Goal: Task Accomplishment & Management: Manage account settings

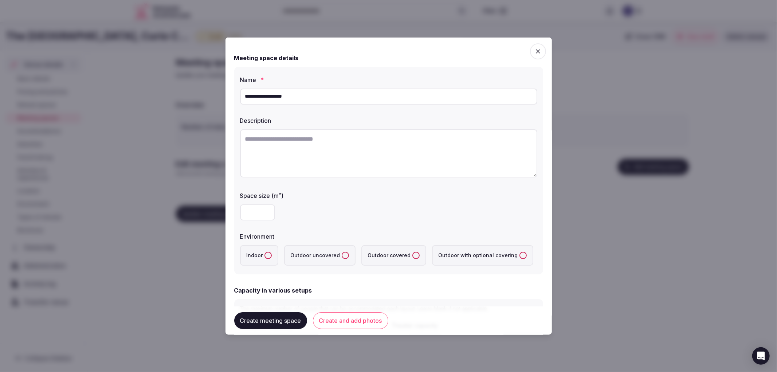
click at [258, 216] on input "number" at bounding box center [257, 212] width 35 height 16
type input "***"
click at [265, 253] on button "Indoor" at bounding box center [268, 254] width 7 height 7
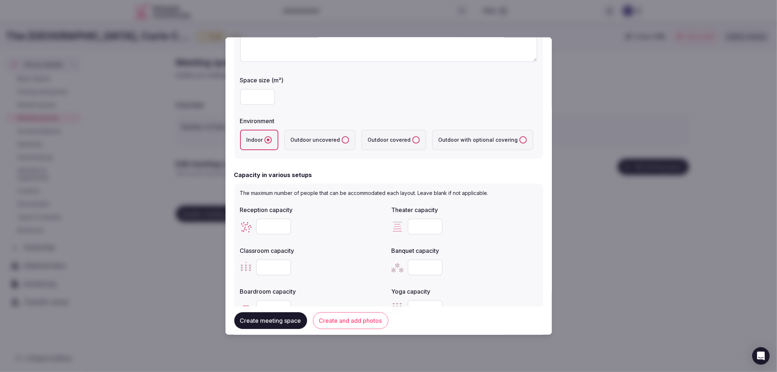
scroll to position [121, 0]
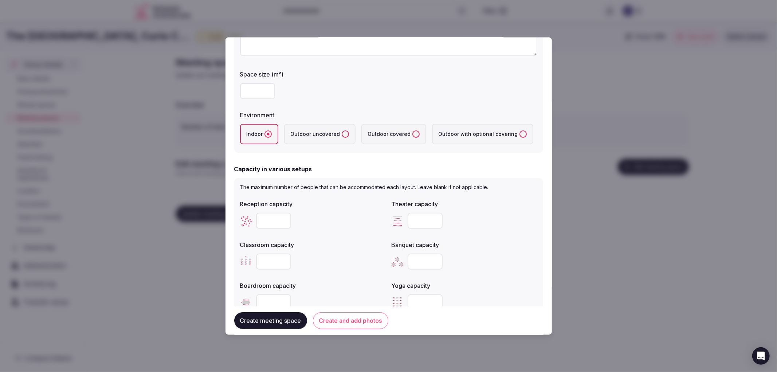
click at [266, 219] on input "number" at bounding box center [273, 220] width 35 height 16
type input "**"
click at [418, 253] on input "number" at bounding box center [425, 261] width 35 height 16
type input "**"
click at [413, 220] on input "number" at bounding box center [425, 220] width 35 height 16
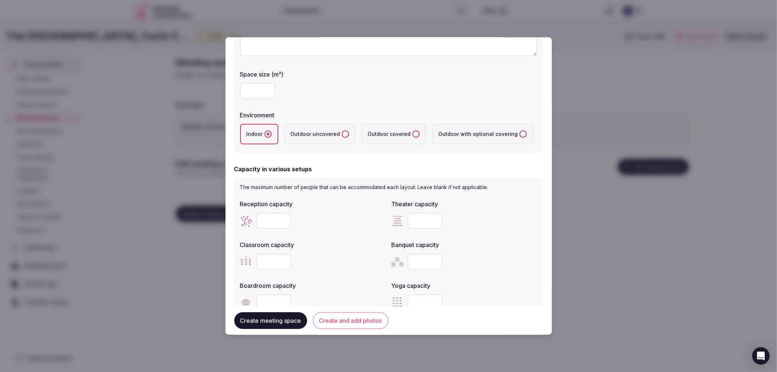
type input "**"
click at [268, 264] on input "number" at bounding box center [273, 261] width 35 height 16
type input "**"
click at [273, 301] on input "number" at bounding box center [273, 302] width 35 height 16
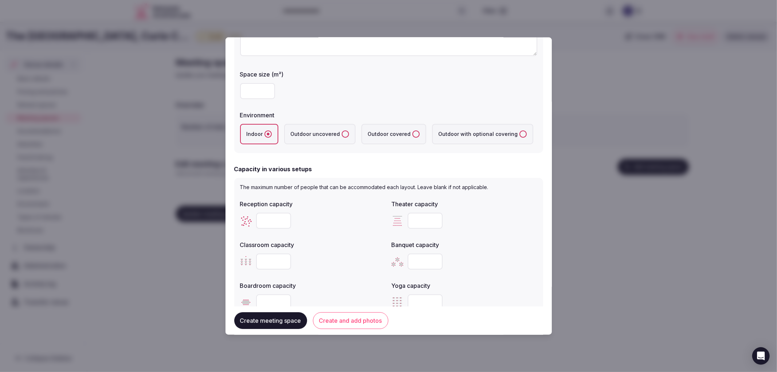
type input "**"
click at [343, 256] on div "**" at bounding box center [313, 261] width 146 height 16
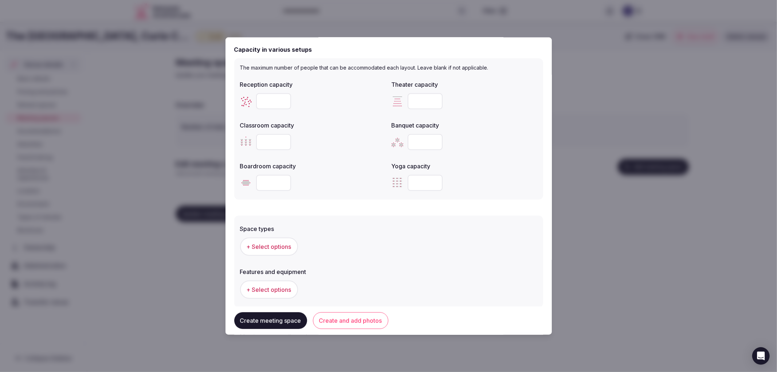
scroll to position [243, 0]
click at [361, 323] on button "Create and add photos" at bounding box center [350, 320] width 75 height 17
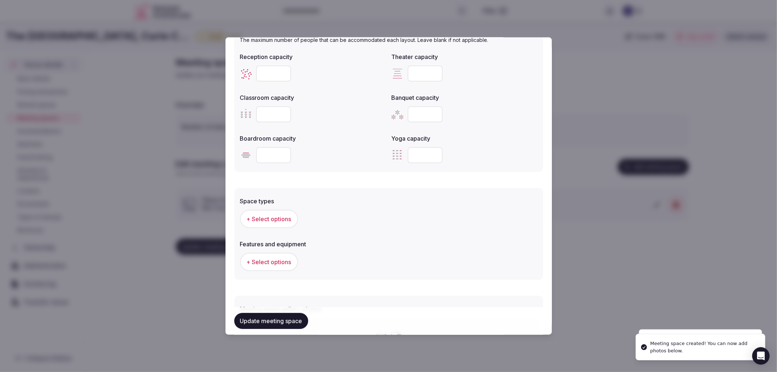
scroll to position [266, 0]
click at [275, 224] on button "+ Select options" at bounding box center [269, 221] width 58 height 18
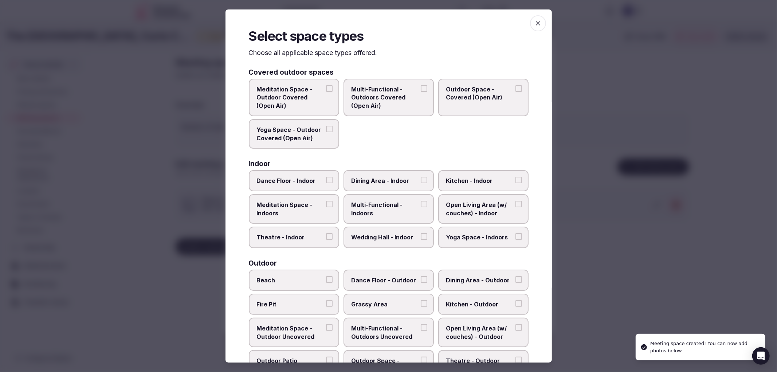
click at [390, 211] on span "Multi-Functional - Indoors" at bounding box center [385, 209] width 67 height 16
click at [421, 207] on button "Multi-Functional - Indoors" at bounding box center [424, 204] width 7 height 7
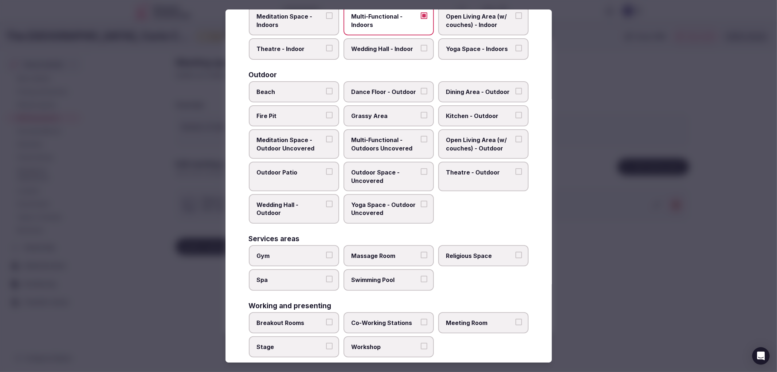
scroll to position [191, 0]
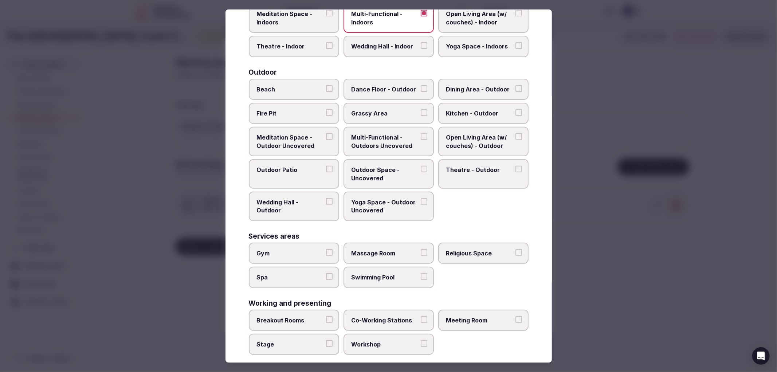
click at [465, 316] on span "Meeting Room" at bounding box center [479, 320] width 67 height 8
click at [516, 316] on button "Meeting Room" at bounding box center [519, 319] width 7 height 7
click at [641, 274] on div at bounding box center [388, 186] width 777 height 372
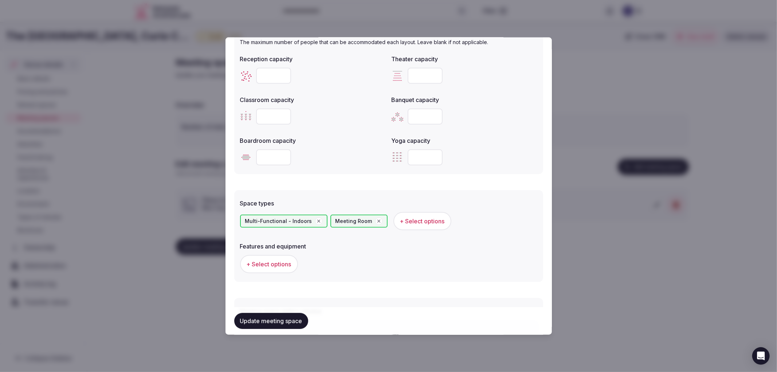
click at [284, 260] on span "+ Select options" at bounding box center [269, 264] width 45 height 8
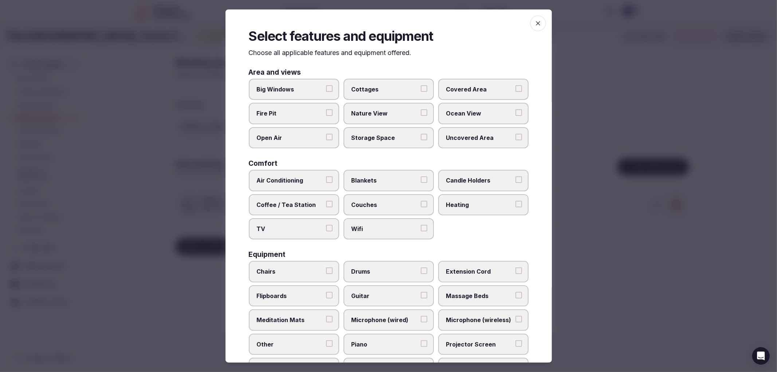
click at [285, 262] on label "Chairs" at bounding box center [294, 271] width 90 height 21
click at [326, 268] on button "Chairs" at bounding box center [329, 271] width 7 height 7
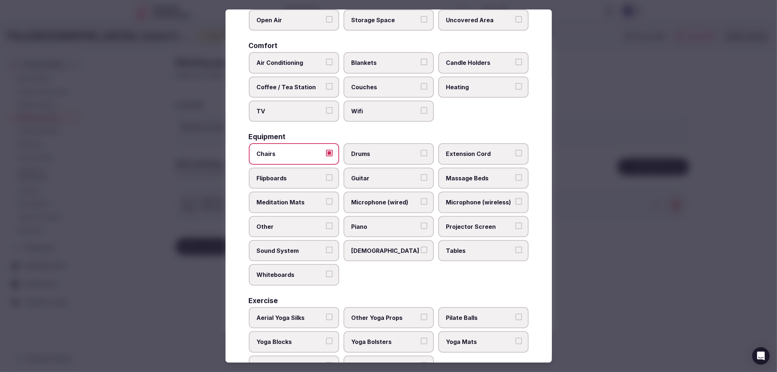
scroll to position [121, 0]
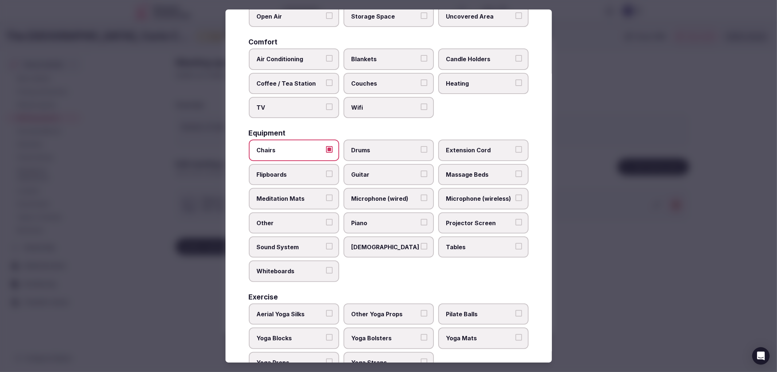
click at [478, 237] on label "Tables" at bounding box center [483, 247] width 90 height 21
click at [516, 243] on button "Tables" at bounding box center [519, 246] width 7 height 7
click at [482, 220] on span "Projector Screen" at bounding box center [479, 223] width 67 height 8
click at [516, 220] on button "Projector Screen" at bounding box center [519, 222] width 7 height 7
click at [635, 205] on div at bounding box center [388, 186] width 777 height 372
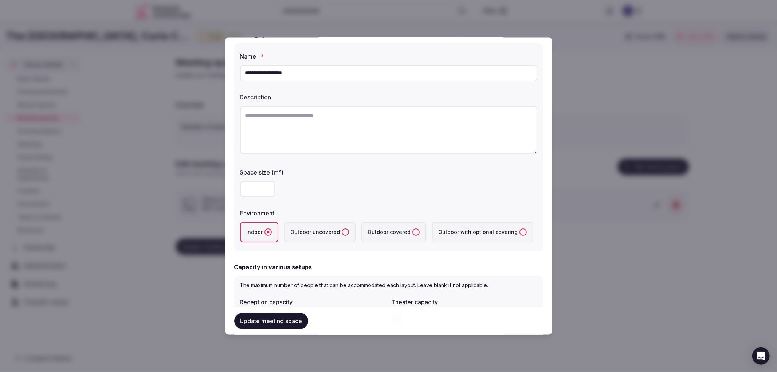
scroll to position [0, 0]
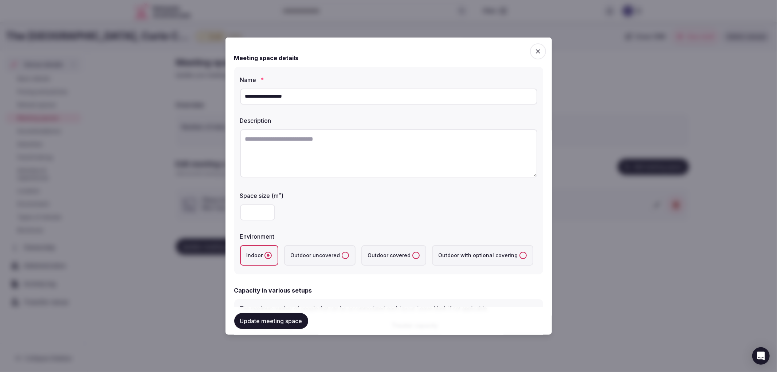
click at [283, 94] on input "**********" at bounding box center [388, 96] width 297 height 16
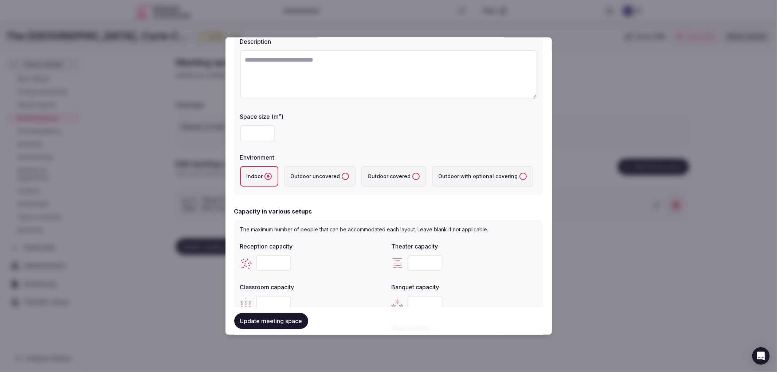
scroll to position [81, 0]
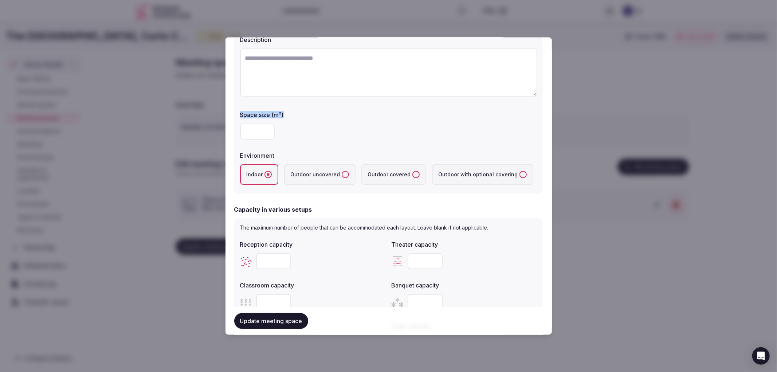
drag, startPoint x: 263, startPoint y: 123, endPoint x: 278, endPoint y: 144, distance: 25.5
click at [278, 144] on div "**********" at bounding box center [388, 89] width 309 height 208
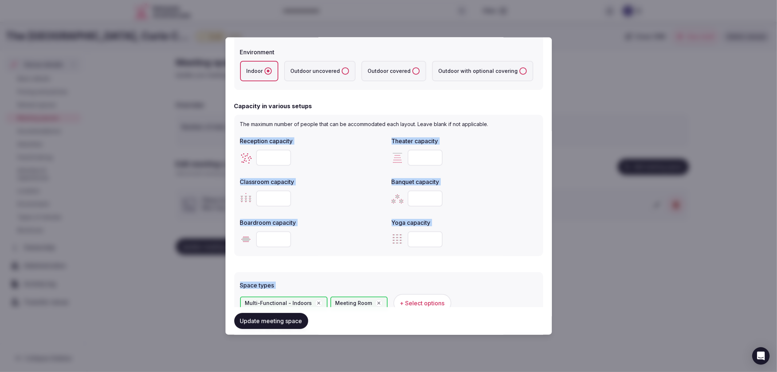
scroll to position [202, 0]
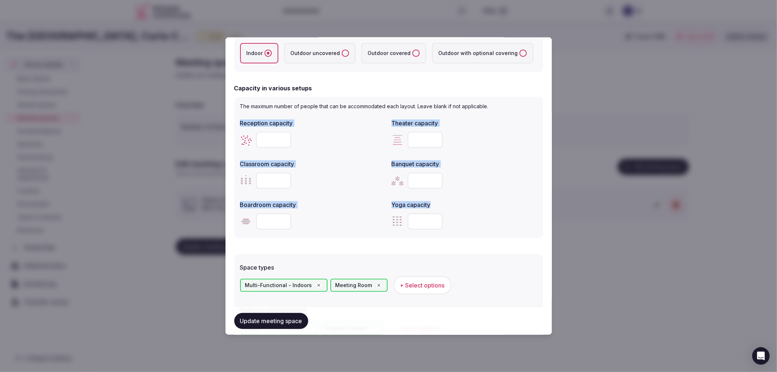
drag, startPoint x: 240, startPoint y: 202, endPoint x: 461, endPoint y: 221, distance: 222.4
click at [461, 222] on div "Reception capacity ** Theater capacity ** Classroom capacity ** Banquet capacit…" at bounding box center [388, 174] width 297 height 117
copy div "Reception capacity Theater capacity Classroom capacity Banquet capacity Boardro…"
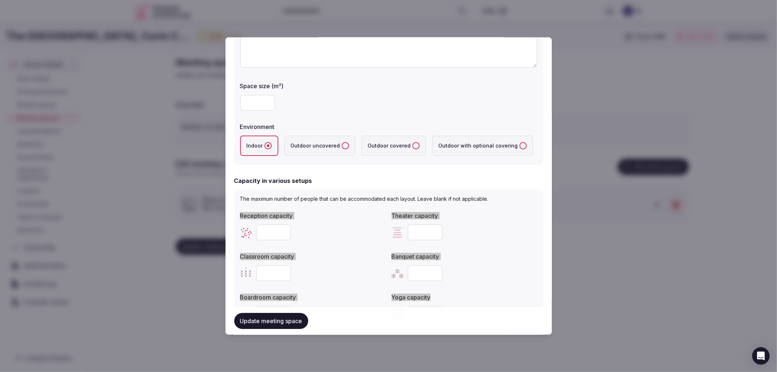
scroll to position [0, 0]
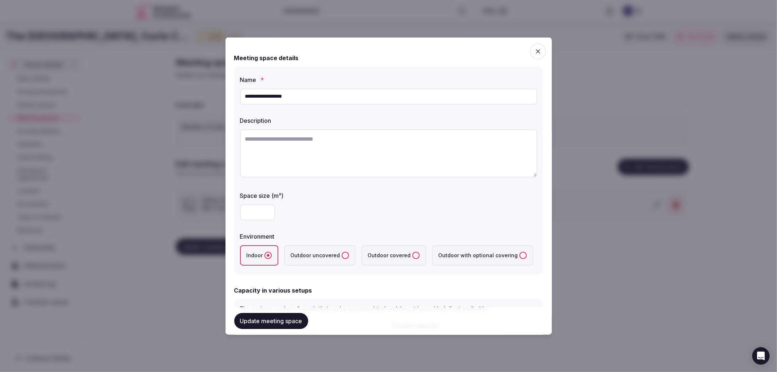
click at [348, 152] on textarea at bounding box center [388, 153] width 297 height 48
paste textarea "**********"
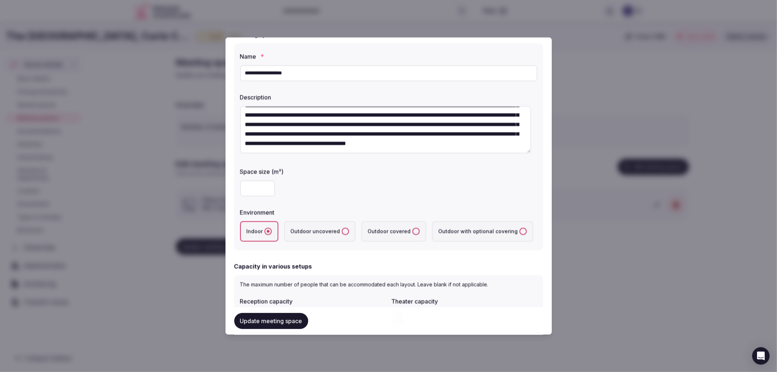
scroll to position [40, 0]
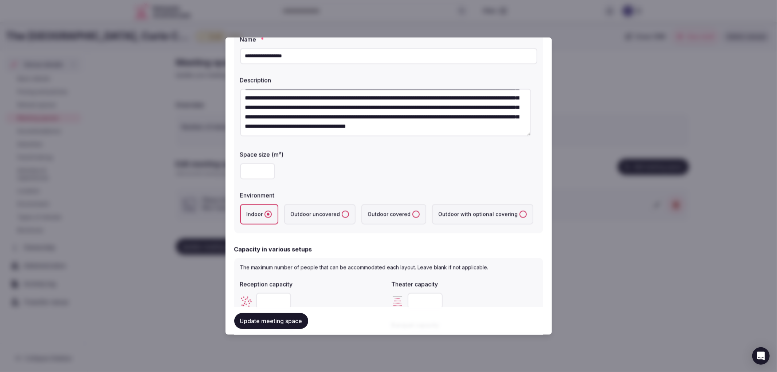
type textarea "**********"
click at [286, 324] on button "Update meeting space" at bounding box center [271, 321] width 74 height 16
click at [636, 263] on div at bounding box center [388, 186] width 777 height 372
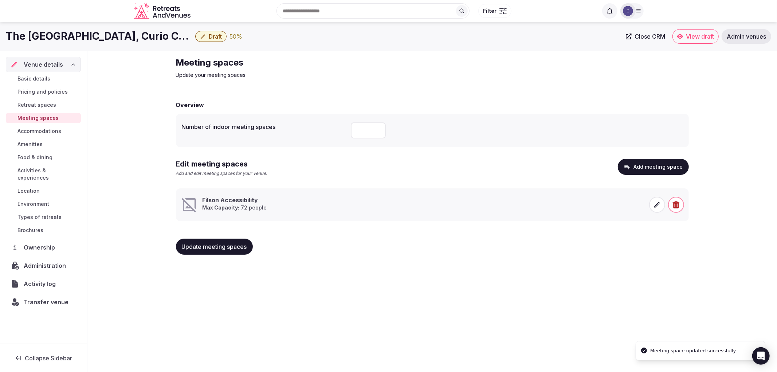
click at [238, 239] on button "Update meeting spaces" at bounding box center [214, 247] width 77 height 16
click at [48, 176] on div "Basic details Pricing and policies Retreat spaces Meeting spaces Accommodations…" at bounding box center [43, 154] width 75 height 165
click at [51, 173] on span "Activities & experiences" at bounding box center [47, 174] width 61 height 15
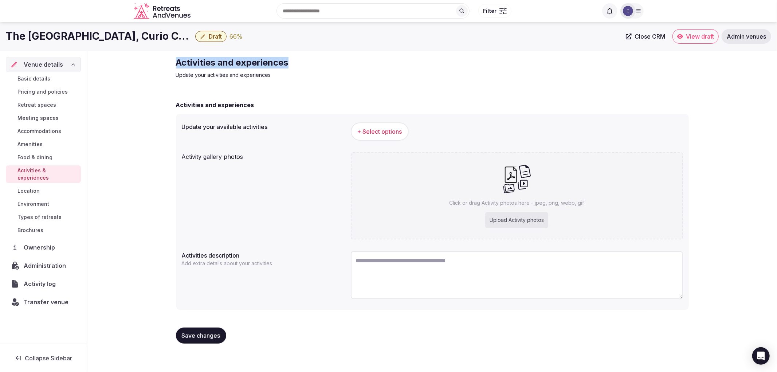
drag, startPoint x: 174, startPoint y: 62, endPoint x: 465, endPoint y: 60, distance: 291.2
click at [465, 60] on div "Activities and experiences Update your activities and experiences Activities an…" at bounding box center [432, 203] width 525 height 304
copy h2 "Activities and experiences"
click at [113, 41] on h1 "The Cincinnatian Hotel, Curio Collection" at bounding box center [99, 36] width 187 height 14
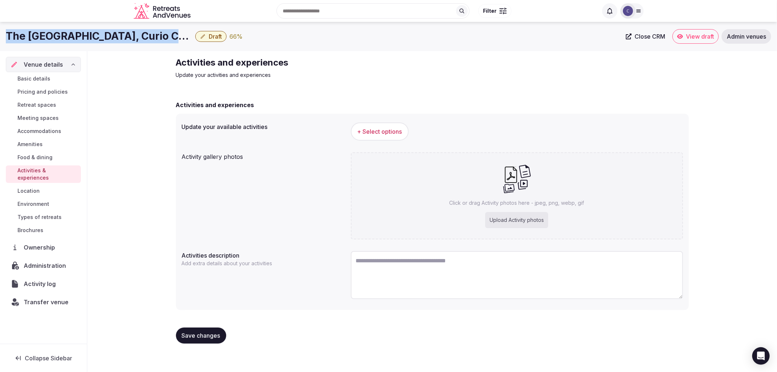
click at [113, 41] on h1 "The Cincinnatian Hotel, Curio Collection" at bounding box center [99, 36] width 187 height 14
copy div "The Cincinnatian Hotel, Curio Collection"
click at [373, 138] on button "+ Select options" at bounding box center [380, 131] width 58 height 18
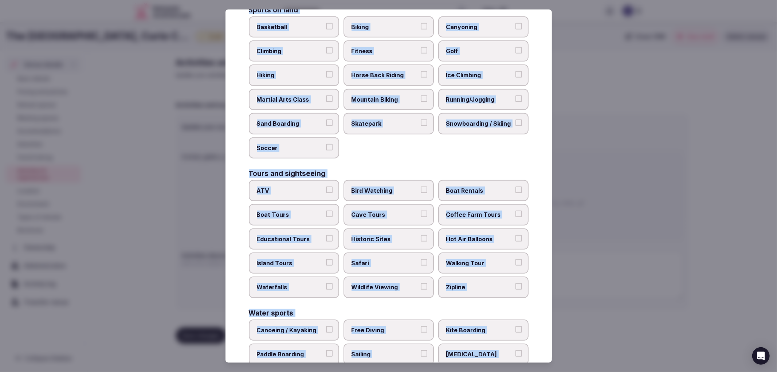
scroll to position [452, 0]
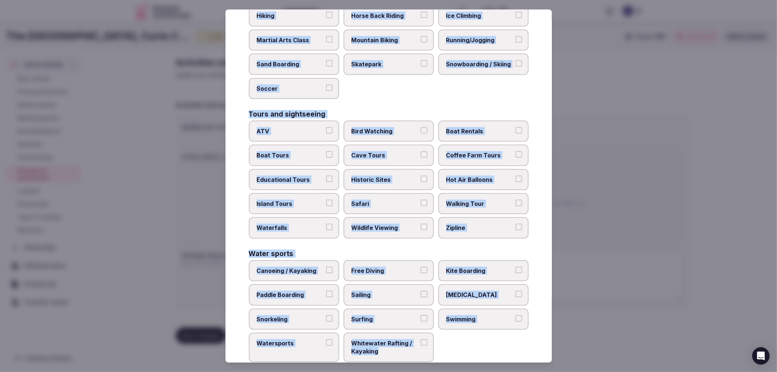
drag, startPoint x: 244, startPoint y: 70, endPoint x: 417, endPoint y: 339, distance: 319.8
click at [417, 339] on div "Select your activities Choose all applicable activities offered. Culture Dancin…" at bounding box center [389, 186] width 327 height 354
copy div "Culture Dancing Food and Culinary Classes Hip Hop Language Class Local Cultural…"
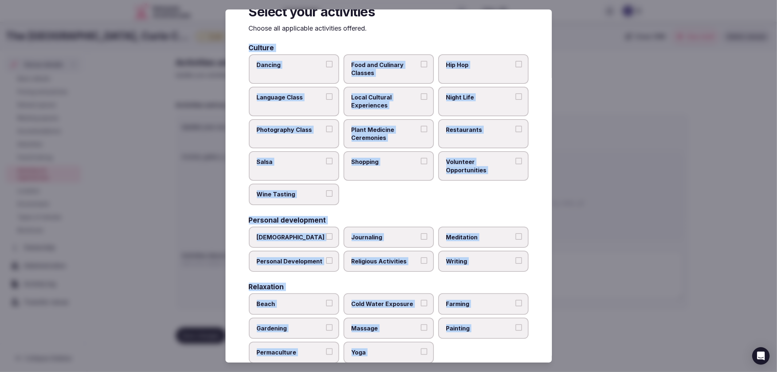
scroll to position [0, 0]
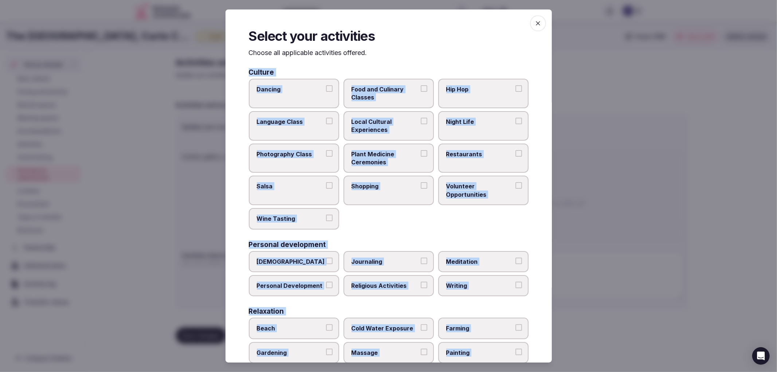
click at [446, 182] on span "Volunteer Opportunities" at bounding box center [479, 190] width 67 height 16
click at [516, 182] on button "Volunteer Opportunities" at bounding box center [519, 185] width 7 height 7
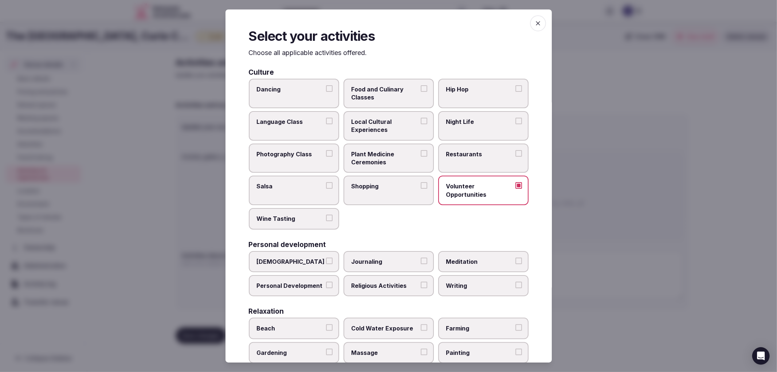
click at [468, 162] on label "Restaurants" at bounding box center [483, 159] width 90 height 30
click at [516, 157] on button "Restaurants" at bounding box center [519, 153] width 7 height 7
drag, startPoint x: 471, startPoint y: 152, endPoint x: 475, endPoint y: 126, distance: 25.5
click at [472, 150] on span "Restaurants" at bounding box center [479, 154] width 67 height 8
click at [475, 120] on span "Night Life" at bounding box center [479, 122] width 67 height 8
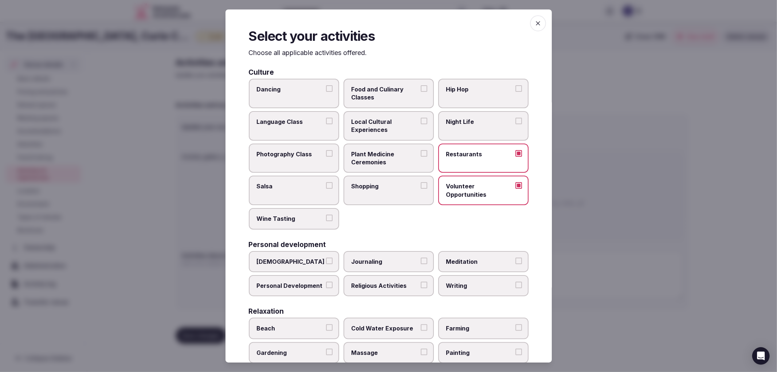
click at [516, 120] on button "Night Life" at bounding box center [519, 121] width 7 height 7
click at [403, 92] on span "Food and Culinary Classes" at bounding box center [385, 93] width 67 height 16
click at [421, 92] on button "Food and Culinary Classes" at bounding box center [424, 88] width 7 height 7
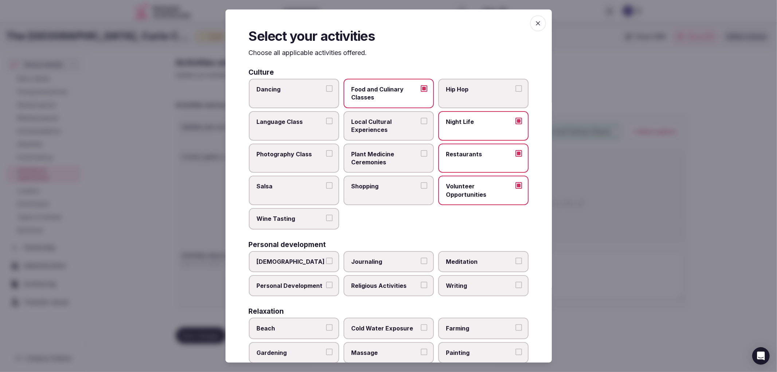
click at [464, 97] on label "Hip Hop" at bounding box center [483, 94] width 90 height 30
click at [516, 92] on button "Hip Hop" at bounding box center [519, 88] width 7 height 7
click at [367, 182] on span "Shopping" at bounding box center [385, 186] width 67 height 8
click at [421, 182] on button "Shopping" at bounding box center [424, 185] width 7 height 7
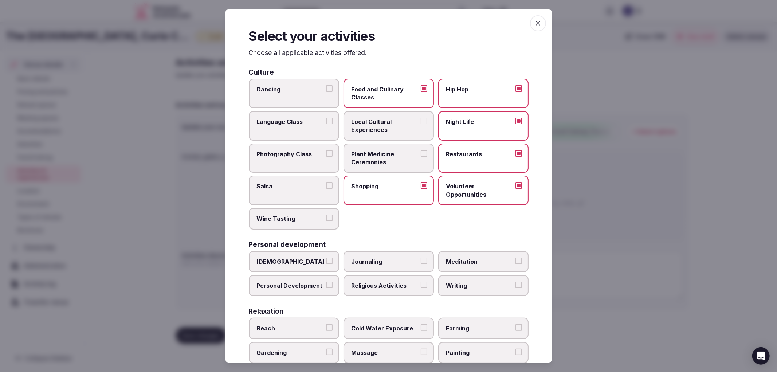
click at [308, 188] on label "Salsa" at bounding box center [294, 191] width 90 height 30
click at [326, 188] on button "Salsa" at bounding box center [329, 185] width 7 height 7
click at [311, 208] on label "Wine Tasting" at bounding box center [294, 218] width 90 height 21
click at [326, 215] on button "Wine Tasting" at bounding box center [329, 218] width 7 height 7
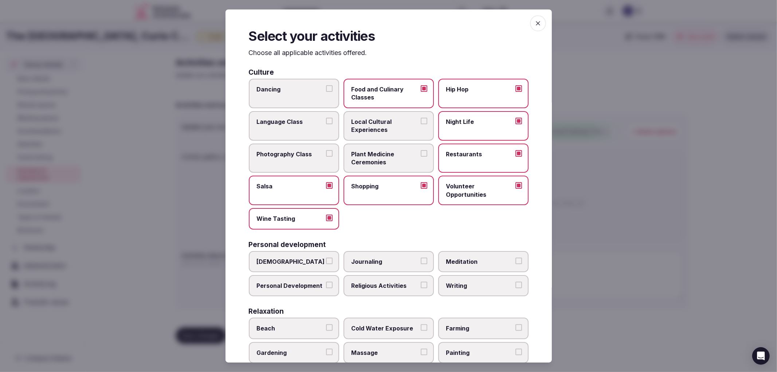
click at [287, 94] on label "Dancing" at bounding box center [294, 94] width 90 height 30
click at [326, 92] on button "Dancing" at bounding box center [329, 88] width 7 height 7
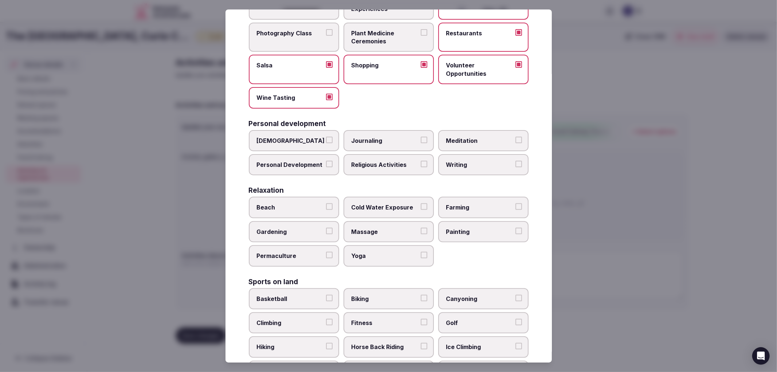
scroll to position [121, 0]
click at [364, 145] on label "Journaling" at bounding box center [389, 140] width 90 height 21
click at [421, 143] on button "Journaling" at bounding box center [424, 139] width 7 height 7
click at [332, 154] on label "Personal Development" at bounding box center [294, 164] width 90 height 21
click at [332, 160] on button "Personal Development" at bounding box center [329, 163] width 7 height 7
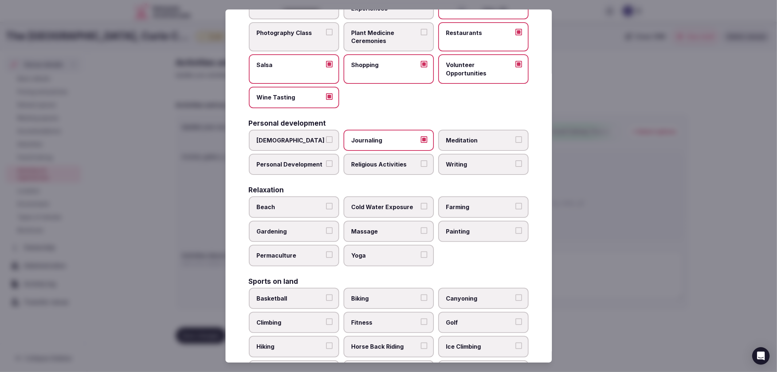
click at [397, 163] on span "Religious Activities" at bounding box center [385, 164] width 67 height 8
click at [421, 163] on button "Religious Activities" at bounding box center [424, 163] width 7 height 7
click at [472, 143] on label "Meditation" at bounding box center [483, 140] width 90 height 21
click at [516, 143] on button "Meditation" at bounding box center [519, 139] width 7 height 7
click at [475, 155] on label "Writing" at bounding box center [483, 164] width 90 height 21
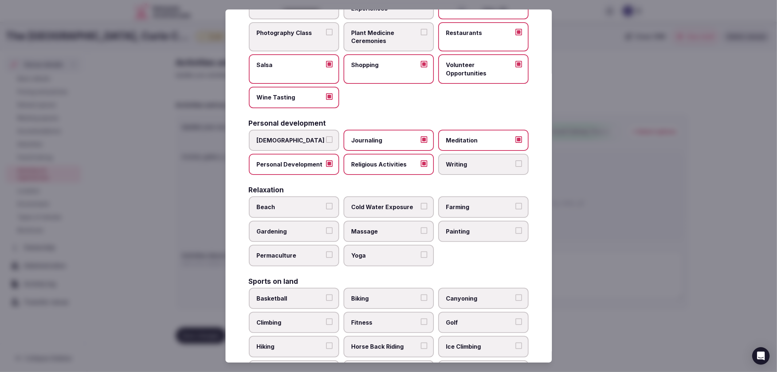
click at [516, 160] on button "Writing" at bounding box center [519, 163] width 7 height 7
click at [386, 221] on label "Massage" at bounding box center [389, 231] width 90 height 21
click at [421, 227] on button "Massage" at bounding box center [424, 230] width 7 height 7
click at [464, 227] on span "Painting" at bounding box center [479, 231] width 67 height 8
click at [516, 227] on button "Painting" at bounding box center [519, 230] width 7 height 7
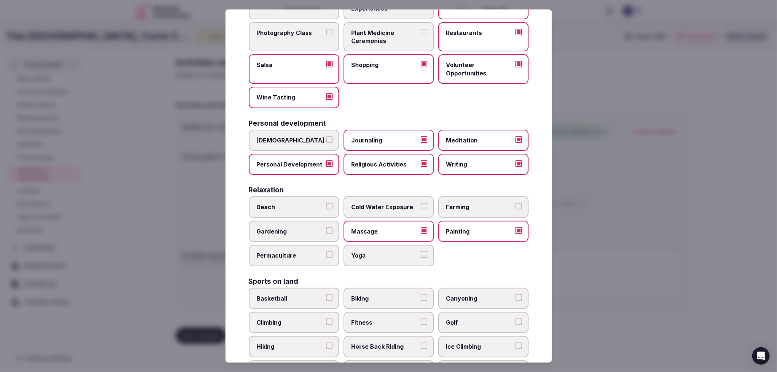
click at [358, 252] on span "Yoga" at bounding box center [385, 255] width 67 height 8
click at [421, 252] on button "Yoga" at bounding box center [424, 254] width 7 height 7
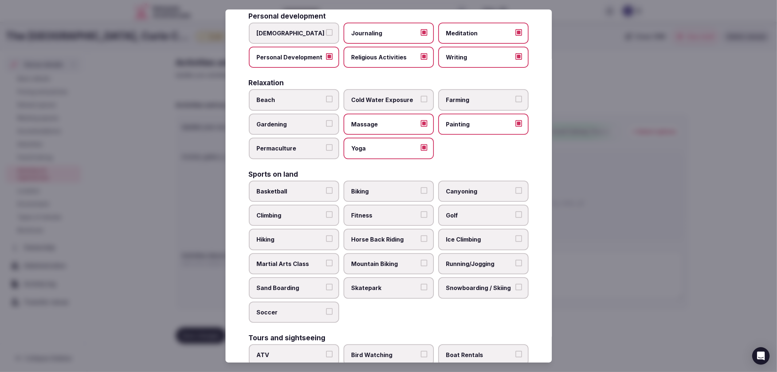
scroll to position [243, 0]
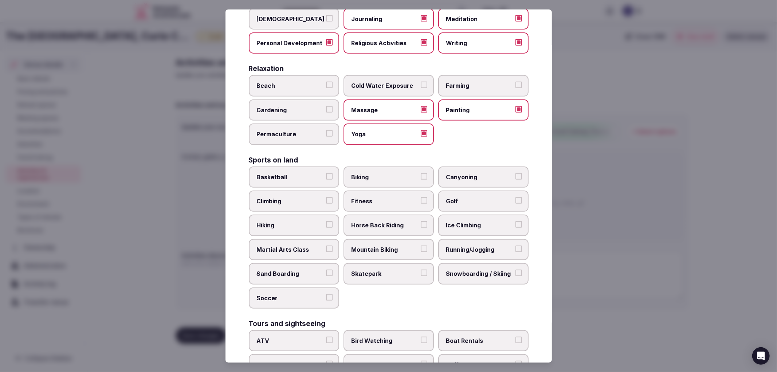
click at [403, 197] on span "Fitness" at bounding box center [385, 201] width 67 height 8
click at [421, 197] on button "Fitness" at bounding box center [424, 200] width 7 height 7
click at [453, 246] on span "Running/Jogging" at bounding box center [479, 250] width 67 height 8
click at [516, 246] on button "Running/Jogging" at bounding box center [519, 249] width 7 height 7
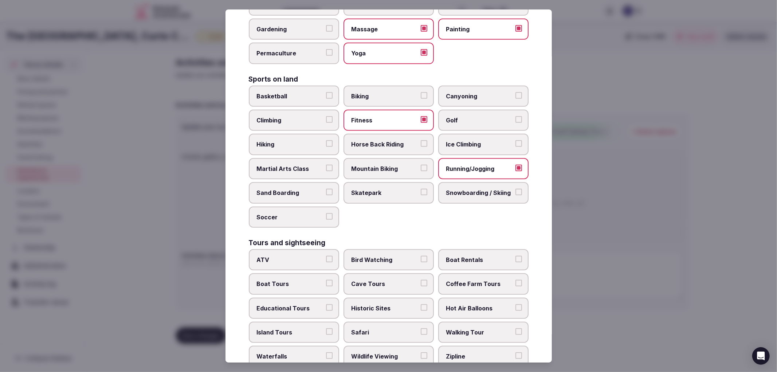
click at [320, 301] on label "Educational Tours" at bounding box center [294, 308] width 90 height 21
click at [326, 304] on button "Educational Tours" at bounding box center [329, 307] width 7 height 7
click at [383, 304] on span "Historic Sites" at bounding box center [385, 308] width 67 height 8
click at [421, 304] on button "Historic Sites" at bounding box center [424, 307] width 7 height 7
click at [460, 328] on span "Walking Tour" at bounding box center [479, 332] width 67 height 8
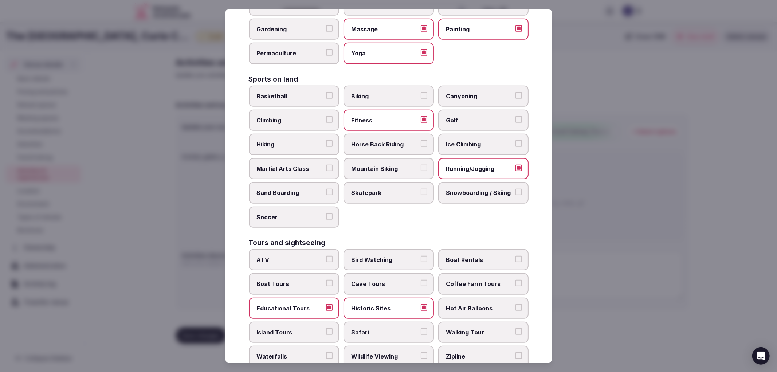
click at [516, 328] on button "Walking Tour" at bounding box center [519, 331] width 7 height 7
click at [322, 346] on label "Waterfalls" at bounding box center [294, 356] width 90 height 21
click at [326, 352] on button "Waterfalls" at bounding box center [329, 355] width 7 height 7
click at [324, 356] on div "Culture Dancing Food and Culinary Classes Hip Hop Language Class Local Cultural…" at bounding box center [389, 118] width 280 height 746
click at [328, 346] on label "Waterfalls" at bounding box center [294, 356] width 90 height 21
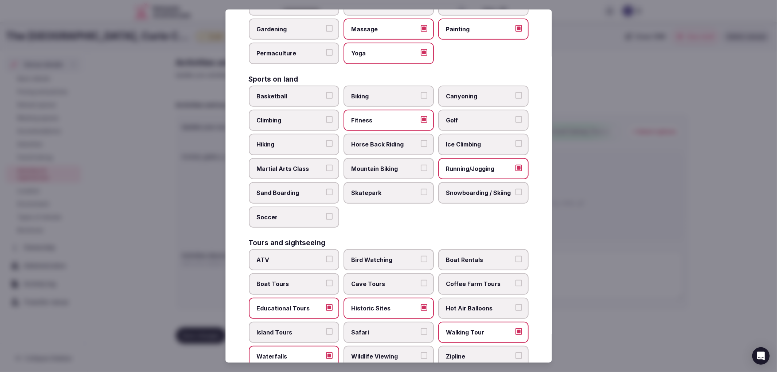
click at [328, 352] on button "Waterfalls" at bounding box center [329, 355] width 7 height 7
click at [367, 352] on span "Wildlife Viewing" at bounding box center [385, 356] width 67 height 8
click at [421, 352] on button "Wildlife Viewing" at bounding box center [424, 355] width 7 height 7
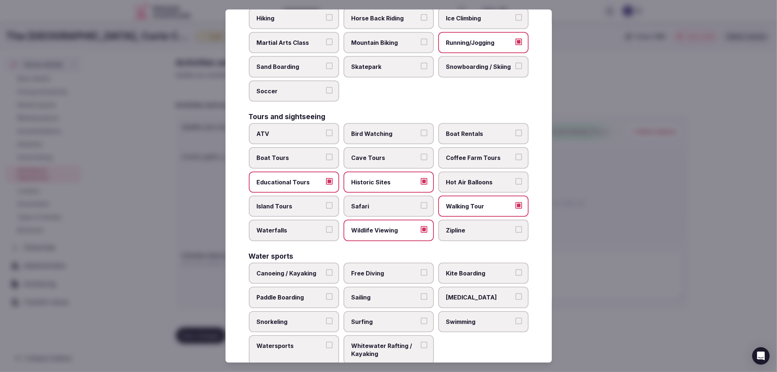
scroll to position [452, 0]
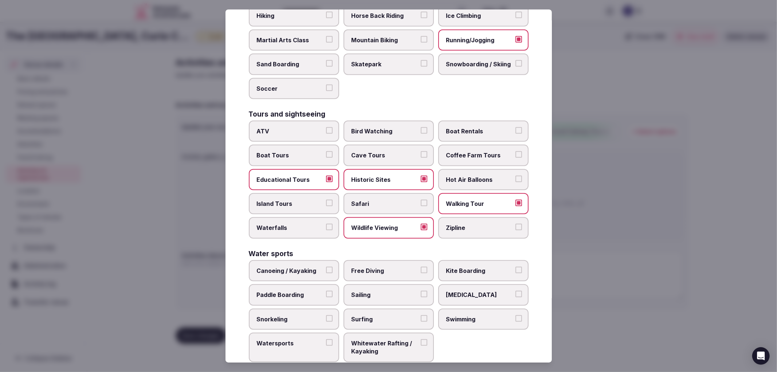
click at [449, 309] on label "Swimming" at bounding box center [483, 319] width 90 height 21
click at [516, 315] on button "Swimming" at bounding box center [519, 318] width 7 height 7
click at [591, 288] on div at bounding box center [388, 186] width 777 height 372
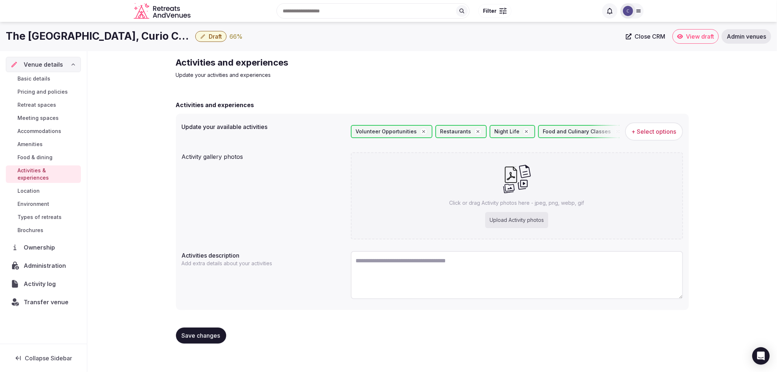
click at [523, 210] on div "Click or drag Activity photos here - jpeg, png, webp, gif Upload Activity photos" at bounding box center [517, 195] width 332 height 87
type input "**********"
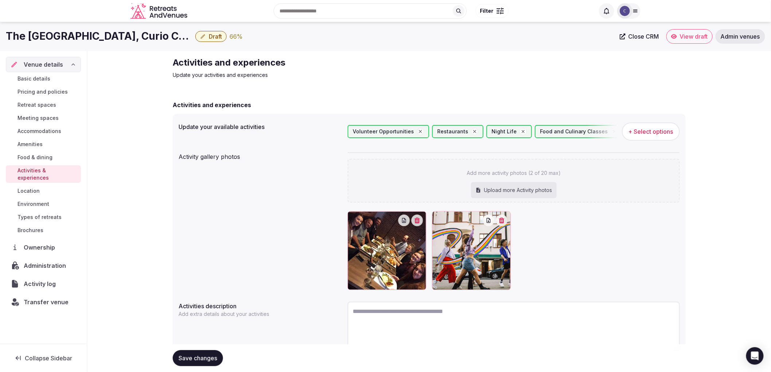
click at [195, 351] on button "Save changes" at bounding box center [198, 358] width 50 height 16
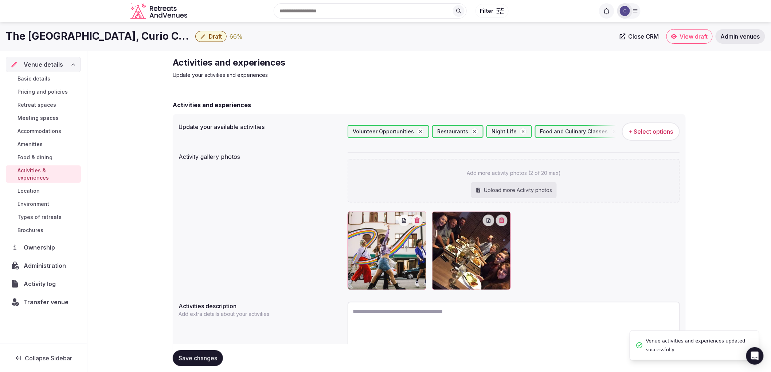
click at [55, 214] on span "Types of retreats" at bounding box center [39, 217] width 44 height 7
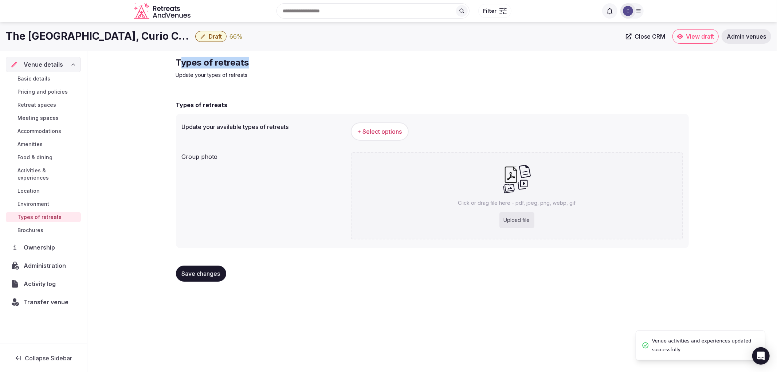
drag, startPoint x: 179, startPoint y: 56, endPoint x: 333, endPoint y: 61, distance: 153.5
click at [333, 61] on div "Types of retreats Update your types of retreats Types of retreats Update your a…" at bounding box center [432, 172] width 525 height 242
copy h2 "ypes of retreats"
click at [173, 55] on div "Types of retreats Update your types of retreats Types of retreats Update your a…" at bounding box center [432, 172] width 525 height 242
drag, startPoint x: 173, startPoint y: 59, endPoint x: 326, endPoint y: 57, distance: 153.5
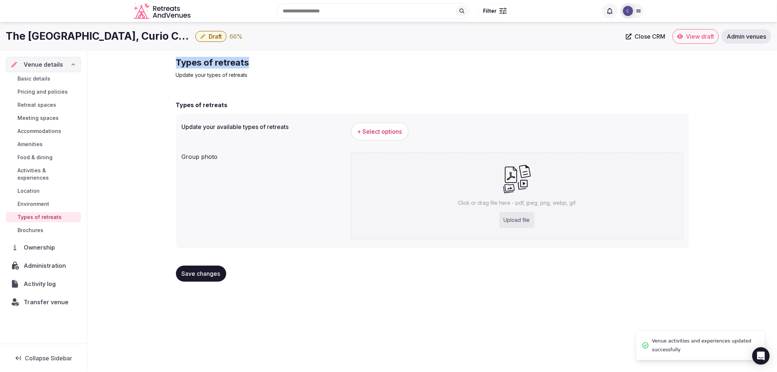
click at [327, 57] on div "Types of retreats Update your types of retreats Types of retreats Update your a…" at bounding box center [432, 172] width 525 height 242
copy h2 "Types of retreats"
click at [387, 135] on span "+ Select options" at bounding box center [380, 132] width 45 height 8
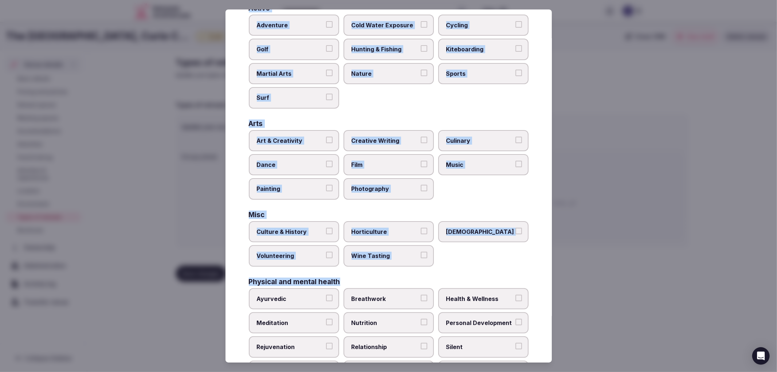
scroll to position [190, 0]
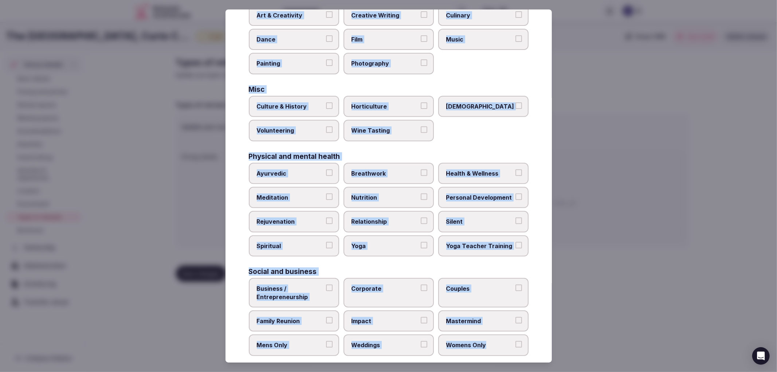
drag, startPoint x: 242, startPoint y: 67, endPoint x: 488, endPoint y: 341, distance: 368.5
click at [488, 341] on div "Select your types of retreats Choose all applicable types of retreats offered. …" at bounding box center [389, 186] width 327 height 354
copy div "Active Adventure Cold Water Exposure Cycling Golf Hunting & Fishing Kiteboardin…"
click at [333, 153] on h3 "Physical and mental health" at bounding box center [294, 156] width 91 height 7
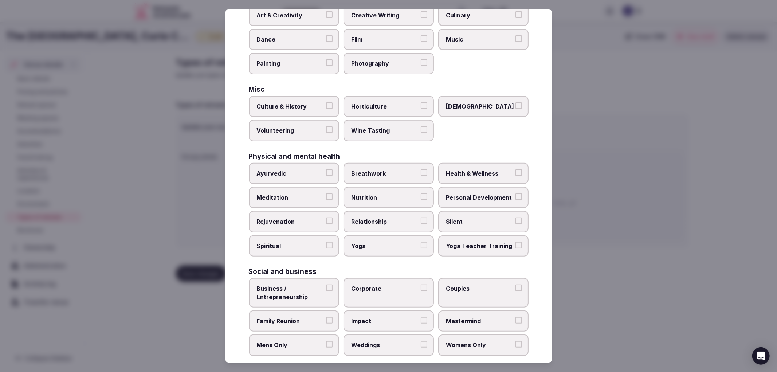
click at [301, 102] on span "Culture & History" at bounding box center [290, 106] width 67 height 8
click at [326, 102] on button "Culture & History" at bounding box center [329, 105] width 7 height 7
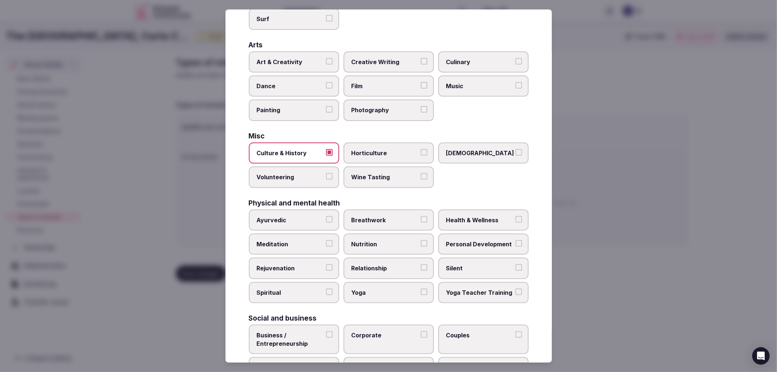
scroll to position [68, 0]
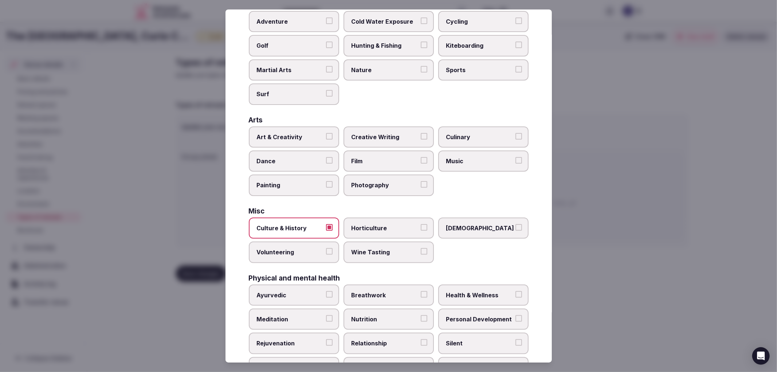
click at [295, 136] on span "Art & Creativity" at bounding box center [290, 137] width 67 height 8
click at [326, 136] on button "Art & Creativity" at bounding box center [329, 136] width 7 height 7
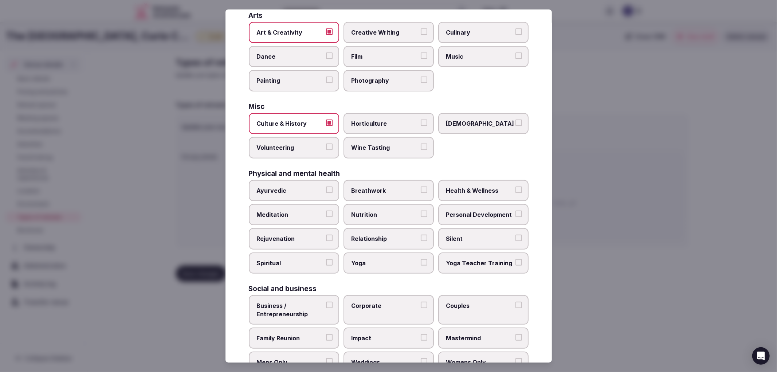
scroll to position [190, 0]
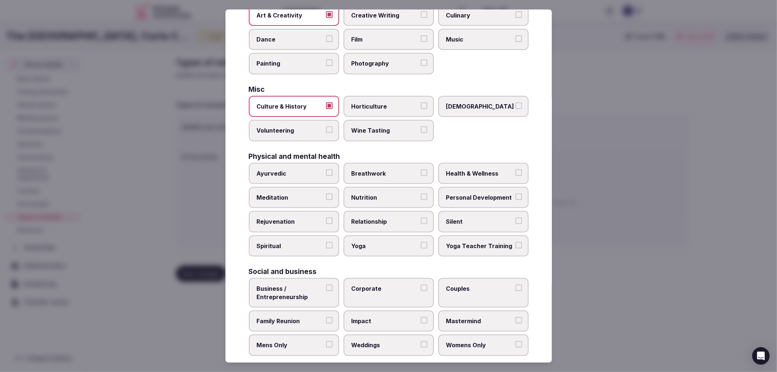
click at [458, 170] on span "Health & Wellness" at bounding box center [479, 173] width 67 height 8
click at [516, 170] on button "Health & Wellness" at bounding box center [519, 172] width 7 height 7
click at [348, 281] on label "Corporate" at bounding box center [389, 293] width 90 height 30
click at [421, 285] on button "Corporate" at bounding box center [424, 288] width 7 height 7
click at [336, 311] on label "Family Reunion" at bounding box center [294, 321] width 90 height 21
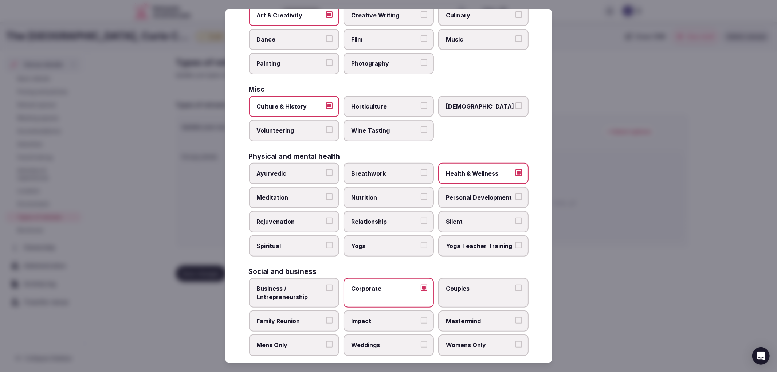
click at [333, 317] on button "Family Reunion" at bounding box center [329, 320] width 7 height 7
drag, startPoint x: 368, startPoint y: 328, endPoint x: 477, endPoint y: 308, distance: 110.4
click at [368, 335] on label "Weddings" at bounding box center [389, 345] width 90 height 21
click at [421, 341] on button "Weddings" at bounding box center [424, 344] width 7 height 7
click at [578, 290] on div at bounding box center [388, 186] width 777 height 372
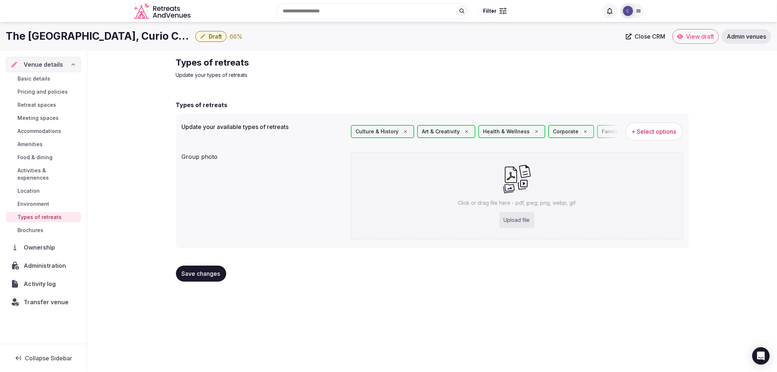
click at [215, 272] on span "Save changes" at bounding box center [201, 273] width 39 height 7
click at [218, 267] on button "Save changes" at bounding box center [201, 274] width 50 height 16
click at [221, 266] on button "Save changes" at bounding box center [201, 274] width 50 height 16
click at [28, 200] on span "Environment" at bounding box center [33, 203] width 32 height 7
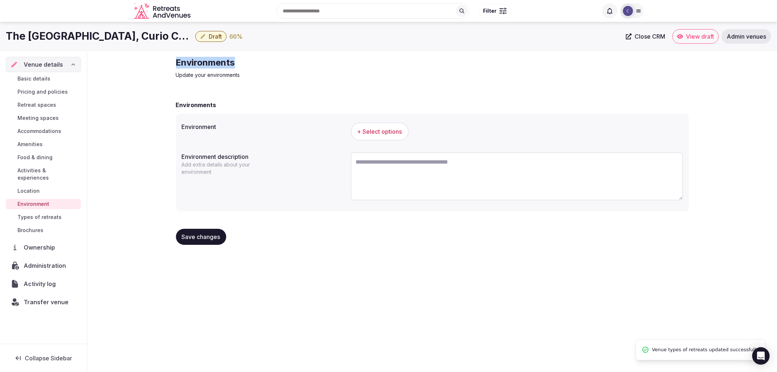
drag, startPoint x: 242, startPoint y: 67, endPoint x: 312, endPoint y: 66, distance: 70.0
click at [316, 66] on div "Environments Update your environments Environments Environment + Select options…" at bounding box center [432, 154] width 690 height 206
copy h2 "Environments"
click at [399, 138] on button "+ Select options" at bounding box center [380, 131] width 58 height 18
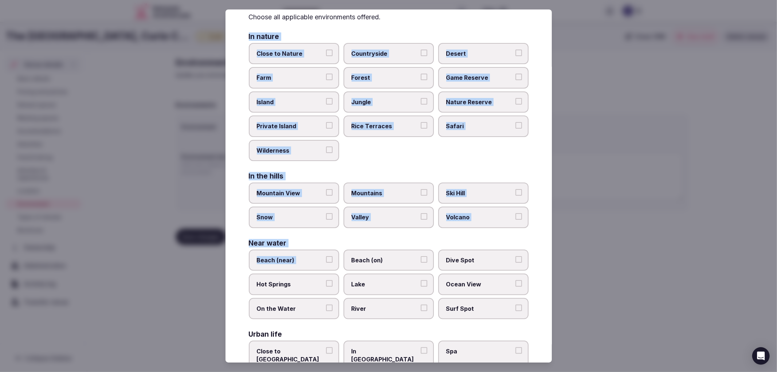
scroll to position [68, 0]
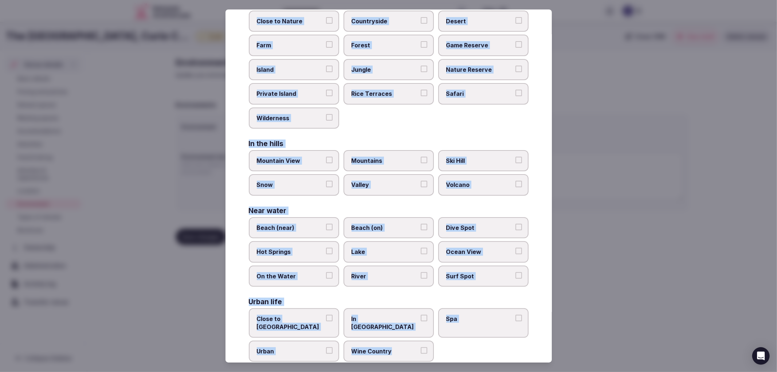
drag, startPoint x: 246, startPoint y: 71, endPoint x: 421, endPoint y: 329, distance: 312.2
click at [421, 329] on div "Select your environment Choose all applicable environments offered. In nature C…" at bounding box center [389, 186] width 327 height 354
copy div "In nature Close to [GEOGRAPHIC_DATA] Private Island [GEOGRAPHIC_DATA] Safari Wi…"
click at [403, 315] on span "In [GEOGRAPHIC_DATA]" at bounding box center [385, 323] width 67 height 16
click at [421, 315] on button "In [GEOGRAPHIC_DATA]" at bounding box center [424, 318] width 7 height 7
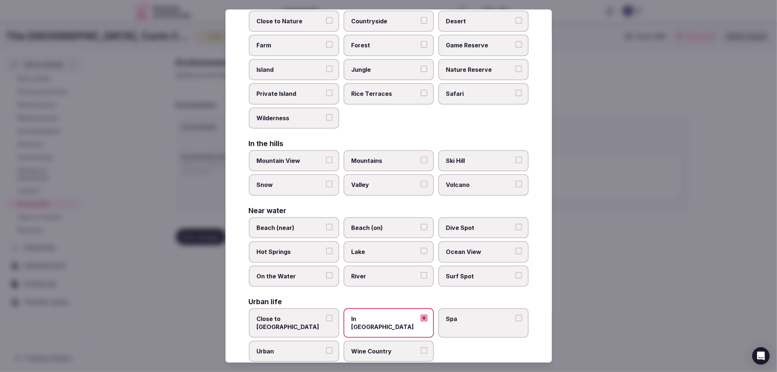
click at [424, 312] on label "In [GEOGRAPHIC_DATA]" at bounding box center [389, 323] width 90 height 30
click at [424, 315] on button "In [GEOGRAPHIC_DATA]" at bounding box center [424, 318] width 7 height 7
click at [446, 315] on span "Spa" at bounding box center [479, 319] width 67 height 8
click at [516, 315] on button "Spa" at bounding box center [519, 318] width 7 height 7
click at [400, 315] on span "In [GEOGRAPHIC_DATA]" at bounding box center [385, 323] width 67 height 16
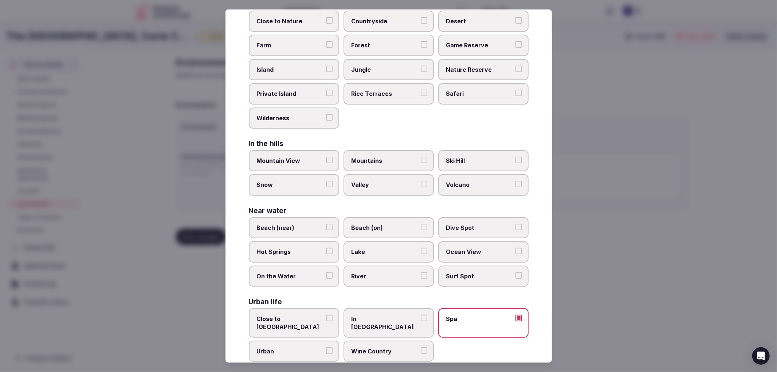
click at [421, 315] on button "In [GEOGRAPHIC_DATA]" at bounding box center [424, 318] width 7 height 7
click at [331, 341] on label "Urban" at bounding box center [294, 351] width 90 height 21
click at [331, 347] on button "Urban" at bounding box center [329, 350] width 7 height 7
click at [586, 252] on div at bounding box center [388, 186] width 777 height 372
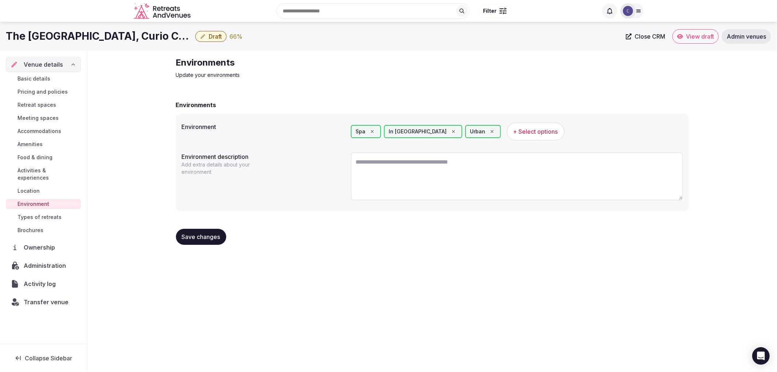
click at [486, 164] on textarea at bounding box center [517, 176] width 332 height 48
paste textarea "**********"
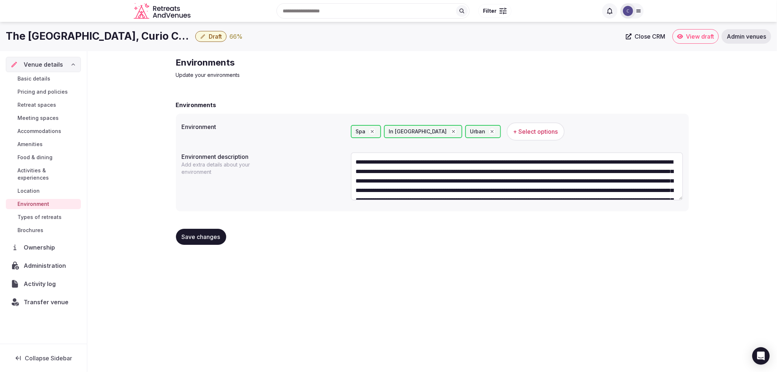
scroll to position [23, 0]
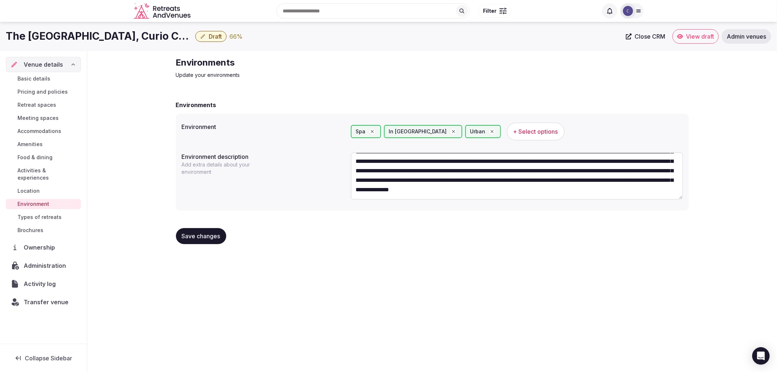
type textarea "**********"
click at [225, 240] on button "Save changes" at bounding box center [201, 236] width 50 height 16
click at [37, 143] on span "Amenities" at bounding box center [29, 144] width 25 height 7
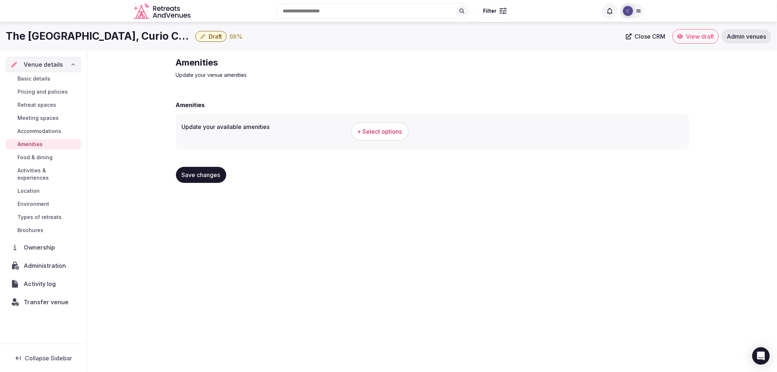
click at [280, 357] on div "The Cincinnatian Hotel, Curio Collection Draft 68 % Close CRM View draft Admin …" at bounding box center [388, 195] width 777 height 346
click at [375, 138] on button "+ Select options" at bounding box center [380, 131] width 58 height 18
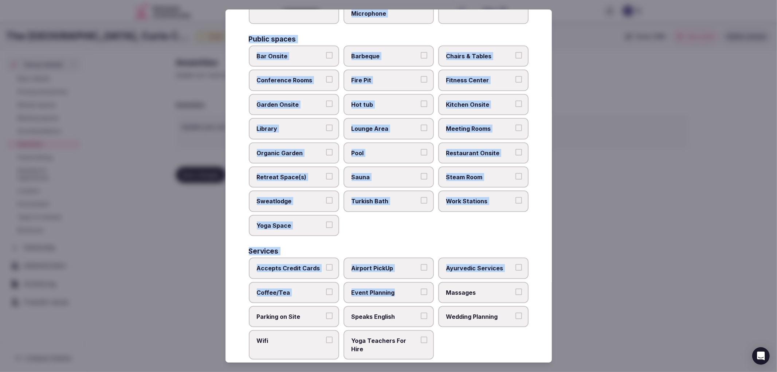
scroll to position [283, 0]
drag, startPoint x: 246, startPoint y: 74, endPoint x: 422, endPoint y: 344, distance: 322.6
click at [422, 344] on div "Select your venue amenities Choose all applicable amenities offered. Activities…" at bounding box center [389, 186] width 327 height 354
copy div "Activities Bicycles Camping Allowed Onsite [MEDICAL_DATA] Pool Table Surf Board…"
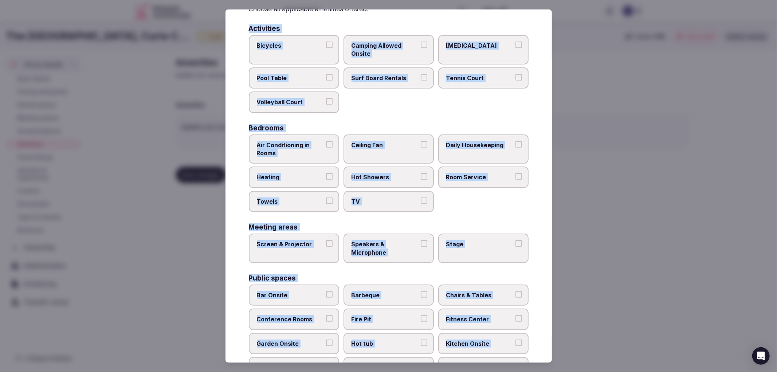
scroll to position [0, 0]
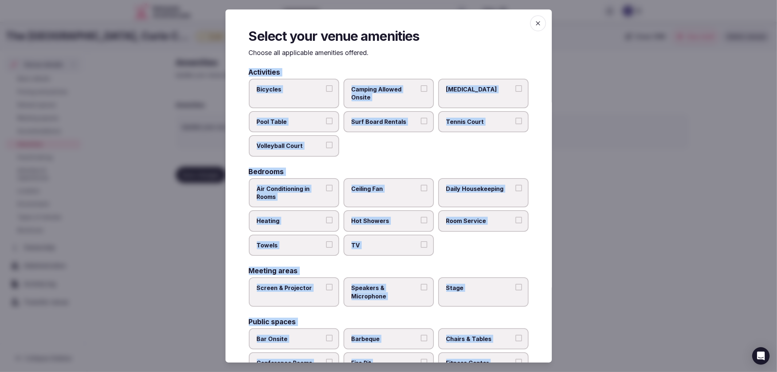
drag, startPoint x: 308, startPoint y: 180, endPoint x: 314, endPoint y: 214, distance: 34.4
click at [308, 180] on label "Air Conditioning in Rooms" at bounding box center [294, 193] width 90 height 30
click at [326, 185] on button "Air Conditioning in Rooms" at bounding box center [329, 188] width 7 height 7
click at [314, 217] on span "Heating" at bounding box center [290, 221] width 67 height 8
click at [326, 217] on button "Heating" at bounding box center [329, 220] width 7 height 7
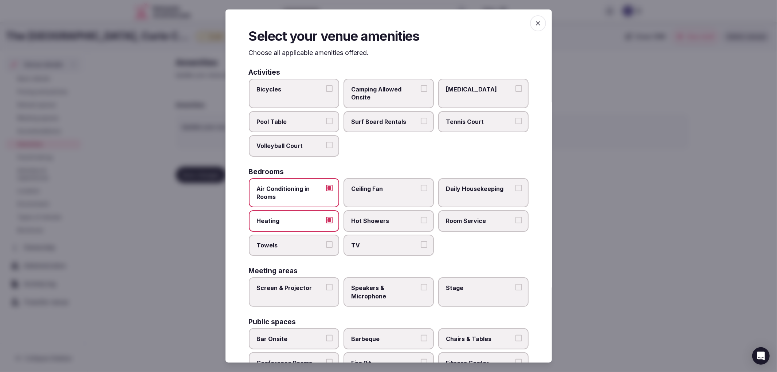
drag, startPoint x: 315, startPoint y: 245, endPoint x: 388, endPoint y: 216, distance: 77.9
click at [316, 245] on span "Towels" at bounding box center [290, 245] width 67 height 8
click at [326, 245] on button "Towels" at bounding box center [329, 244] width 7 height 7
click at [395, 216] on label "Hot Showers" at bounding box center [389, 220] width 90 height 21
click at [421, 217] on button "Hot Showers" at bounding box center [424, 220] width 7 height 7
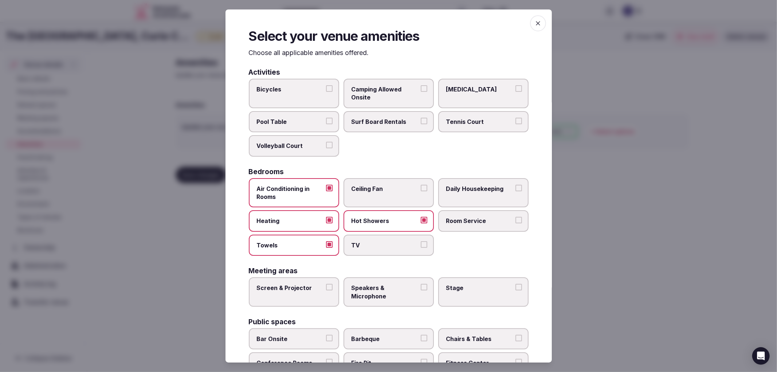
click at [384, 236] on label "TV" at bounding box center [389, 245] width 90 height 21
click at [421, 241] on button "TV" at bounding box center [424, 244] width 7 height 7
click at [319, 241] on span "Towels" at bounding box center [290, 245] width 67 height 8
click at [326, 241] on button "Towels" at bounding box center [329, 244] width 7 height 7
click at [478, 206] on div "Air Conditioning in Rooms Ceiling Fan Daily Housekeeping Heating Hot Showers Ro…" at bounding box center [389, 217] width 280 height 78
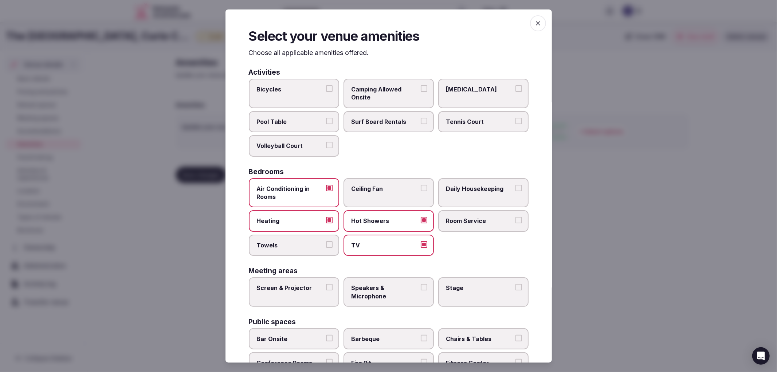
drag, startPoint x: 475, startPoint y: 195, endPoint x: 473, endPoint y: 204, distance: 9.7
click at [473, 202] on label "Daily Housekeeping" at bounding box center [483, 193] width 90 height 30
click at [472, 217] on span "Room Service" at bounding box center [479, 221] width 67 height 8
click at [516, 217] on button "Room Service" at bounding box center [519, 220] width 7 height 7
click at [315, 241] on span "Towels" at bounding box center [290, 245] width 67 height 8
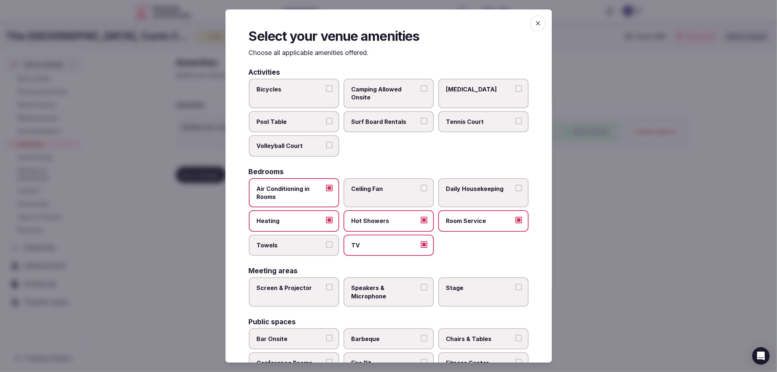
click at [326, 241] on button "Towels" at bounding box center [329, 244] width 7 height 7
click at [469, 180] on label "Daily Housekeeping" at bounding box center [483, 193] width 90 height 30
click at [516, 185] on button "Daily Housekeeping" at bounding box center [519, 188] width 7 height 7
click at [300, 284] on span "Screen & Projector" at bounding box center [290, 288] width 67 height 8
click at [326, 284] on button "Screen & Projector" at bounding box center [329, 287] width 7 height 7
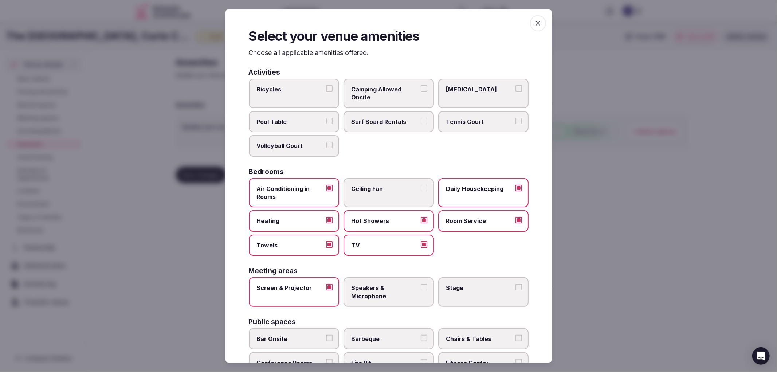
drag, startPoint x: 391, startPoint y: 296, endPoint x: 453, endPoint y: 283, distance: 64.0
click at [391, 296] on label "Speakers & Microphone" at bounding box center [389, 292] width 90 height 30
click at [421, 290] on button "Speakers & Microphone" at bounding box center [424, 287] width 7 height 7
click at [454, 284] on span "Stage" at bounding box center [479, 288] width 67 height 8
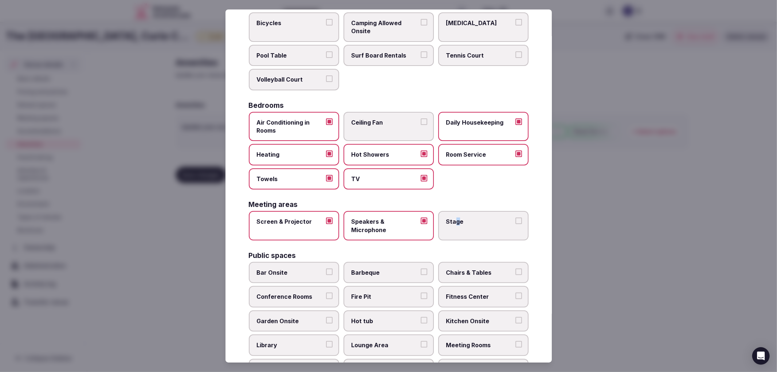
scroll to position [162, 0]
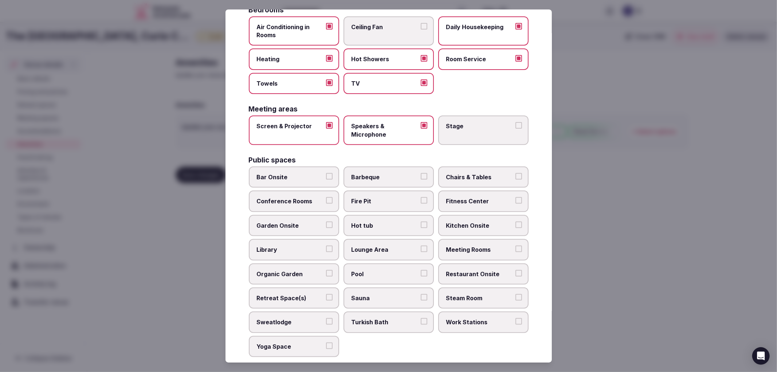
click at [321, 177] on label "Bar Onsite" at bounding box center [294, 177] width 90 height 21
click at [326, 177] on button "Bar Onsite" at bounding box center [329, 176] width 7 height 7
click at [458, 167] on label "Chairs & Tables" at bounding box center [483, 177] width 90 height 21
click at [516, 173] on button "Chairs & Tables" at bounding box center [519, 176] width 7 height 7
click at [466, 200] on label "Fitness Center" at bounding box center [483, 201] width 90 height 21
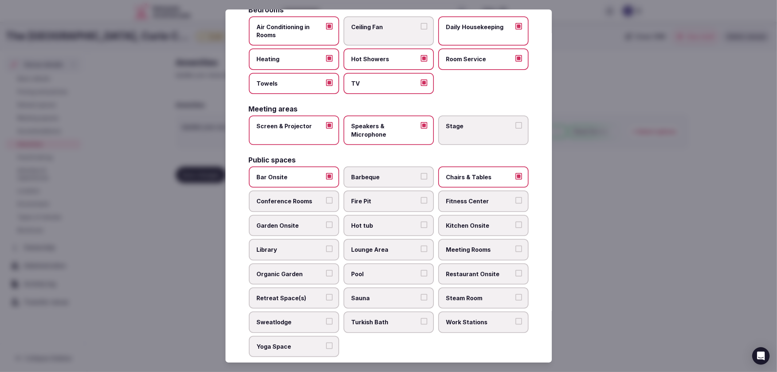
click at [516, 200] on button "Fitness Center" at bounding box center [519, 200] width 7 height 7
click at [476, 246] on span "Meeting Rooms" at bounding box center [479, 250] width 67 height 8
click at [516, 246] on button "Meeting Rooms" at bounding box center [519, 249] width 7 height 7
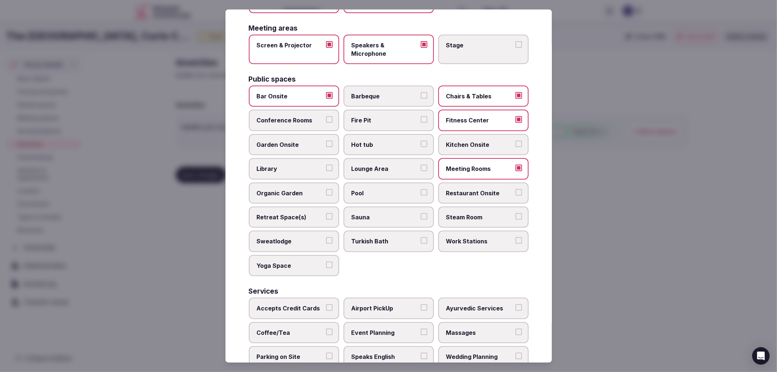
click at [469, 189] on span "Restaurant Onsite" at bounding box center [479, 193] width 67 height 8
click at [516, 189] on button "Restaurant Onsite" at bounding box center [519, 192] width 7 height 7
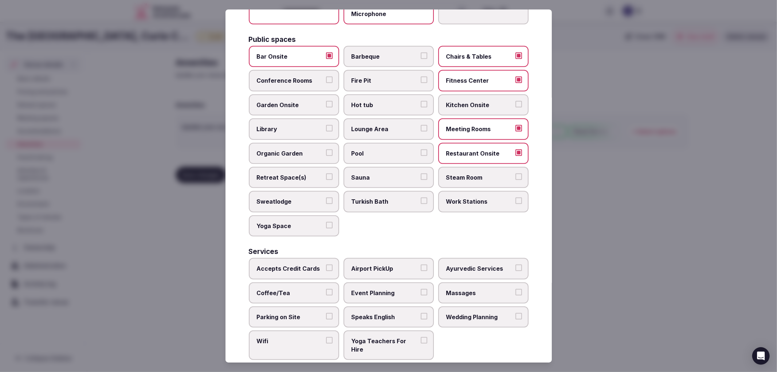
scroll to position [285, 0]
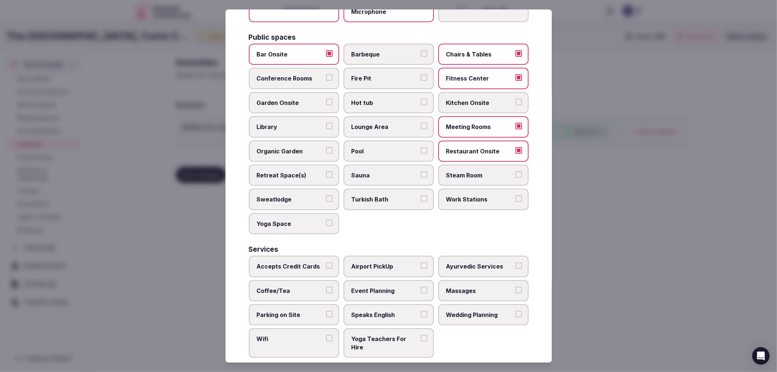
click at [285, 172] on label "Retreat Space(s)" at bounding box center [294, 175] width 90 height 21
click at [326, 172] on button "Retreat Space(s)" at bounding box center [329, 174] width 7 height 7
click at [305, 262] on span "Accepts Credit Cards" at bounding box center [290, 266] width 67 height 8
click at [326, 262] on button "Accepts Credit Cards" at bounding box center [329, 265] width 7 height 7
drag, startPoint x: 303, startPoint y: 273, endPoint x: 303, endPoint y: 277, distance: 3.7
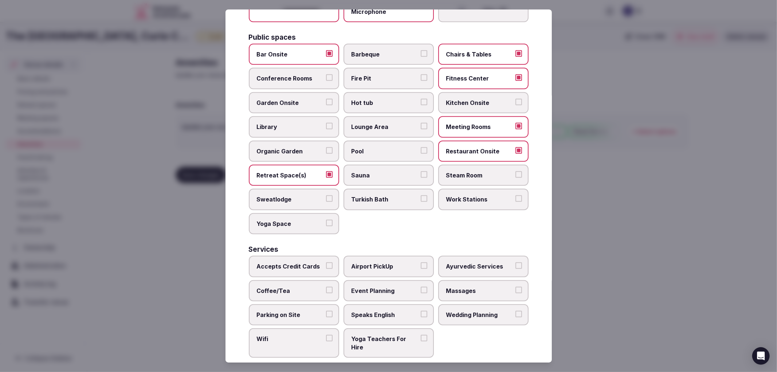
click at [303, 280] on label "Coffee/Tea" at bounding box center [294, 290] width 90 height 21
click at [326, 287] on button "Coffee/Tea" at bounding box center [329, 290] width 7 height 7
click at [305, 311] on span "Parking on Site" at bounding box center [290, 315] width 67 height 8
click at [326, 311] on button "Parking on Site" at bounding box center [329, 314] width 7 height 7
click at [310, 328] on label "Wifi" at bounding box center [294, 343] width 90 height 30
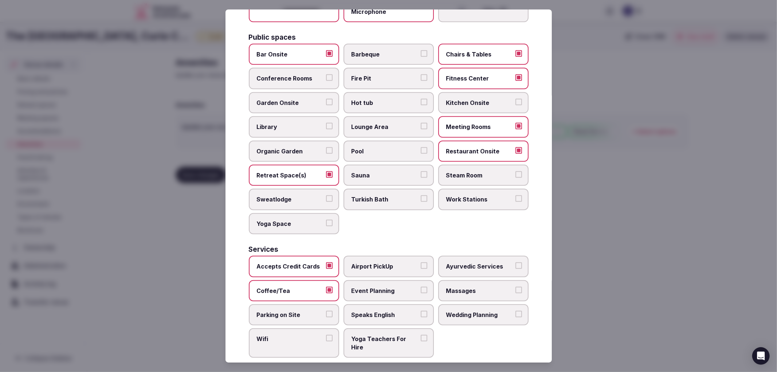
click at [326, 335] on button "Wifi" at bounding box center [329, 338] width 7 height 7
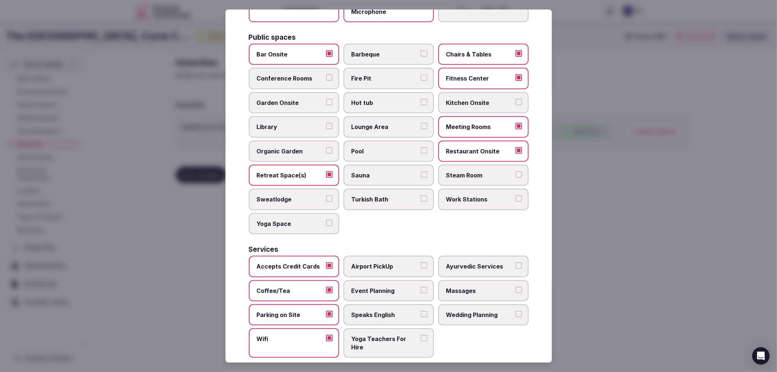
drag, startPoint x: 373, startPoint y: 278, endPoint x: 464, endPoint y: 294, distance: 91.7
click at [374, 287] on span "Event Planning" at bounding box center [385, 291] width 67 height 8
click at [421, 287] on button "Event Planning" at bounding box center [424, 290] width 7 height 7
click at [492, 311] on span "Wedding Planning" at bounding box center [479, 315] width 67 height 8
click at [516, 311] on button "Wedding Planning" at bounding box center [519, 314] width 7 height 7
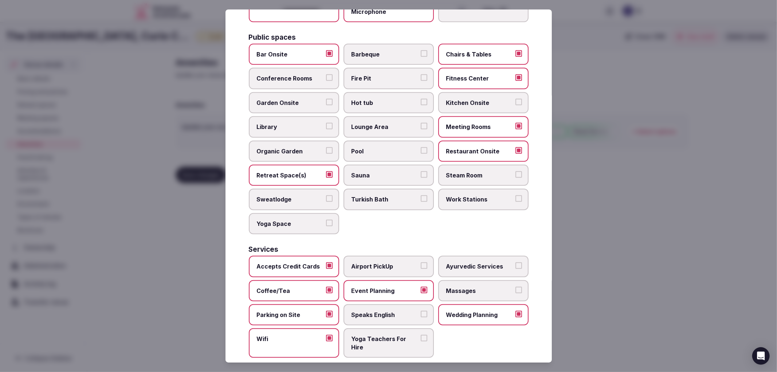
click at [655, 278] on div at bounding box center [388, 186] width 777 height 372
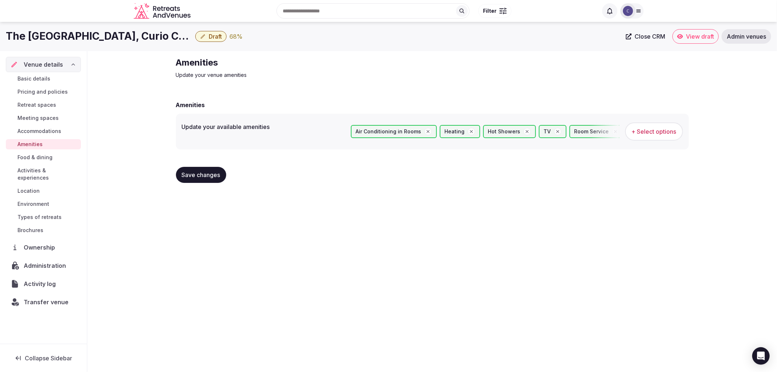
click at [196, 165] on div "Save changes" at bounding box center [432, 175] width 513 height 28
click at [200, 173] on span "Save changes" at bounding box center [201, 174] width 39 height 7
click at [42, 106] on span "Retreat spaces" at bounding box center [36, 104] width 39 height 7
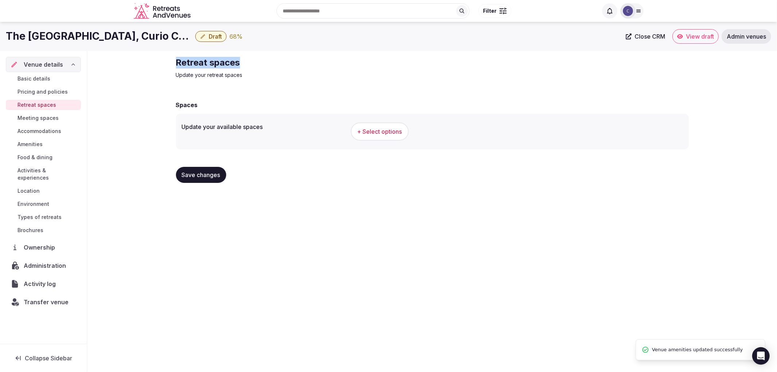
drag, startPoint x: 171, startPoint y: 62, endPoint x: 394, endPoint y: 50, distance: 222.7
click at [394, 50] on div "The Cincinnatian Hotel, Curio Collection Draft 68 % Close CRM View draft Admin …" at bounding box center [388, 195] width 777 height 346
click at [182, 42] on h1 "The Cincinnatian Hotel, Curio Collection" at bounding box center [99, 36] width 187 height 14
drag, startPoint x: 173, startPoint y: 61, endPoint x: 326, endPoint y: 60, distance: 153.1
click at [326, 60] on div "Retreat spaces Update your retreat spaces Spaces Update your available spaces +…" at bounding box center [432, 123] width 525 height 144
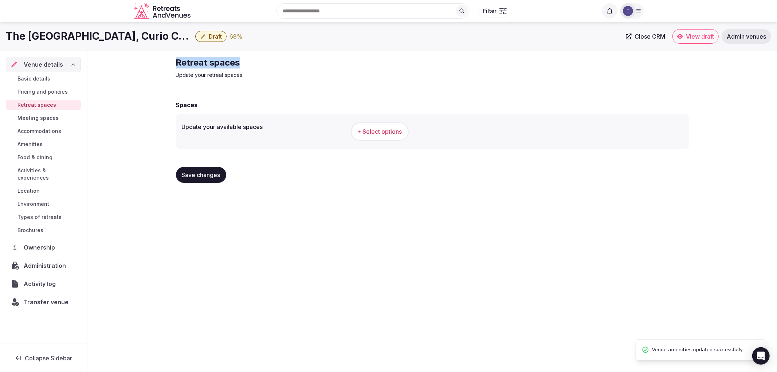
click at [376, 129] on span "+ Select options" at bounding box center [380, 132] width 45 height 8
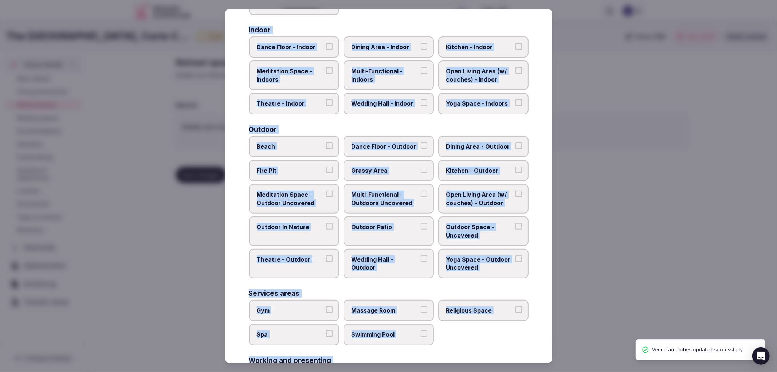
scroll to position [223, 0]
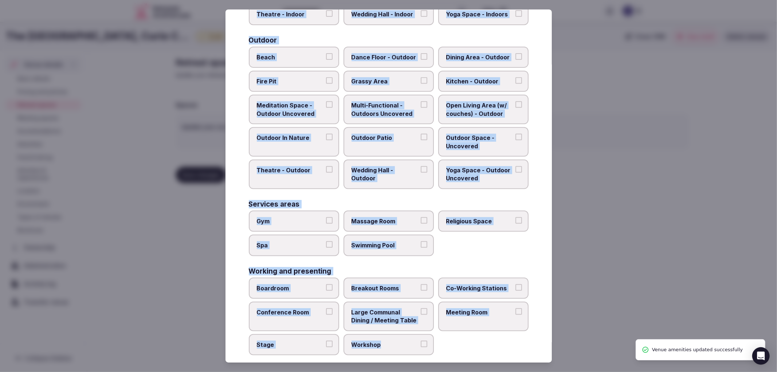
drag, startPoint x: 246, startPoint y: 74, endPoint x: 418, endPoint y: 330, distance: 307.8
click at [418, 330] on div "Select your retreat spaces Choose all applicable retreat spaces offered. Covere…" at bounding box center [389, 186] width 327 height 354
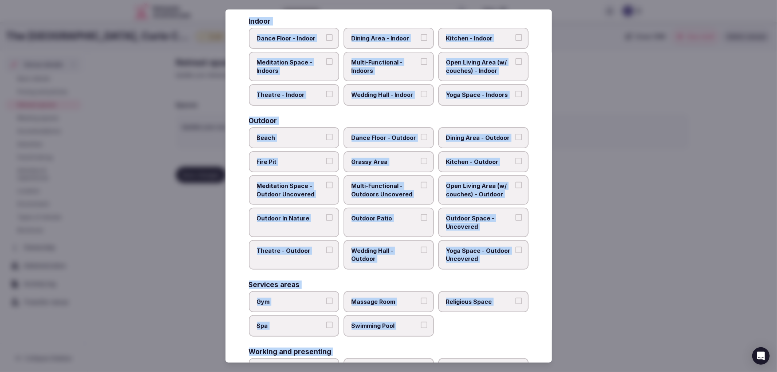
scroll to position [0, 0]
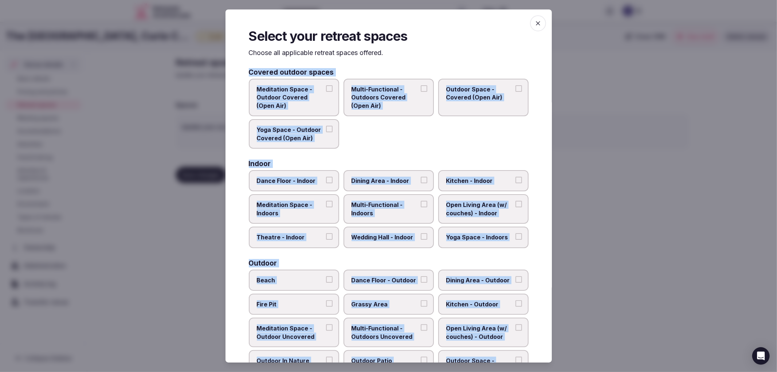
click at [316, 181] on span "Dance Floor - Indoor" at bounding box center [290, 181] width 67 height 8
click at [326, 181] on button "Dance Floor - Indoor" at bounding box center [329, 180] width 7 height 7
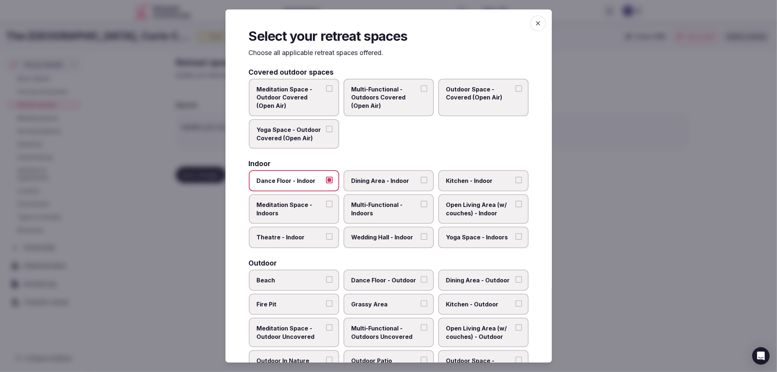
click at [487, 177] on span "Kitchen - Indoor" at bounding box center [479, 181] width 67 height 8
click at [516, 177] on button "Kitchen - Indoor" at bounding box center [519, 180] width 7 height 7
click at [330, 212] on label "Meditation Space - Indoors" at bounding box center [294, 209] width 90 height 30
click at [330, 207] on button "Meditation Space - Indoors" at bounding box center [329, 204] width 7 height 7
click at [308, 182] on span "Dance Floor - Indoor" at bounding box center [290, 181] width 67 height 8
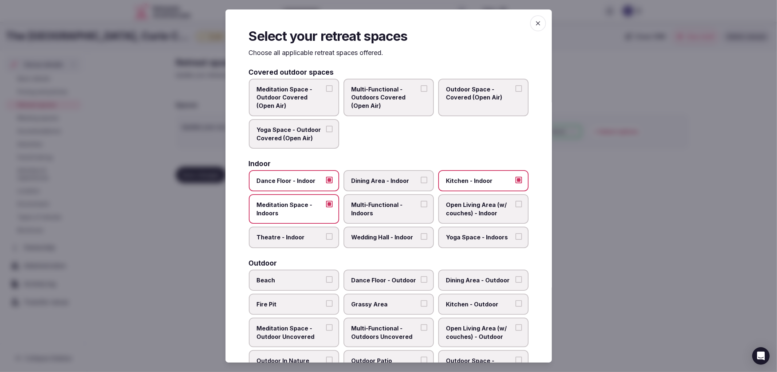
click at [326, 182] on button "Dance Floor - Indoor" at bounding box center [329, 180] width 7 height 7
click at [396, 170] on label "Dining Area - Indoor" at bounding box center [389, 180] width 90 height 21
click at [421, 177] on button "Dining Area - Indoor" at bounding box center [424, 180] width 7 height 7
click at [479, 170] on label "Kitchen - Indoor" at bounding box center [483, 180] width 90 height 21
click at [516, 177] on button "Kitchen - Indoor" at bounding box center [519, 180] width 7 height 7
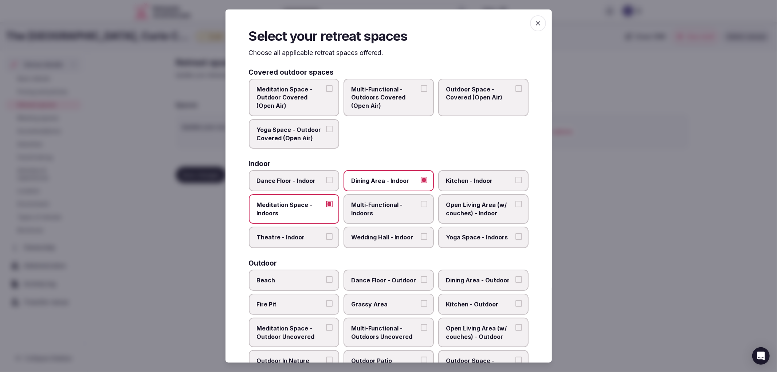
click at [308, 201] on span "Meditation Space - Indoors" at bounding box center [290, 209] width 67 height 16
click at [326, 201] on button "Meditation Space - Indoors" at bounding box center [329, 204] width 7 height 7
click at [390, 214] on span "Multi-Functional - Indoors" at bounding box center [385, 209] width 67 height 16
click at [421, 207] on button "Multi-Functional - Indoors" at bounding box center [424, 204] width 7 height 7
click at [344, 208] on label "Multi-Functional - Indoors" at bounding box center [389, 209] width 90 height 30
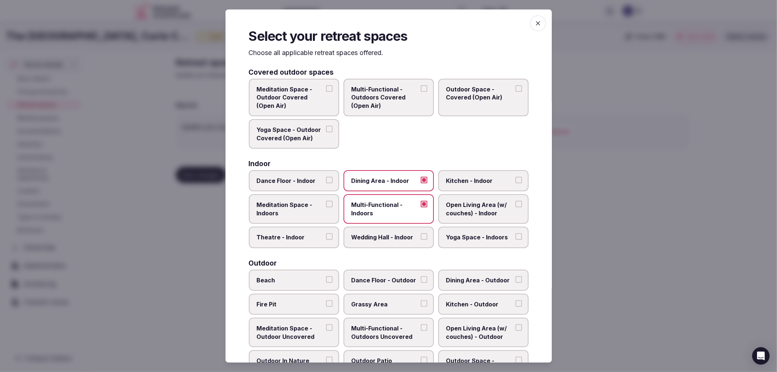
click at [421, 207] on button "Multi-Functional - Indoors" at bounding box center [424, 204] width 7 height 7
click at [445, 198] on label "Open Living Area (w/ couches) - Indoor" at bounding box center [483, 209] width 90 height 30
click at [516, 201] on button "Open Living Area (w/ couches) - Indoor" at bounding box center [519, 204] width 7 height 7
click at [381, 208] on span "Multi-Functional - Indoors" at bounding box center [385, 209] width 67 height 16
click at [421, 207] on button "Multi-Functional - Indoors" at bounding box center [424, 204] width 7 height 7
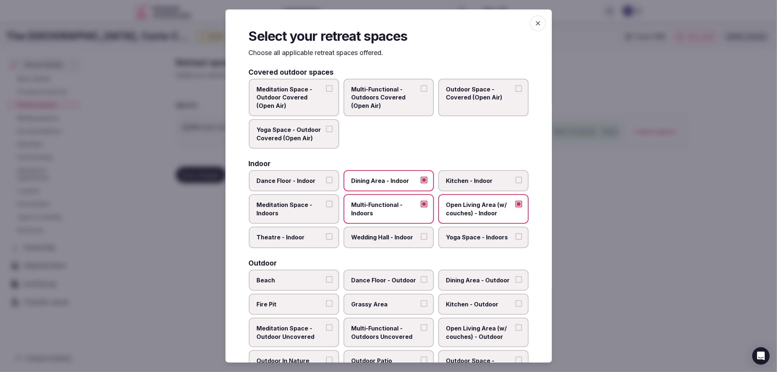
click at [301, 208] on span "Meditation Space - Indoors" at bounding box center [290, 209] width 67 height 16
click at [326, 207] on button "Meditation Space - Indoors" at bounding box center [329, 204] width 7 height 7
click at [393, 227] on label "Wedding Hall - Indoor" at bounding box center [389, 237] width 90 height 21
click at [421, 233] on button "Wedding Hall - Indoor" at bounding box center [424, 236] width 7 height 7
click at [445, 228] on label "Yoga Space - Indoors" at bounding box center [483, 237] width 90 height 21
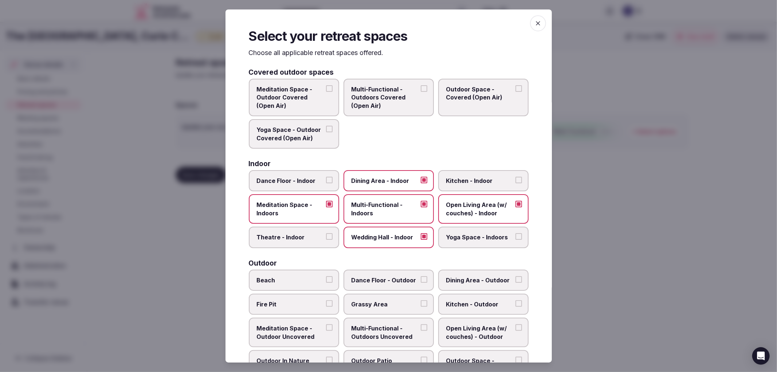
click at [516, 233] on button "Yoga Space - Indoors" at bounding box center [519, 236] width 7 height 7
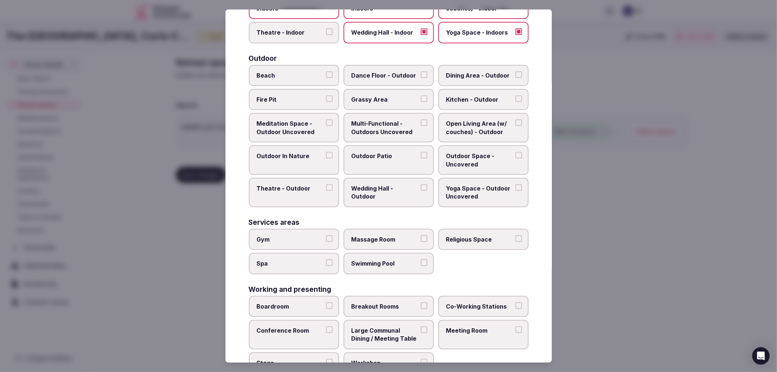
scroll to position [223, 0]
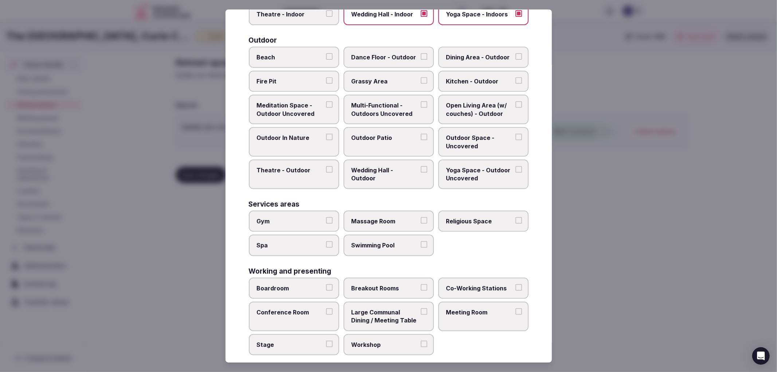
click at [312, 217] on span "Gym" at bounding box center [290, 221] width 67 height 8
click at [326, 217] on button "Gym" at bounding box center [329, 220] width 7 height 7
click at [319, 241] on span "Spa" at bounding box center [290, 245] width 67 height 8
click at [326, 241] on button "Spa" at bounding box center [329, 244] width 7 height 7
click at [396, 217] on span "Massage Room" at bounding box center [385, 221] width 67 height 8
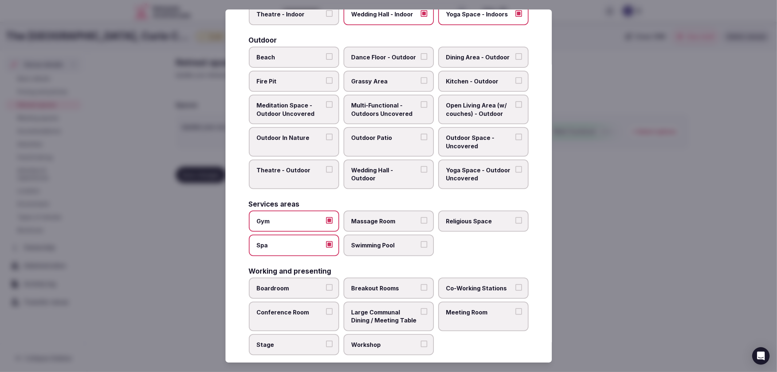
click at [421, 217] on button "Massage Room" at bounding box center [424, 220] width 7 height 7
click at [409, 243] on label "Swimming Pool" at bounding box center [389, 245] width 90 height 21
click at [421, 243] on button "Swimming Pool" at bounding box center [424, 244] width 7 height 7
click at [481, 219] on label "Religious Space" at bounding box center [483, 221] width 90 height 21
click at [516, 219] on button "Religious Space" at bounding box center [519, 220] width 7 height 7
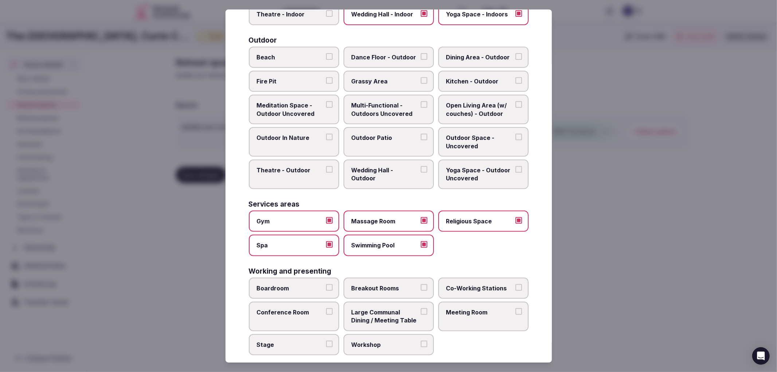
click at [324, 278] on label "Boardroom" at bounding box center [294, 288] width 90 height 21
click at [326, 284] on button "Boardroom" at bounding box center [329, 287] width 7 height 7
click at [323, 303] on label "Conference Room" at bounding box center [294, 317] width 90 height 30
click at [326, 308] on button "Conference Room" at bounding box center [329, 311] width 7 height 7
click at [382, 284] on span "Breakout Rooms" at bounding box center [385, 288] width 67 height 8
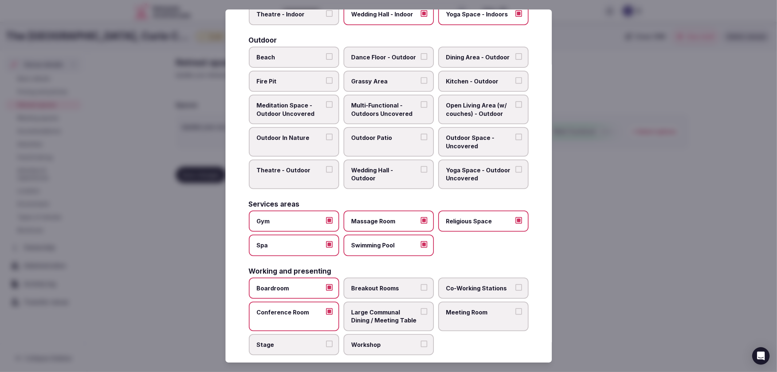
click at [421, 284] on button "Breakout Rooms" at bounding box center [424, 287] width 7 height 7
drag, startPoint x: 395, startPoint y: 310, endPoint x: 398, endPoint y: 323, distance: 12.8
click at [395, 311] on span "Large Communal Dining / Meeting Table" at bounding box center [385, 316] width 67 height 16
click at [421, 311] on button "Large Communal Dining / Meeting Table" at bounding box center [424, 311] width 7 height 7
click at [402, 341] on span "Workshop" at bounding box center [385, 345] width 67 height 8
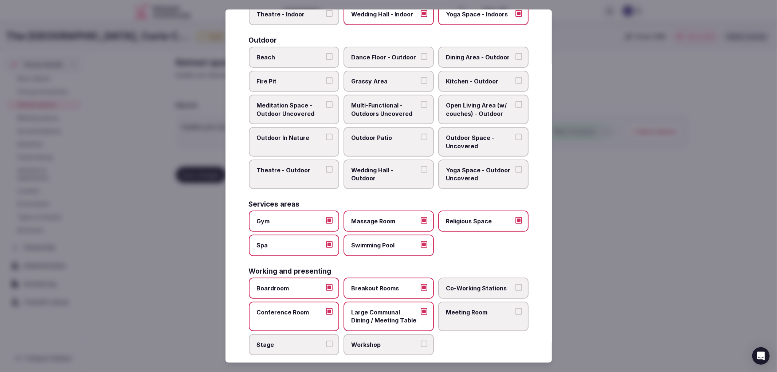
click at [421, 341] on button "Workshop" at bounding box center [424, 344] width 7 height 7
click at [479, 284] on span "Co-Working Stations" at bounding box center [479, 288] width 67 height 8
click at [516, 284] on button "Co-Working Stations" at bounding box center [519, 287] width 7 height 7
click at [483, 302] on label "Meeting Room" at bounding box center [483, 317] width 90 height 30
click at [516, 308] on button "Meeting Room" at bounding box center [519, 311] width 7 height 7
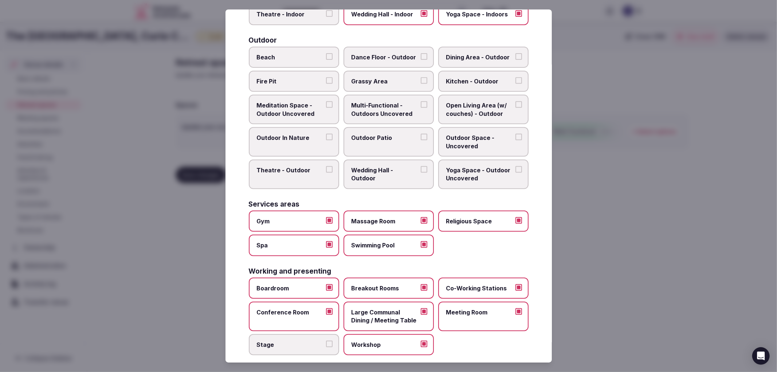
click at [635, 234] on div at bounding box center [388, 186] width 777 height 372
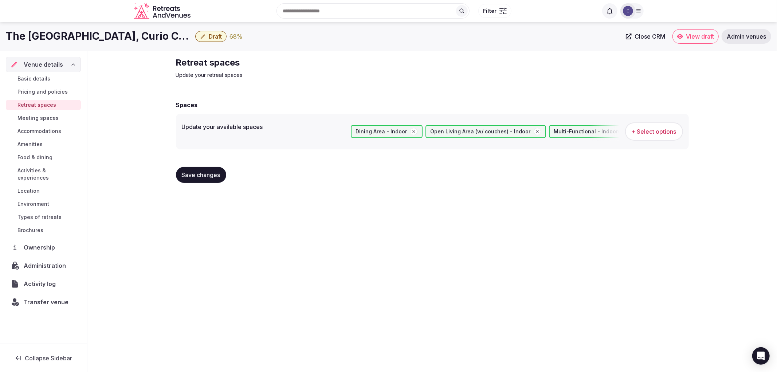
click at [198, 165] on div "Save changes" at bounding box center [432, 175] width 513 height 28
click at [200, 169] on button "Save changes" at bounding box center [201, 175] width 50 height 16
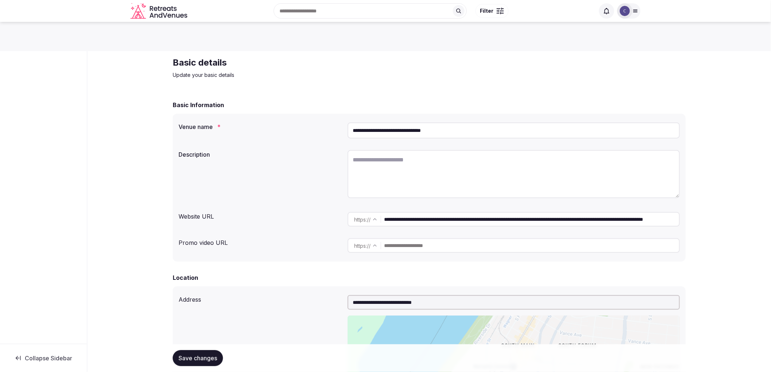
click at [407, 135] on input "**********" at bounding box center [514, 130] width 332 height 16
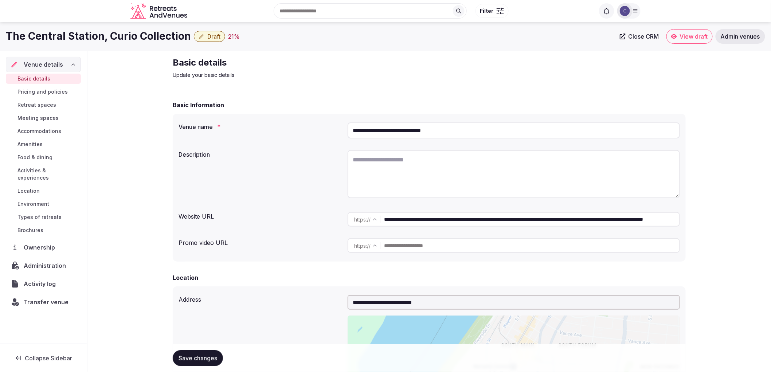
click at [396, 160] on textarea at bounding box center [514, 174] width 332 height 48
paste textarea "**********"
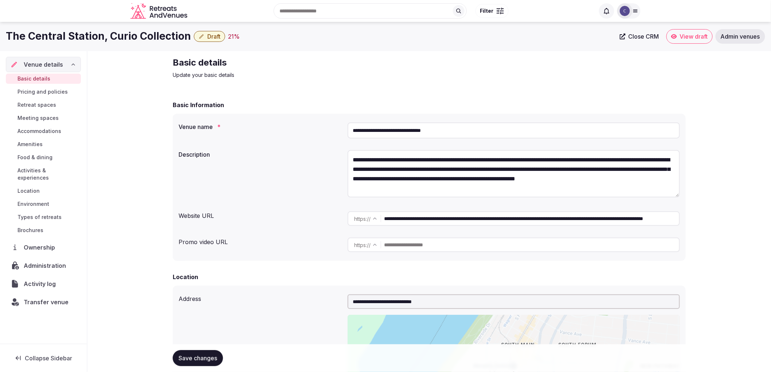
type textarea "**********"
click at [140, 34] on h1 "The Central Station, Curio Collection" at bounding box center [98, 36] width 185 height 14
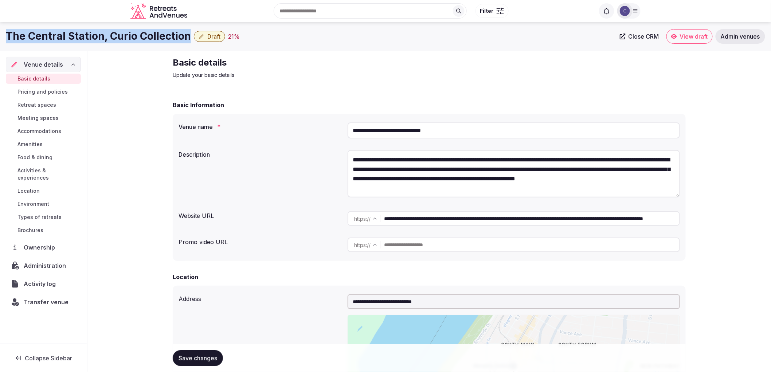
click at [140, 34] on h1 "The Central Station, Curio Collection" at bounding box center [98, 36] width 185 height 14
copy div "The Central Station, Curio Collection"
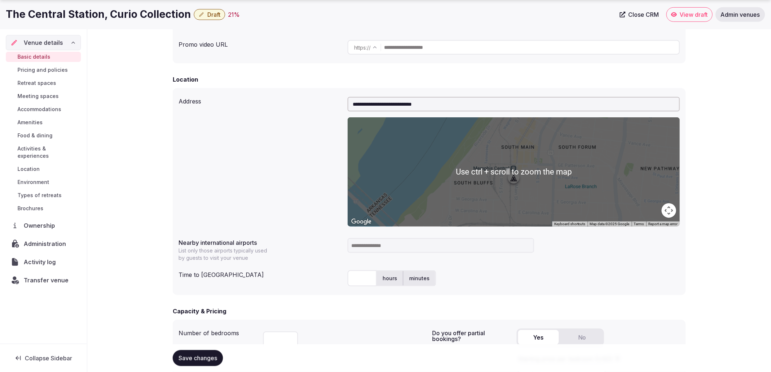
scroll to position [243, 0]
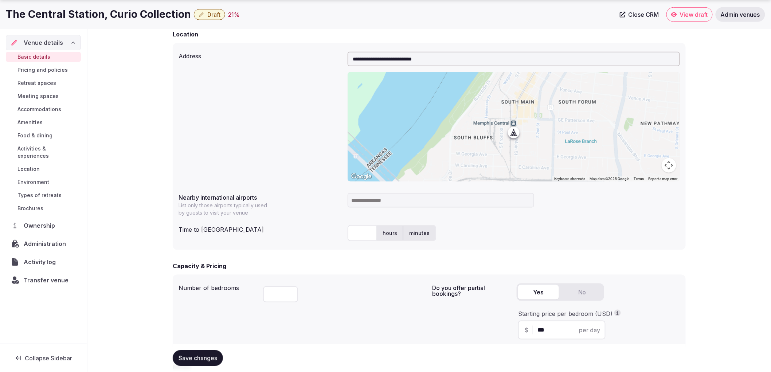
click at [382, 203] on input at bounding box center [441, 200] width 187 height 15
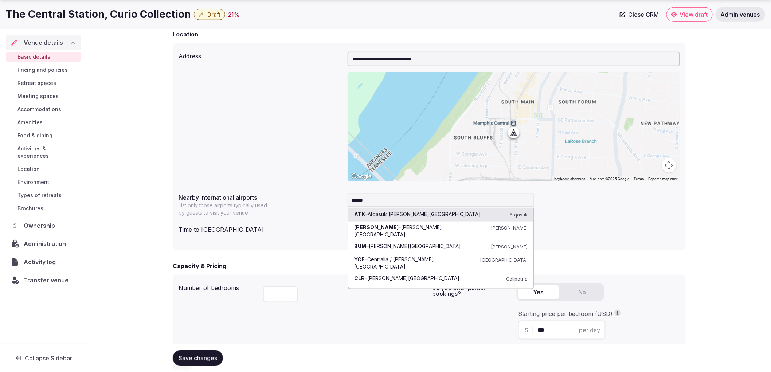
type input "*******"
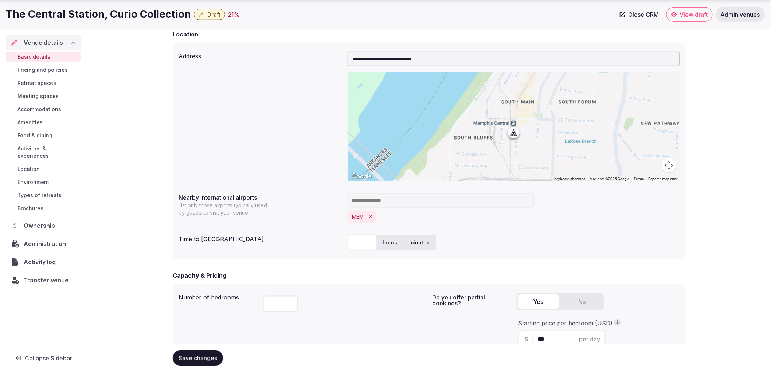
click at [366, 242] on input "text" at bounding box center [362, 243] width 29 height 16
click at [387, 245] on label "hours" at bounding box center [390, 242] width 26 height 19
click at [362, 245] on input "text" at bounding box center [362, 243] width 29 height 16
type input "*"
click at [442, 242] on div "* hours minutes" at bounding box center [514, 243] width 332 height 16
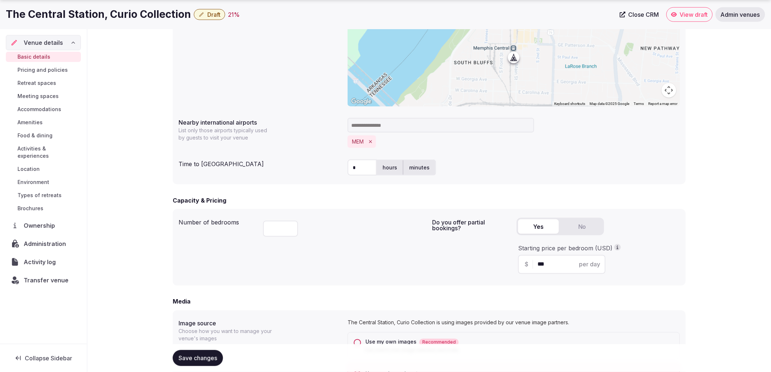
scroll to position [324, 0]
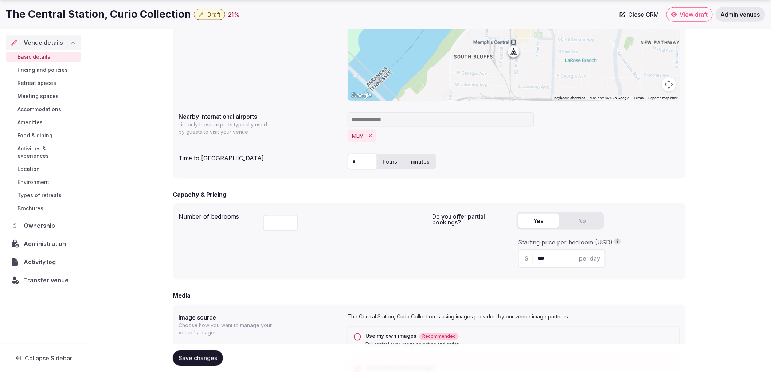
click at [197, 356] on span "Save changes" at bounding box center [198, 358] width 39 height 7
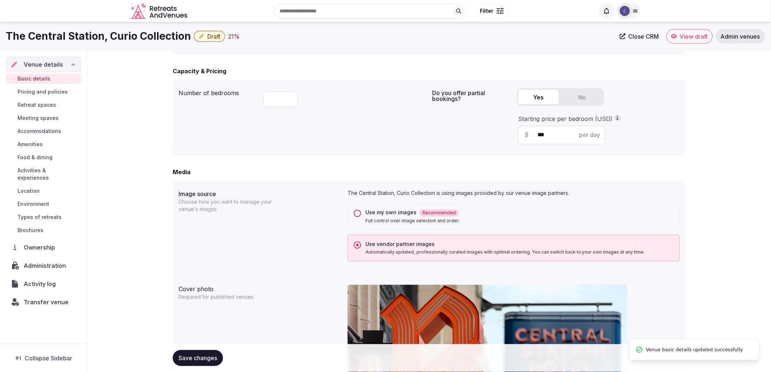
scroll to position [364, 0]
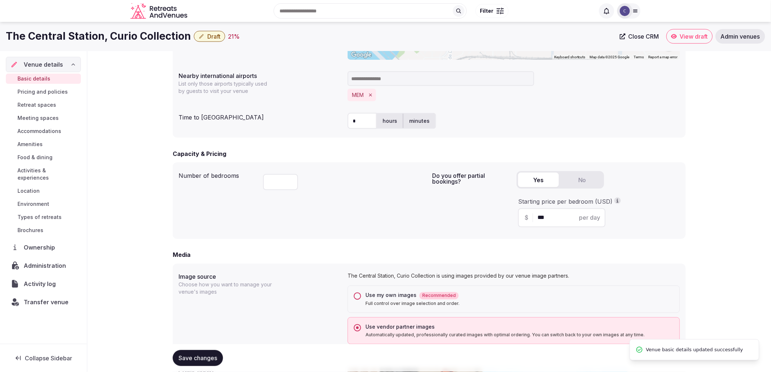
click at [35, 129] on span "Accommodations" at bounding box center [39, 131] width 44 height 7
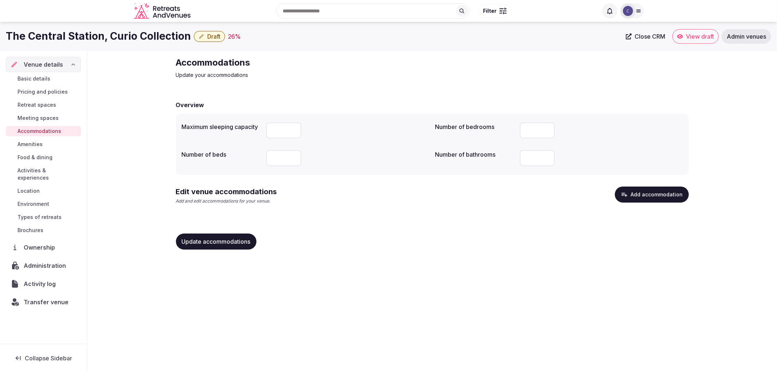
click at [637, 201] on button "Add accommodation" at bounding box center [652, 195] width 74 height 16
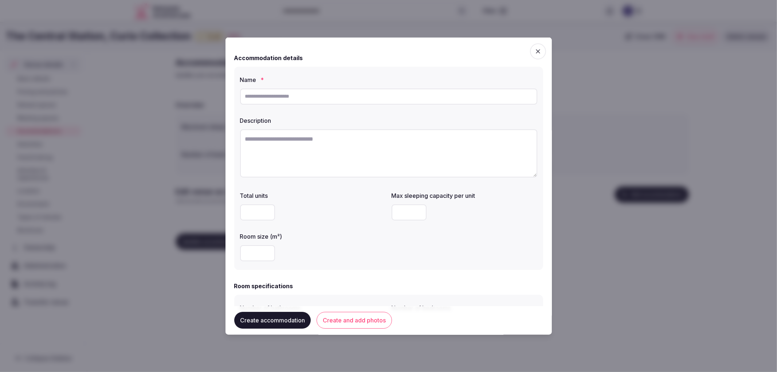
click at [307, 94] on input "text" at bounding box center [388, 96] width 297 height 16
paste input "**********"
type input "**********"
click at [243, 210] on input "number" at bounding box center [257, 212] width 35 height 16
click at [253, 250] on input "number" at bounding box center [257, 253] width 35 height 16
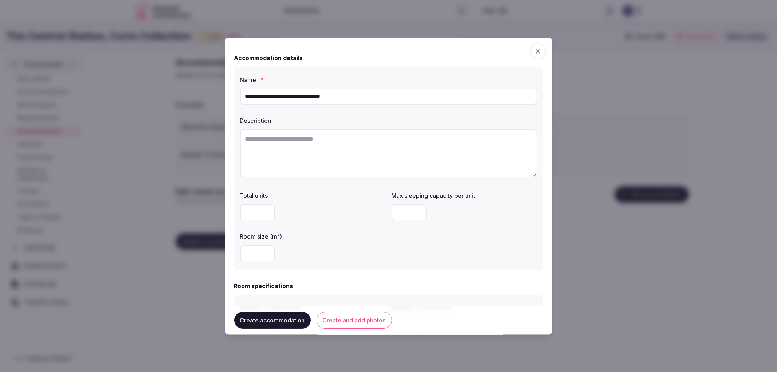
type input "**"
click at [407, 216] on input "number" at bounding box center [409, 212] width 35 height 16
type input "*"
click at [340, 165] on textarea at bounding box center [388, 153] width 297 height 48
paste textarea "**********"
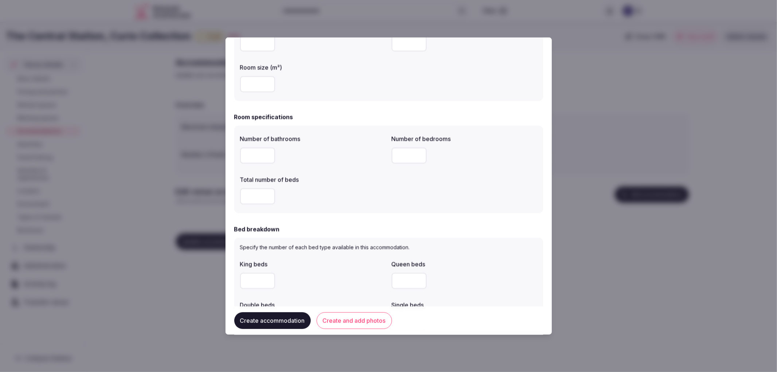
scroll to position [202, 0]
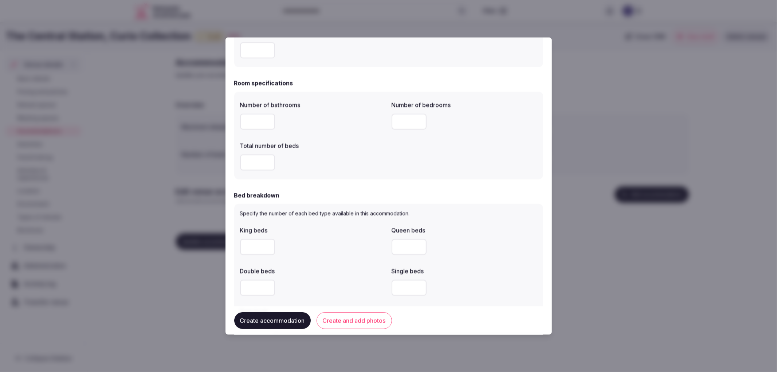
type textarea "**********"
click at [248, 121] on input "number" at bounding box center [257, 121] width 35 height 16
type input "*"
click at [410, 124] on input "number" at bounding box center [409, 121] width 35 height 16
type input "*"
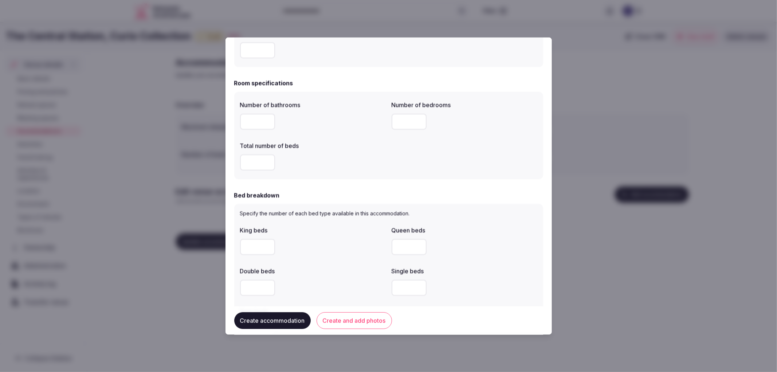
click at [254, 161] on input "number" at bounding box center [257, 162] width 35 height 16
type input "*"
click at [251, 242] on input "number" at bounding box center [257, 247] width 35 height 16
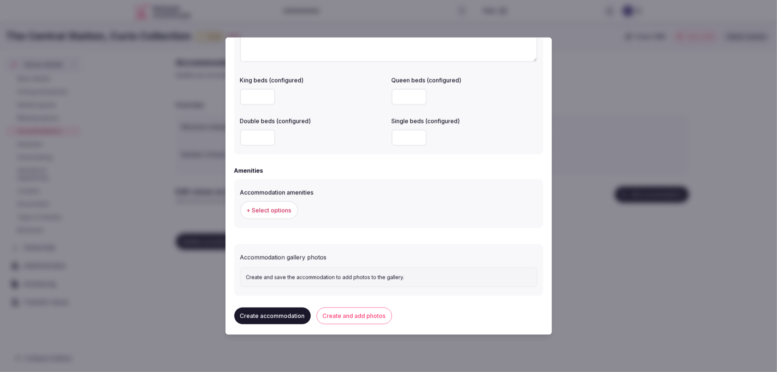
scroll to position [582, 0]
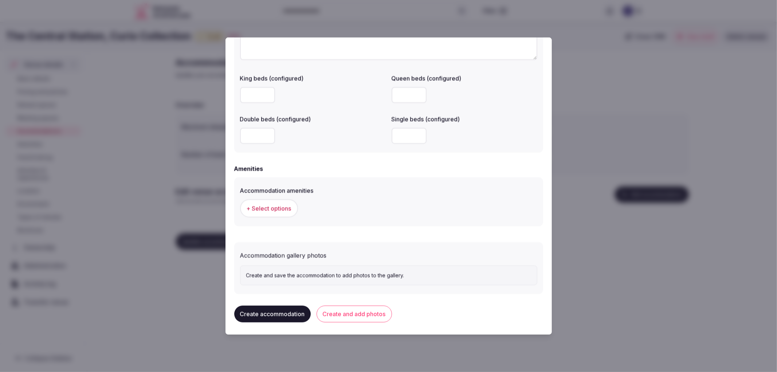
type input "*"
click at [288, 205] on span "+ Select options" at bounding box center [269, 208] width 45 height 8
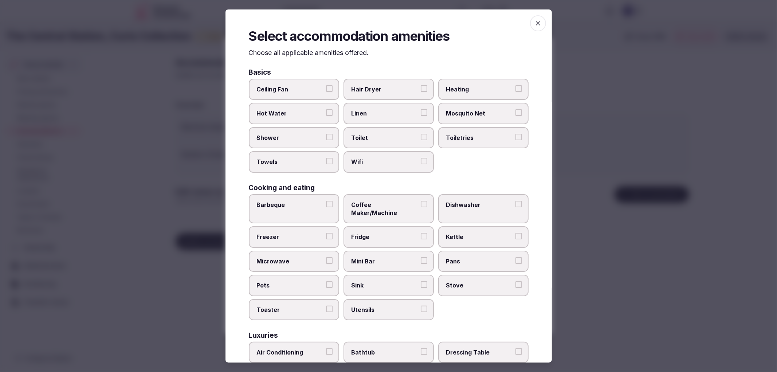
click at [284, 142] on label "Shower" at bounding box center [294, 137] width 90 height 21
click at [326, 140] on button "Shower" at bounding box center [329, 137] width 7 height 7
click at [292, 155] on label "Towels" at bounding box center [294, 161] width 90 height 21
click at [326, 158] on button "Towels" at bounding box center [329, 161] width 7 height 7
click at [367, 140] on span "Toilet" at bounding box center [385, 138] width 67 height 8
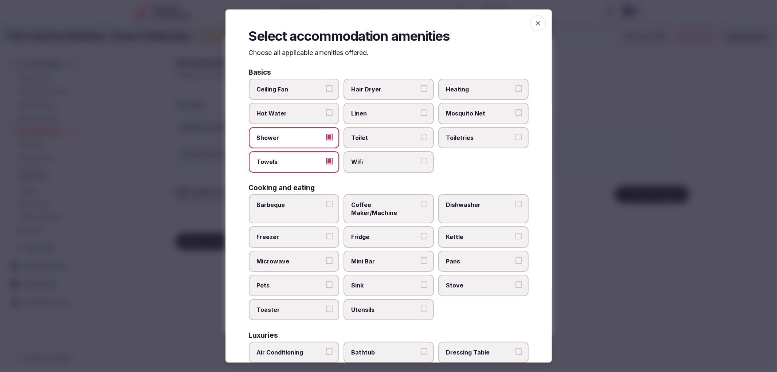
click at [421, 140] on button "Toilet" at bounding box center [424, 137] width 7 height 7
click at [376, 155] on label "Wifi" at bounding box center [389, 161] width 90 height 21
click at [421, 158] on button "Wifi" at bounding box center [424, 161] width 7 height 7
click at [488, 135] on span "Toiletries" at bounding box center [479, 138] width 67 height 8
click at [516, 135] on button "Toiletries" at bounding box center [519, 137] width 7 height 7
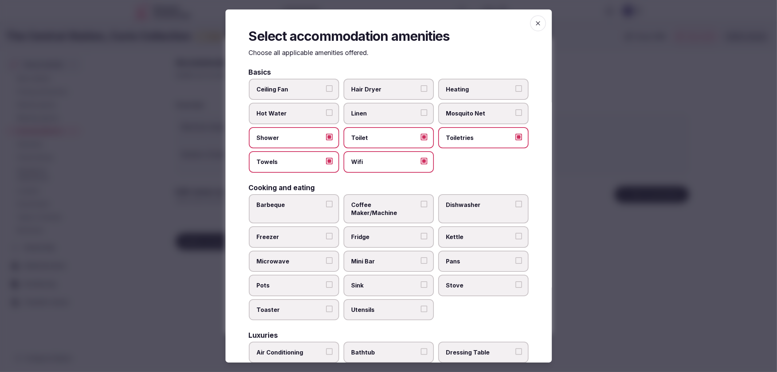
click at [373, 81] on label "Hair Dryer" at bounding box center [389, 89] width 90 height 21
click at [421, 85] on button "Hair Dryer" at bounding box center [424, 88] width 7 height 7
click at [401, 205] on span "Coffee Maker/Machine" at bounding box center [385, 209] width 67 height 16
click at [421, 205] on button "Coffee Maker/Machine" at bounding box center [424, 204] width 7 height 7
click at [398, 226] on label "Fridge" at bounding box center [389, 236] width 90 height 21
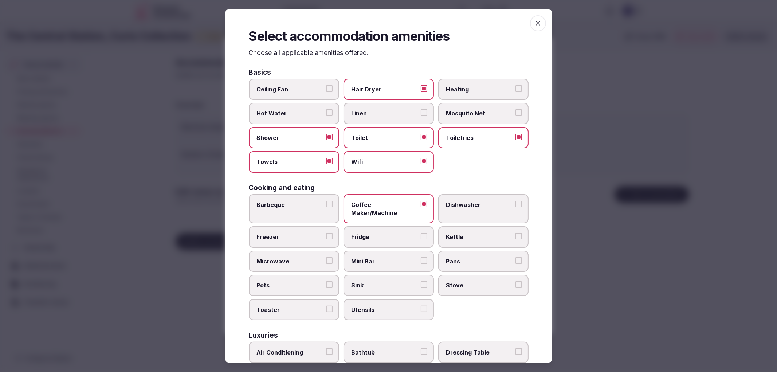
click at [421, 233] on button "Fridge" at bounding box center [424, 236] width 7 height 7
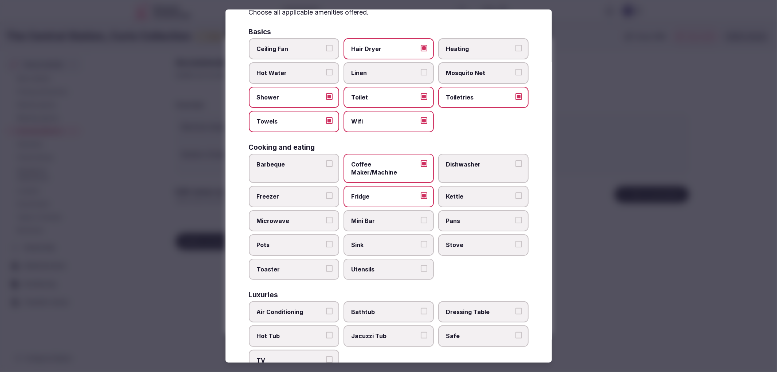
scroll to position [81, 0]
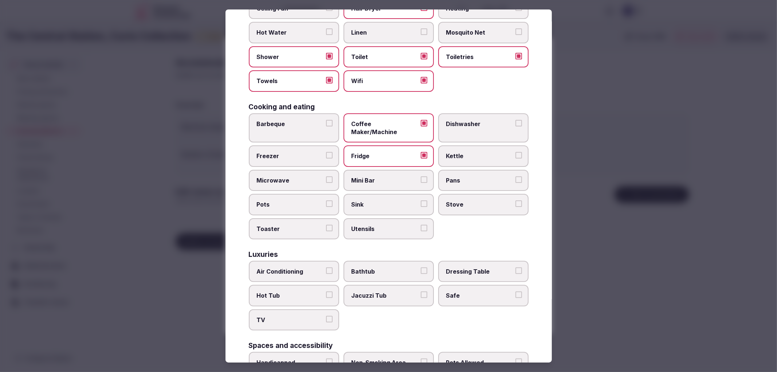
click at [311, 268] on span "Air Conditioning" at bounding box center [290, 272] width 67 height 8
click at [326, 268] on button "Air Conditioning" at bounding box center [329, 271] width 7 height 7
click at [312, 316] on span "TV" at bounding box center [290, 320] width 67 height 8
click at [326, 316] on button "TV" at bounding box center [329, 319] width 7 height 7
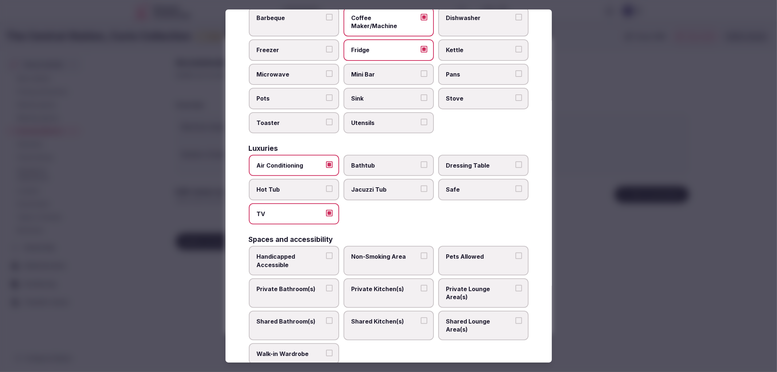
scroll to position [202, 0]
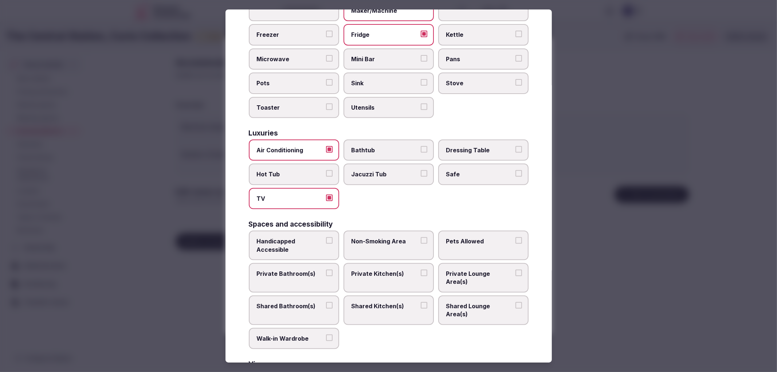
click at [313, 270] on span "Private Bathroom(s)" at bounding box center [290, 274] width 67 height 8
click at [326, 270] on button "Private Bathroom(s)" at bounding box center [329, 273] width 7 height 7
click at [380, 235] on label "Non-Smoking Area" at bounding box center [389, 246] width 90 height 30
click at [421, 237] on button "Non-Smoking Area" at bounding box center [424, 240] width 7 height 7
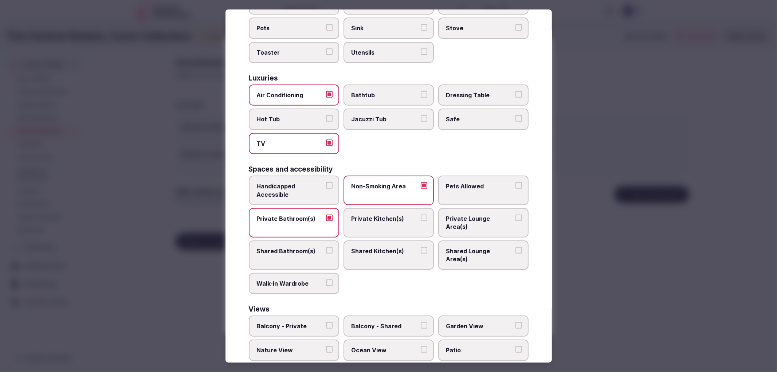
scroll to position [260, 0]
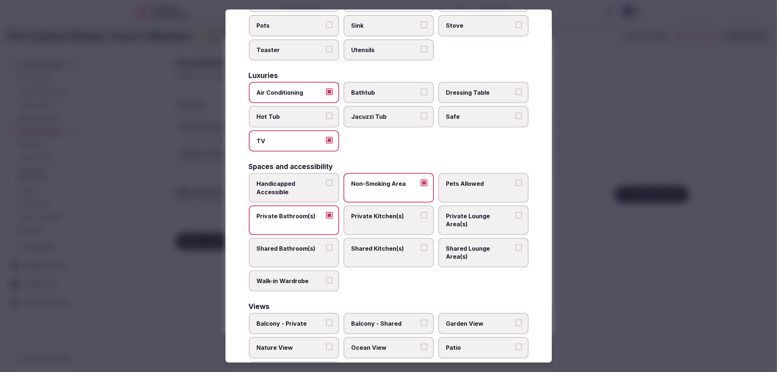
click at [635, 278] on div at bounding box center [388, 186] width 777 height 372
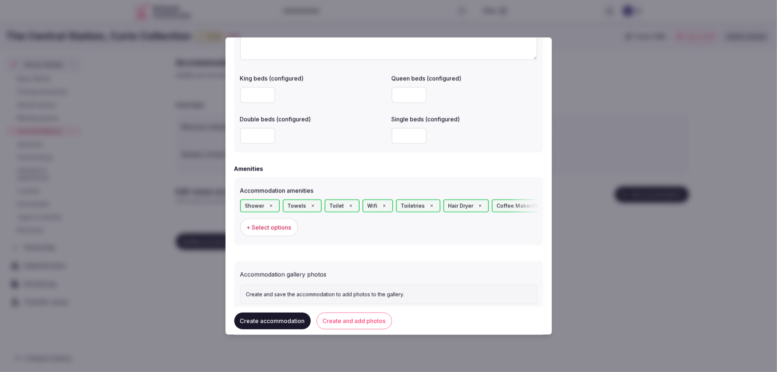
click at [326, 317] on button "Create and add photos" at bounding box center [354, 320] width 75 height 17
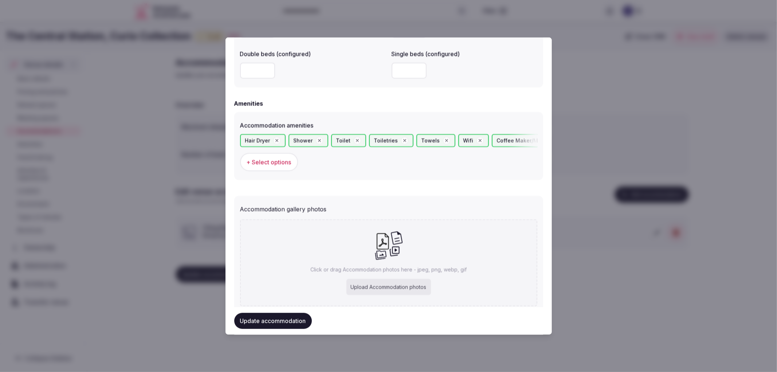
scroll to position [668, 0]
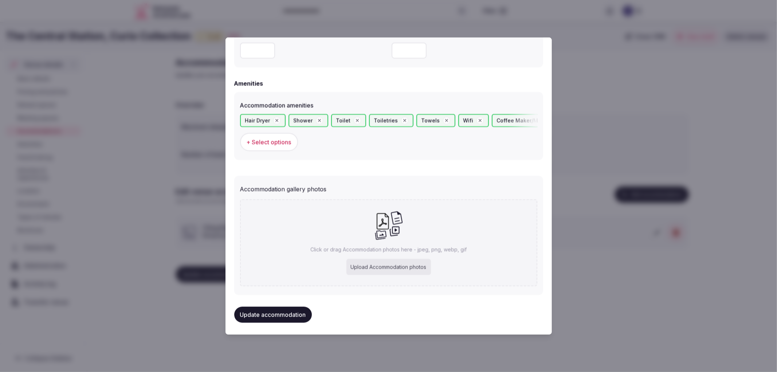
click at [416, 216] on div "Click or drag Accommodation photos here - jpeg, png, webp, gif Upload Accommoda…" at bounding box center [388, 242] width 297 height 87
type input "**********"
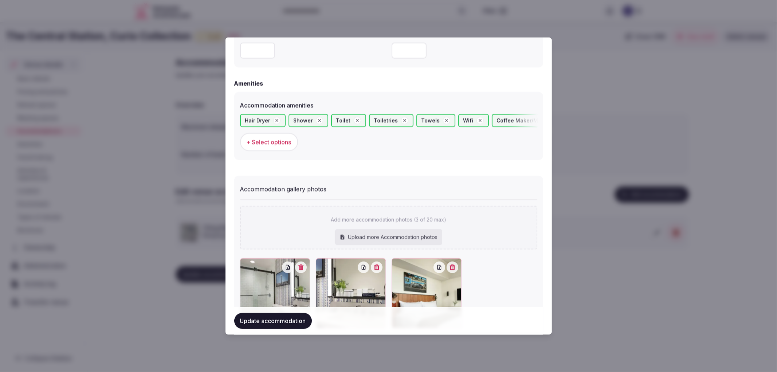
click at [290, 321] on button "Update accommodation" at bounding box center [273, 321] width 78 height 16
click at [647, 270] on div at bounding box center [388, 186] width 777 height 372
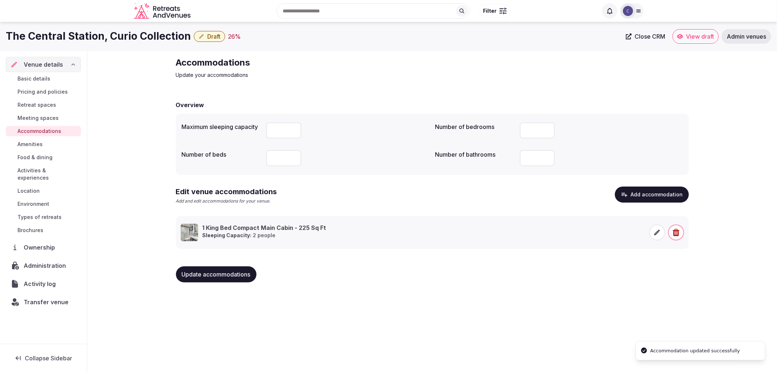
click at [250, 271] on span "Update accommodations" at bounding box center [216, 274] width 69 height 7
click at [43, 160] on span "Food & dining" at bounding box center [34, 157] width 35 height 7
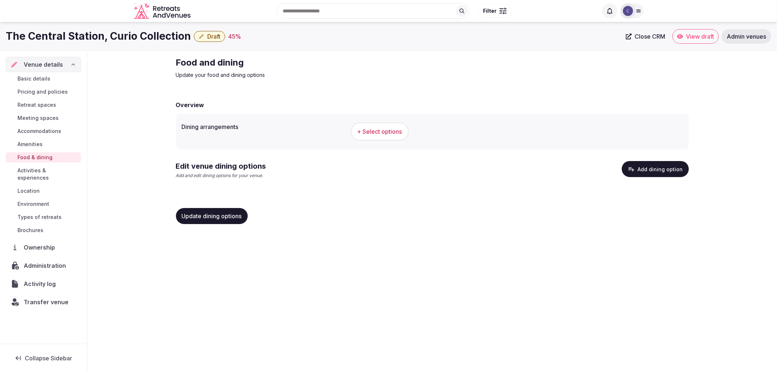
click at [388, 133] on span "+ Select options" at bounding box center [380, 132] width 45 height 8
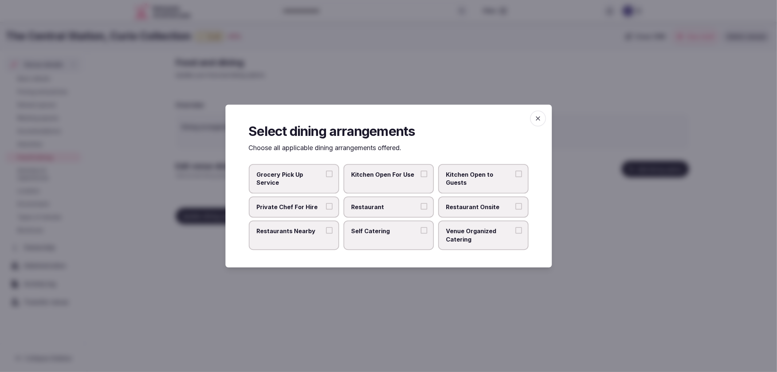
drag, startPoint x: 409, startPoint y: 201, endPoint x: 423, endPoint y: 202, distance: 13.5
click at [410, 201] on label "Restaurant" at bounding box center [389, 206] width 90 height 21
click at [421, 203] on button "Restaurant" at bounding box center [424, 206] width 7 height 7
drag, startPoint x: 479, startPoint y: 210, endPoint x: 359, endPoint y: 230, distance: 122.2
click at [479, 211] on span "Restaurant Onsite" at bounding box center [479, 207] width 67 height 8
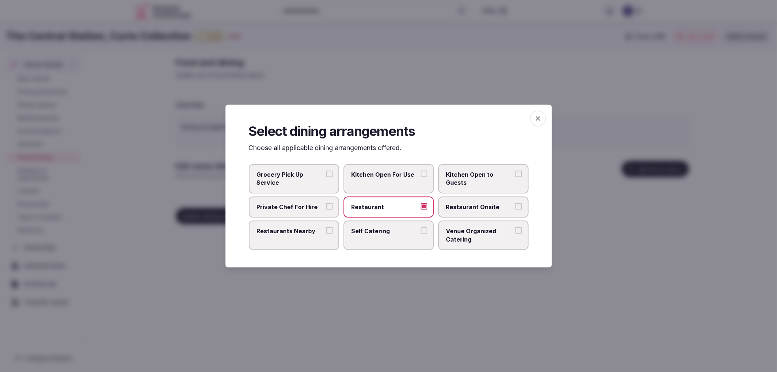
click at [516, 210] on button "Restaurant Onsite" at bounding box center [519, 206] width 7 height 7
drag, startPoint x: 304, startPoint y: 243, endPoint x: 347, endPoint y: 228, distance: 45.5
click at [305, 243] on label "Restaurants Nearby" at bounding box center [294, 235] width 90 height 30
click at [611, 198] on div at bounding box center [388, 186] width 777 height 372
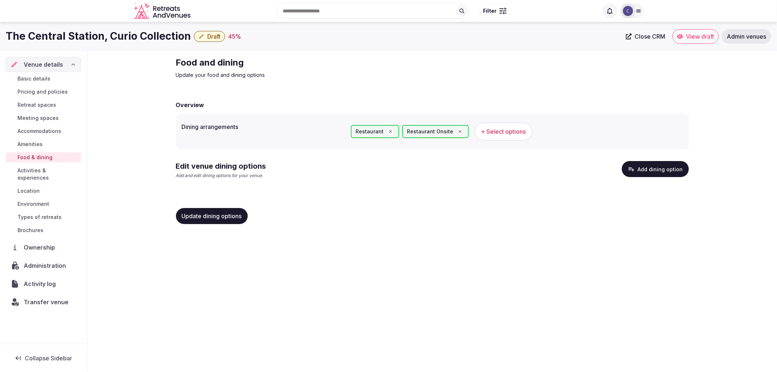
drag, startPoint x: 220, startPoint y: 223, endPoint x: 238, endPoint y: 219, distance: 17.9
click at [220, 222] on button "Update dining options" at bounding box center [212, 216] width 72 height 16
click at [668, 163] on button "Add dining option" at bounding box center [655, 169] width 67 height 16
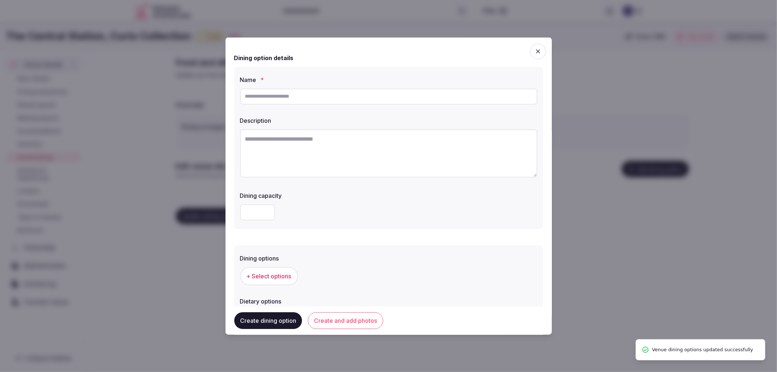
click at [321, 107] on div "Name * Description Dining capacity" at bounding box center [388, 147] width 309 height 163
click at [317, 99] on input "text" at bounding box center [388, 96] width 297 height 16
paste input "**********"
type input "**********"
click at [326, 160] on textarea at bounding box center [388, 153] width 297 height 48
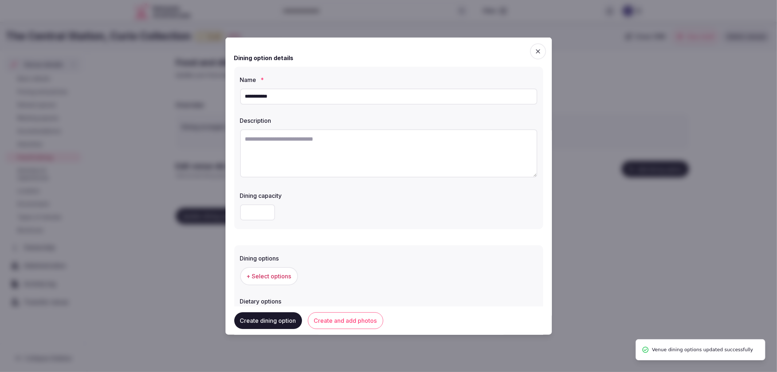
paste textarea "**********"
type textarea "**********"
paste textarea "**********"
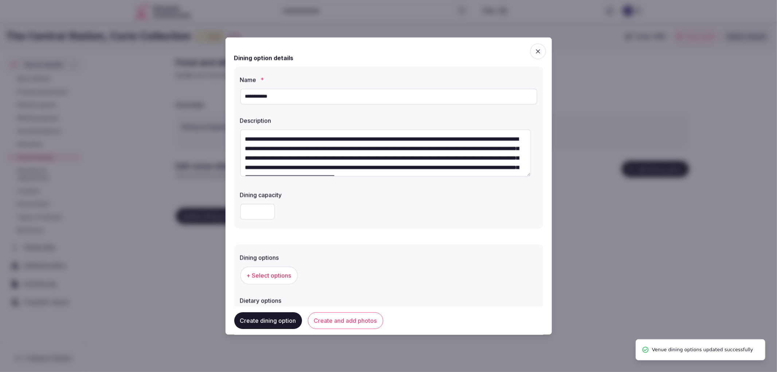
scroll to position [13, 0]
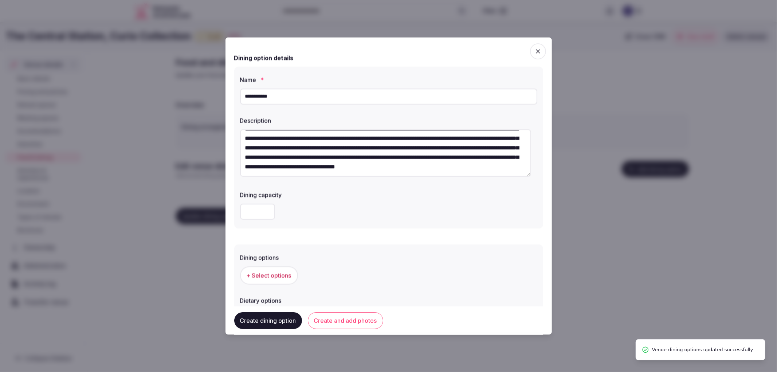
type textarea "**********"
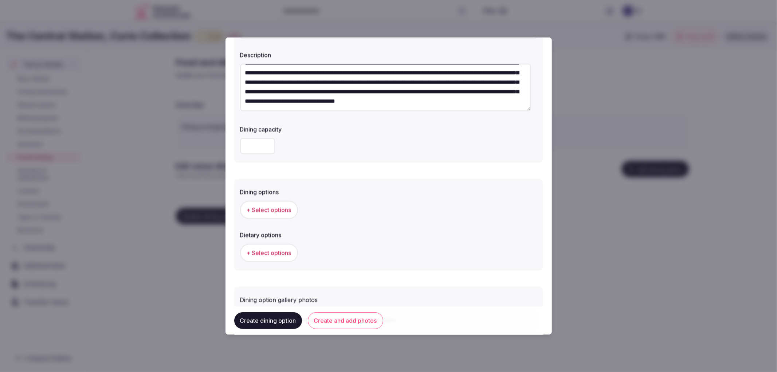
scroll to position [111, 0]
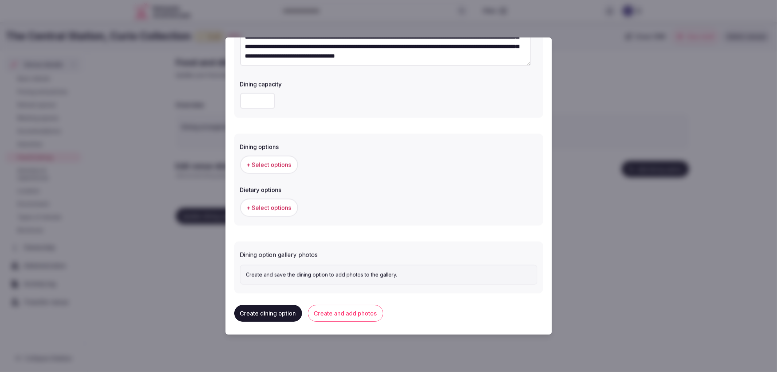
drag, startPoint x: 255, startPoint y: 146, endPoint x: 267, endPoint y: 160, distance: 18.4
click at [255, 146] on label "Dining options" at bounding box center [388, 147] width 297 height 6
click at [268, 161] on span "+ Select options" at bounding box center [269, 164] width 45 height 8
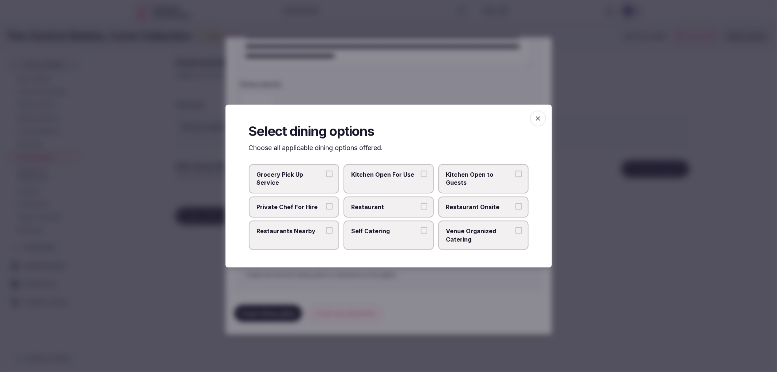
click at [390, 210] on span "Restaurant" at bounding box center [385, 207] width 67 height 8
click at [421, 210] on button "Restaurant" at bounding box center [424, 206] width 7 height 7
click at [479, 211] on label "Restaurant Onsite" at bounding box center [483, 206] width 90 height 21
click at [516, 210] on button "Restaurant Onsite" at bounding box center [519, 206] width 7 height 7
click at [465, 93] on div at bounding box center [388, 186] width 777 height 372
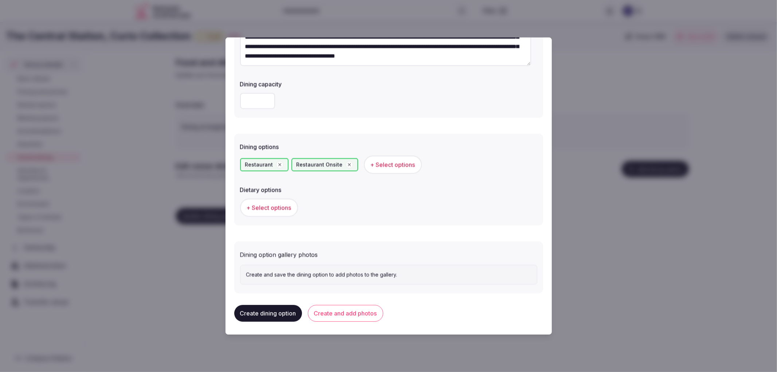
click at [328, 308] on button "Create and add photos" at bounding box center [345, 313] width 75 height 17
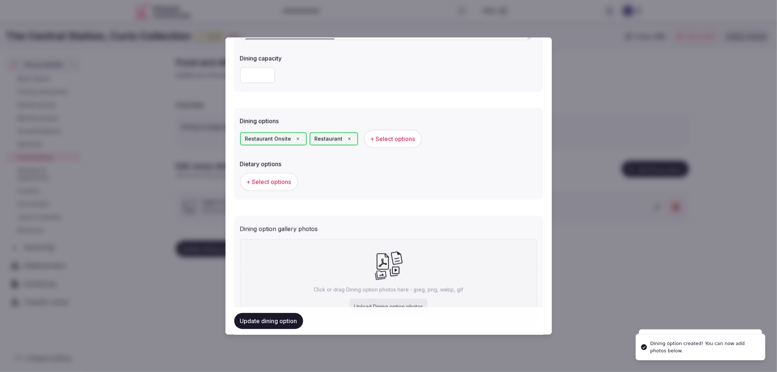
scroll to position [177, 0]
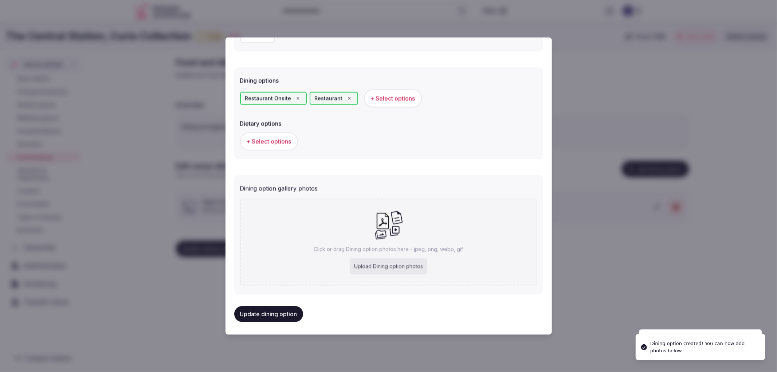
click at [355, 259] on div "Upload Dining option photos" at bounding box center [389, 266] width 78 height 16
type input "**********"
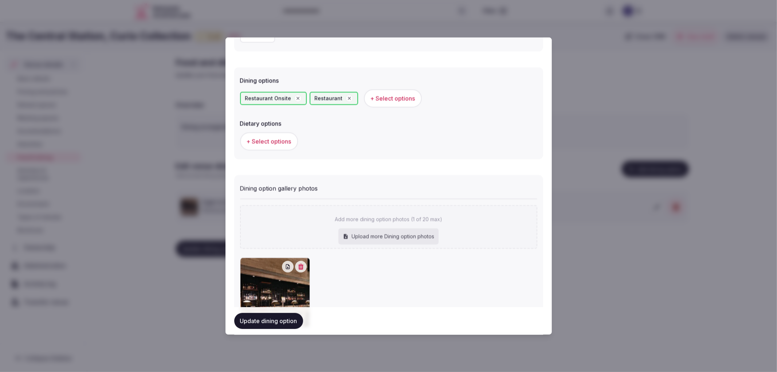
click at [275, 311] on div "Update dining option" at bounding box center [388, 321] width 309 height 28
click at [251, 319] on button "Update dining option" at bounding box center [268, 321] width 69 height 16
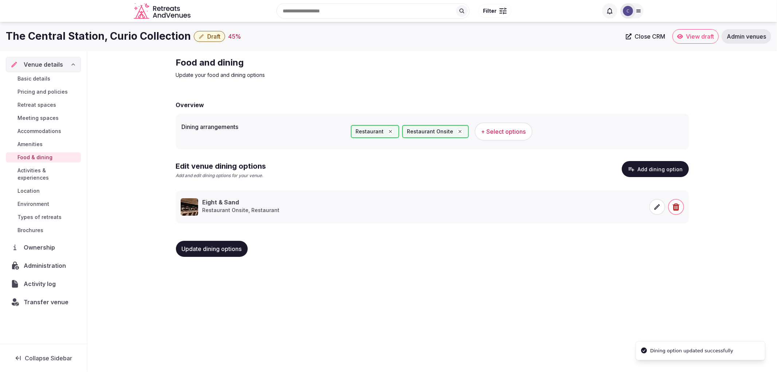
click at [227, 256] on button "Update dining options" at bounding box center [212, 249] width 72 height 16
click at [50, 101] on span "Retreat spaces" at bounding box center [36, 104] width 39 height 7
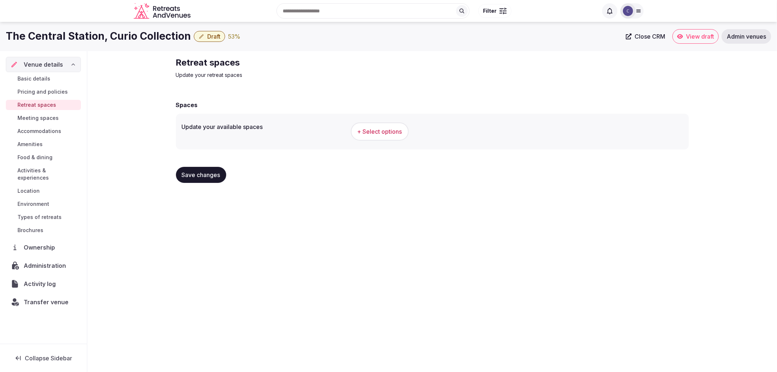
click at [50, 117] on span "Meeting spaces" at bounding box center [37, 117] width 41 height 7
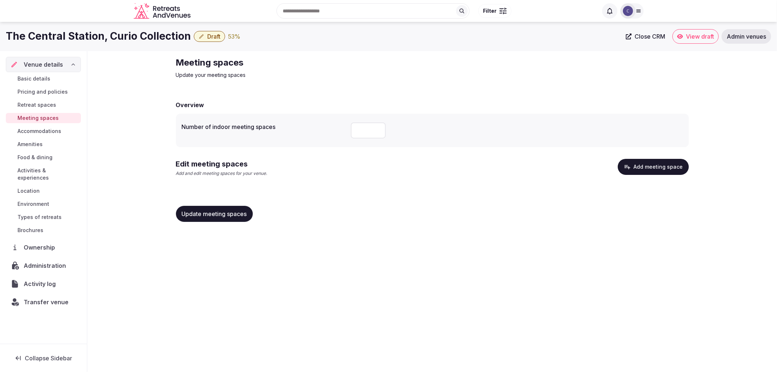
click at [617, 174] on div "Edit meeting spaces Add and edit meeting spaces for your venue. Add meeting spa…" at bounding box center [432, 171] width 513 height 24
click at [634, 169] on button "Add meeting space" at bounding box center [653, 167] width 71 height 16
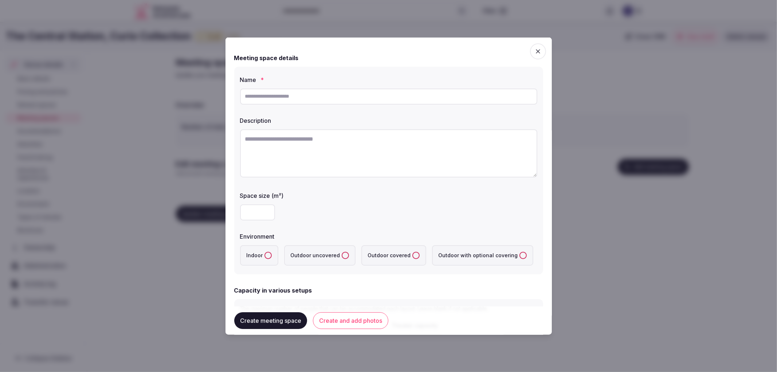
click at [634, 169] on div at bounding box center [388, 186] width 777 height 372
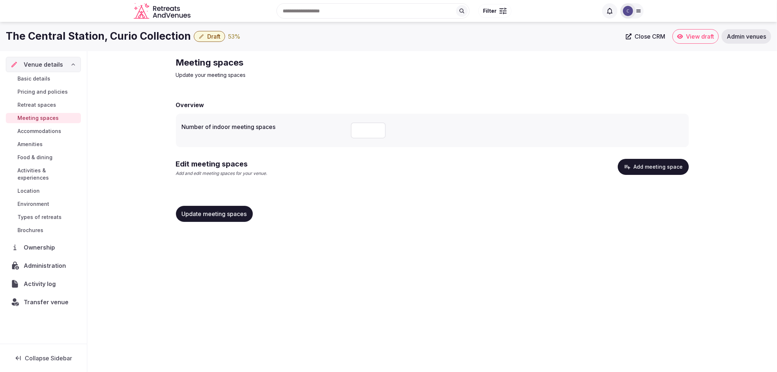
click at [638, 169] on button "Add meeting space" at bounding box center [653, 167] width 71 height 16
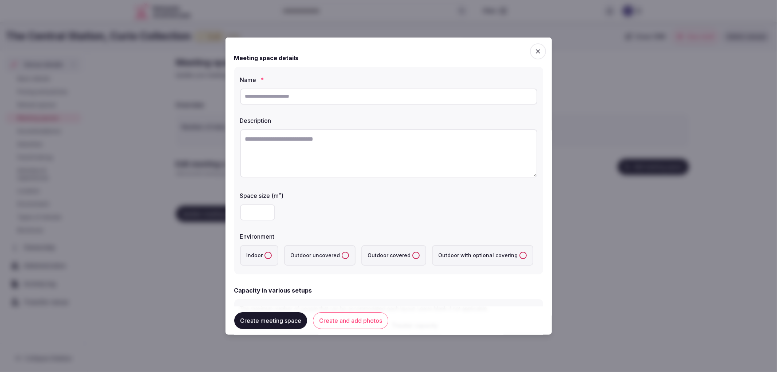
click at [297, 90] on input "text" at bounding box center [388, 96] width 297 height 16
paste input "**********"
type input "**********"
click at [256, 266] on div "Indoor Outdoor uncovered Outdoor covered Outdoor with optional covering" at bounding box center [388, 255] width 297 height 26
click at [259, 258] on label "Indoor" at bounding box center [259, 255] width 38 height 20
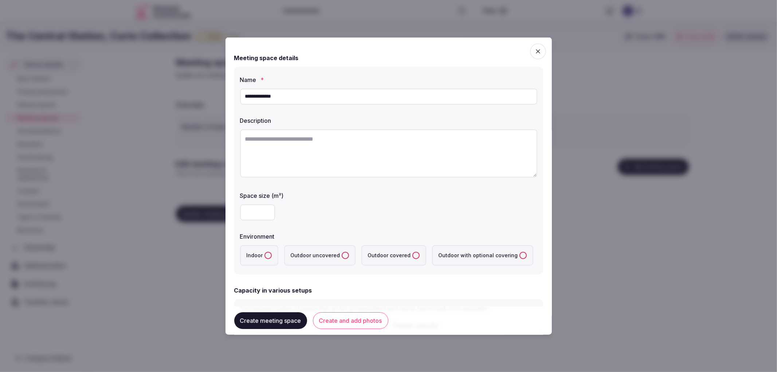
click at [265, 258] on button "Indoor" at bounding box center [268, 254] width 7 height 7
click at [286, 159] on textarea at bounding box center [388, 153] width 297 height 48
click at [286, 115] on div "Description" at bounding box center [388, 118] width 297 height 10
click at [303, 135] on textarea at bounding box center [388, 153] width 297 height 48
paste textarea "**********"
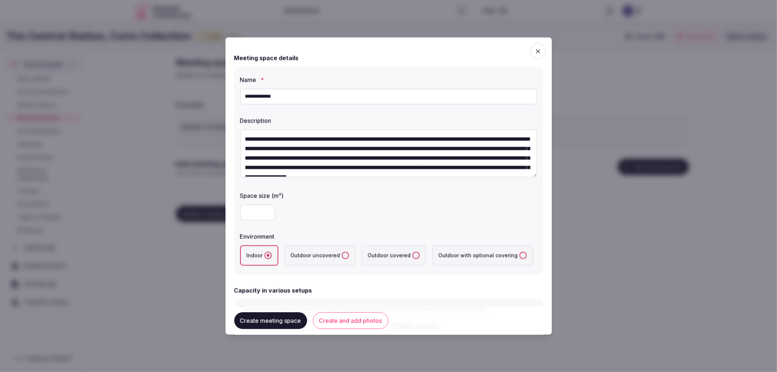
scroll to position [13, 0]
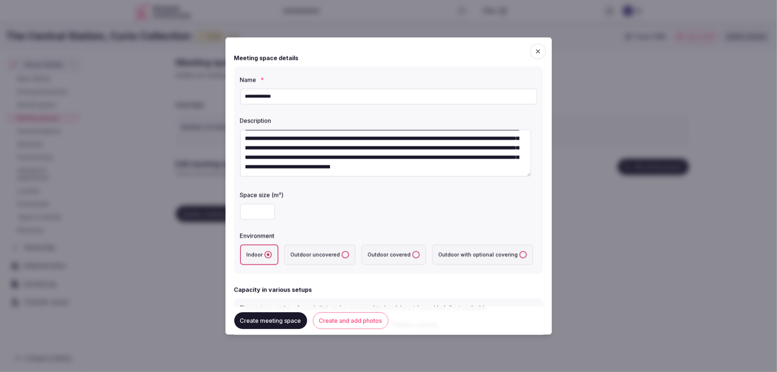
type textarea "**********"
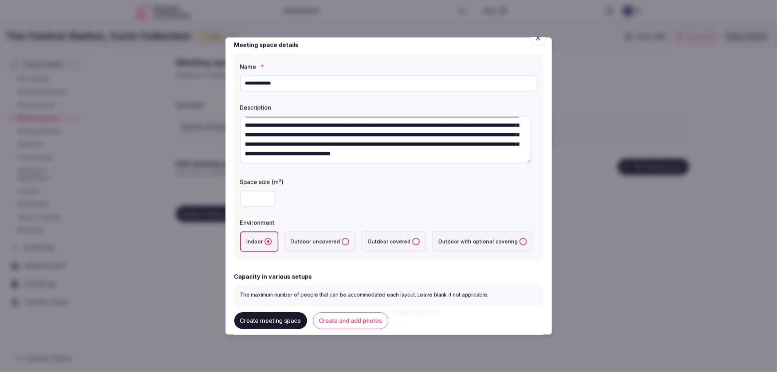
scroll to position [81, 0]
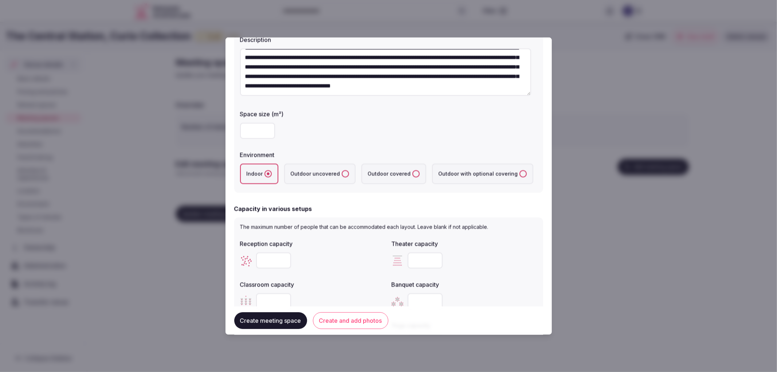
click at [253, 140] on div at bounding box center [388, 131] width 297 height 22
click at [254, 134] on input "number" at bounding box center [257, 130] width 35 height 16
type input "***"
click at [265, 260] on input "number" at bounding box center [273, 260] width 35 height 16
type input "***"
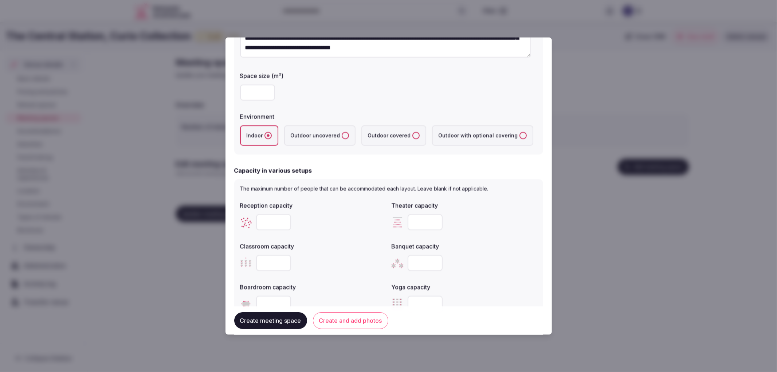
scroll to position [162, 0]
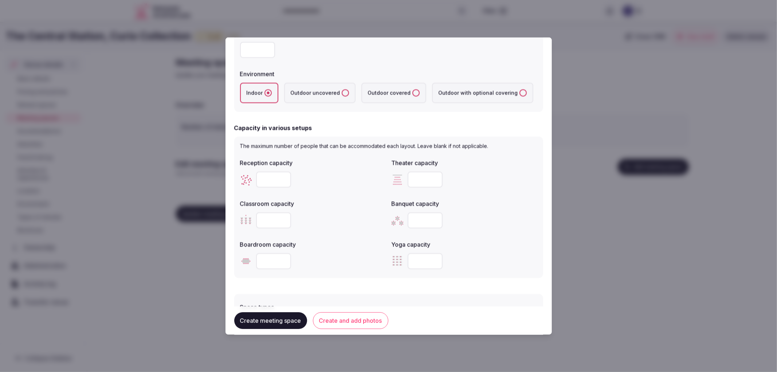
click at [415, 214] on input "number" at bounding box center [425, 220] width 35 height 16
type input "***"
click at [420, 179] on input "number" at bounding box center [425, 179] width 35 height 16
type input "***"
click at [281, 215] on input "number" at bounding box center [273, 220] width 35 height 16
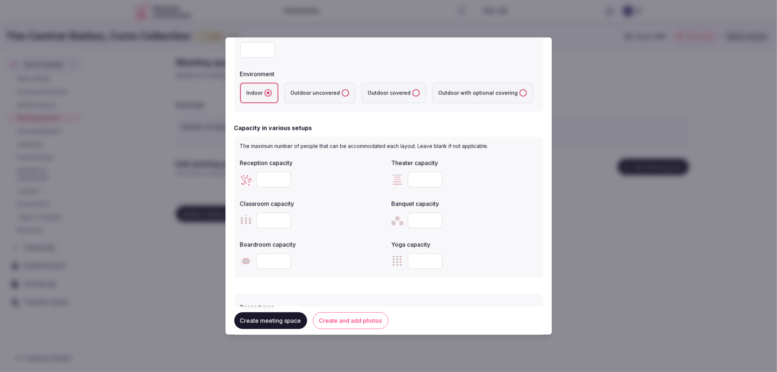
type input "***"
click at [267, 268] on input "number" at bounding box center [273, 261] width 35 height 16
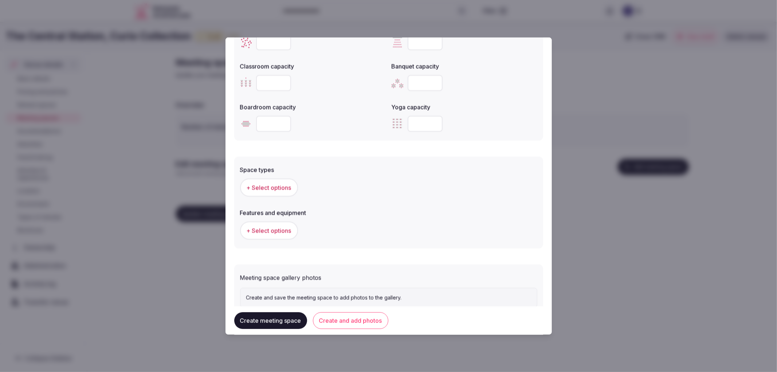
scroll to position [321, 0]
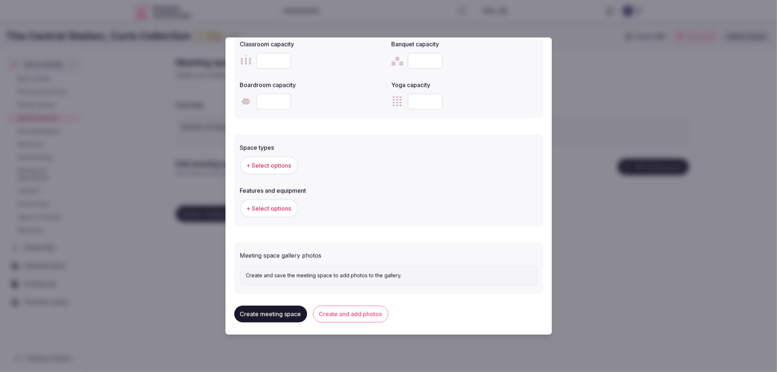
type input "**"
click at [246, 144] on label "Space types" at bounding box center [388, 147] width 297 height 6
click at [253, 156] on button "+ Select options" at bounding box center [269, 165] width 58 height 18
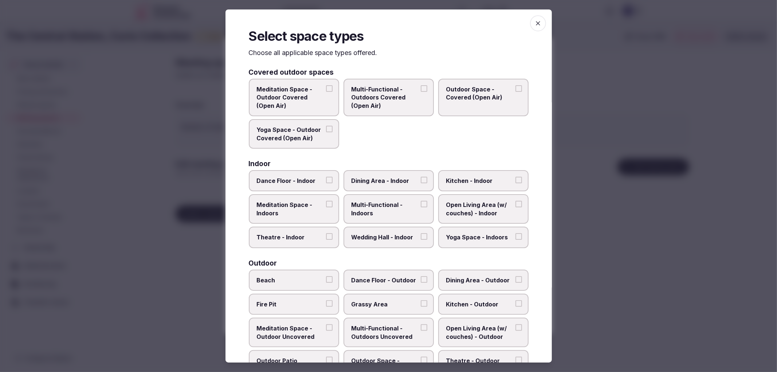
click at [405, 212] on span "Multi-Functional - Indoors" at bounding box center [385, 209] width 67 height 16
click at [421, 207] on button "Multi-Functional - Indoors" at bounding box center [424, 204] width 7 height 7
click at [407, 235] on span "Wedding Hall - Indoor" at bounding box center [385, 237] width 67 height 8
click at [421, 235] on button "Wedding Hall - Indoor" at bounding box center [424, 236] width 7 height 7
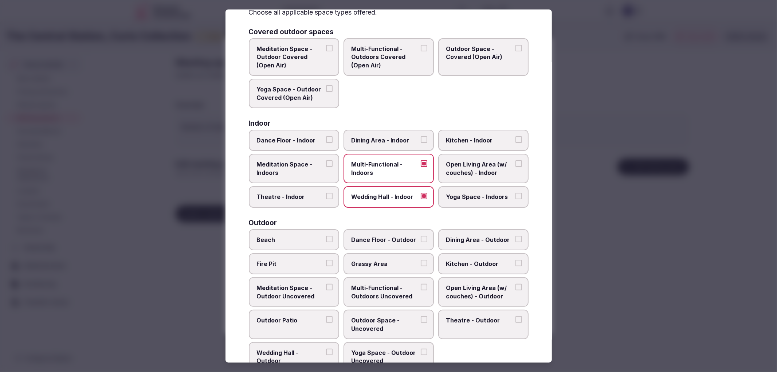
click at [305, 200] on label "Theatre - Indoor" at bounding box center [294, 196] width 90 height 21
click at [326, 199] on button "Theatre - Indoor" at bounding box center [329, 196] width 7 height 7
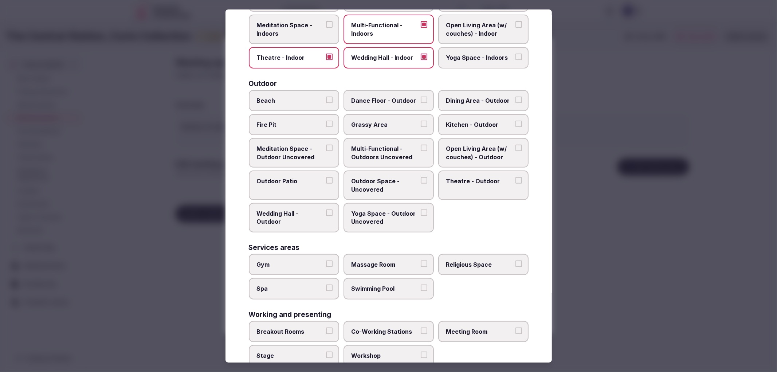
scroll to position [191, 0]
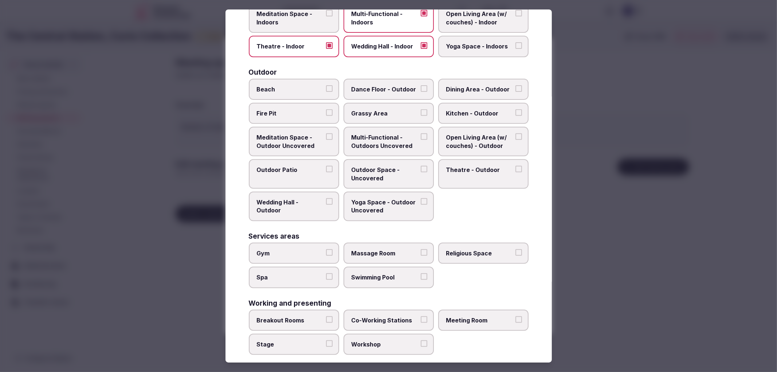
click at [479, 321] on label "Meeting Room" at bounding box center [483, 320] width 90 height 21
click at [516, 321] on button "Meeting Room" at bounding box center [519, 319] width 7 height 7
click at [321, 316] on span "Breakout Rooms" at bounding box center [290, 320] width 67 height 8
click at [326, 316] on button "Breakout Rooms" at bounding box center [329, 319] width 7 height 7
click at [397, 340] on span "Workshop" at bounding box center [385, 344] width 67 height 8
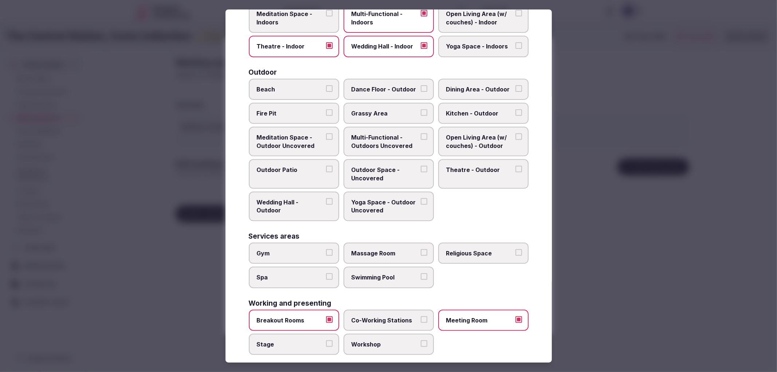
click at [421, 340] on button "Workshop" at bounding box center [424, 343] width 7 height 7
click at [398, 316] on span "Co-Working Stations" at bounding box center [385, 320] width 67 height 8
click at [421, 316] on button "Co-Working Stations" at bounding box center [424, 319] width 7 height 7
click at [609, 276] on div at bounding box center [388, 186] width 777 height 372
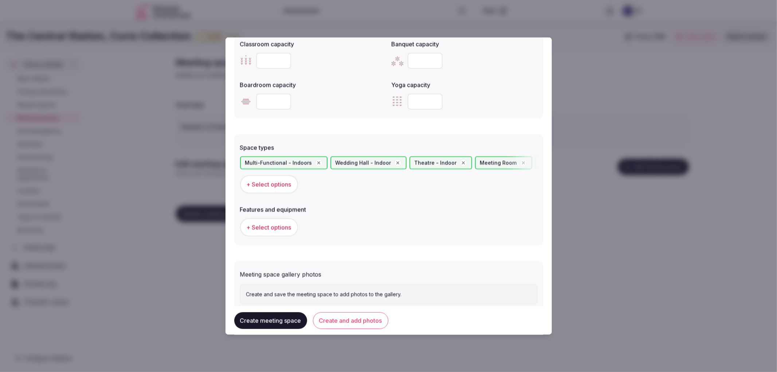
click at [278, 220] on button "+ Select options" at bounding box center [269, 227] width 58 height 18
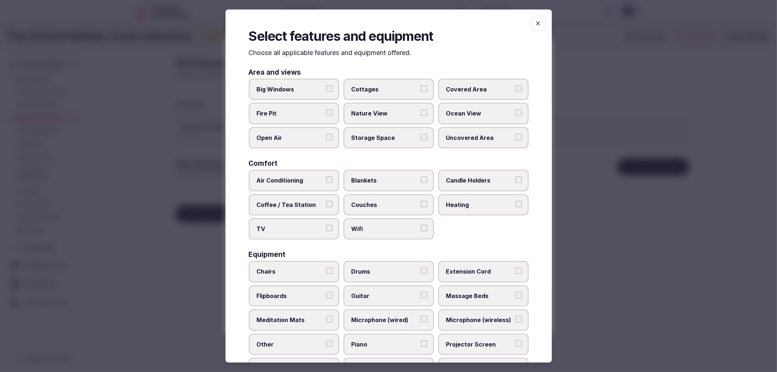
click at [299, 185] on label "Air Conditioning" at bounding box center [294, 180] width 90 height 21
click at [326, 183] on button "Air Conditioning" at bounding box center [329, 179] width 7 height 7
click at [311, 225] on span "TV" at bounding box center [290, 229] width 67 height 8
click at [326, 225] on button "TV" at bounding box center [329, 228] width 7 height 7
click at [361, 231] on label "Wifi" at bounding box center [389, 228] width 90 height 21
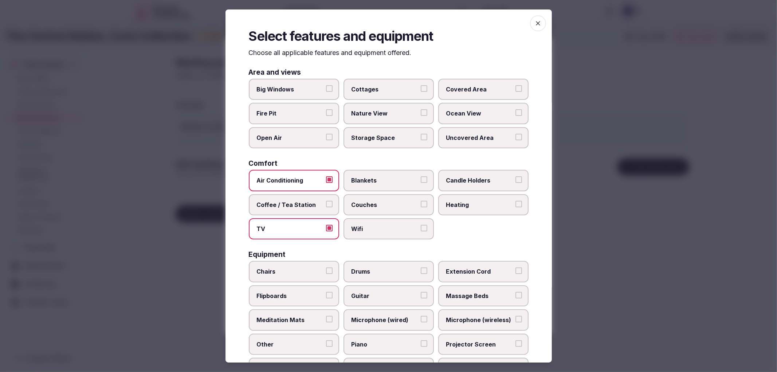
click at [421, 231] on button "Wifi" at bounding box center [424, 228] width 7 height 7
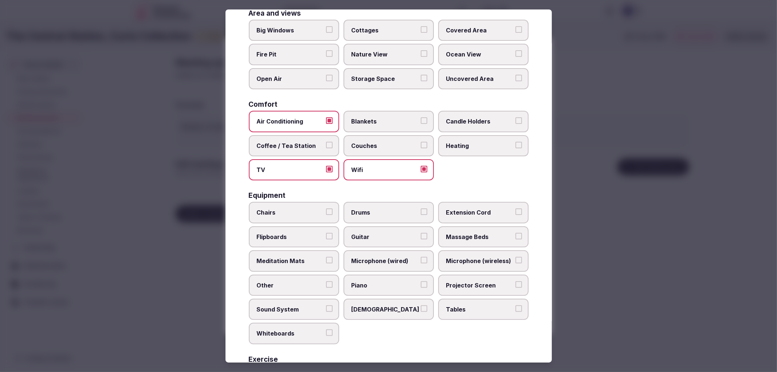
scroll to position [81, 0]
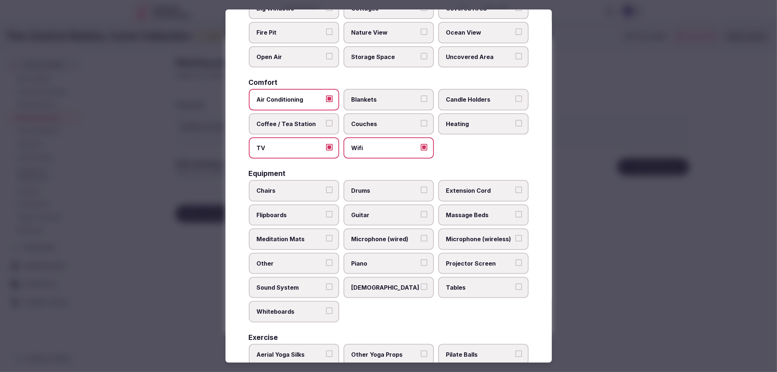
click at [305, 187] on span "Chairs" at bounding box center [290, 191] width 67 height 8
click at [326, 187] on button "Chairs" at bounding box center [329, 190] width 7 height 7
click at [398, 284] on span "[DEMOGRAPHIC_DATA]" at bounding box center [385, 288] width 67 height 8
click at [421, 284] on button "[DEMOGRAPHIC_DATA]" at bounding box center [424, 287] width 7 height 7
drag, startPoint x: 468, startPoint y: 277, endPoint x: 471, endPoint y: 261, distance: 16.3
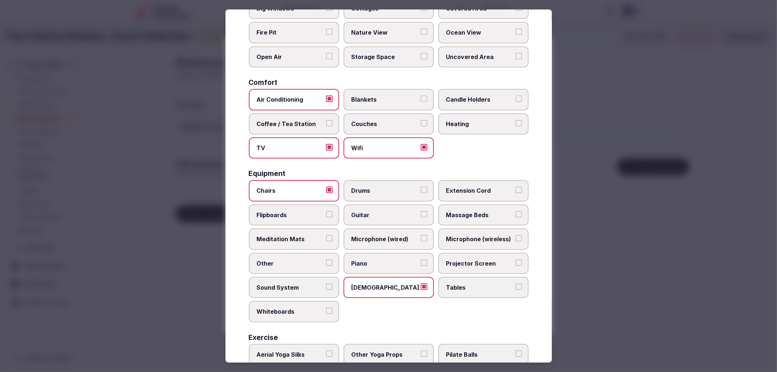
click at [468, 284] on span "Tables" at bounding box center [479, 288] width 67 height 8
click at [516, 284] on button "Tables" at bounding box center [519, 287] width 7 height 7
click at [472, 260] on span "Projector Screen" at bounding box center [479, 263] width 67 height 8
click at [516, 260] on button "Projector Screen" at bounding box center [519, 262] width 7 height 7
click at [478, 235] on span "Microphone (wireless)" at bounding box center [479, 239] width 67 height 8
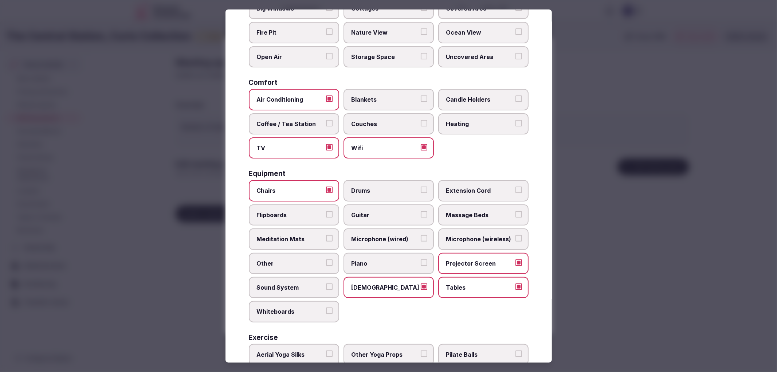
click at [516, 235] on button "Microphone (wireless)" at bounding box center [519, 238] width 7 height 7
click at [469, 193] on label "Extension Cord" at bounding box center [483, 190] width 90 height 21
click at [516, 193] on button "Extension Cord" at bounding box center [519, 190] width 7 height 7
click at [300, 204] on label "Flipboards" at bounding box center [294, 214] width 90 height 21
click at [326, 211] on button "Flipboards" at bounding box center [329, 214] width 7 height 7
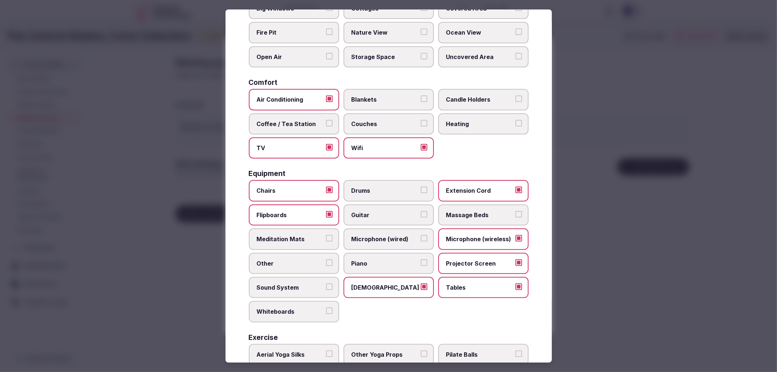
click at [317, 285] on span "Sound System" at bounding box center [290, 288] width 67 height 8
click at [326, 285] on button "Sound System" at bounding box center [329, 287] width 7 height 7
click at [315, 308] on span "Whiteboards" at bounding box center [290, 312] width 67 height 8
click at [326, 308] on button "Whiteboards" at bounding box center [329, 311] width 7 height 7
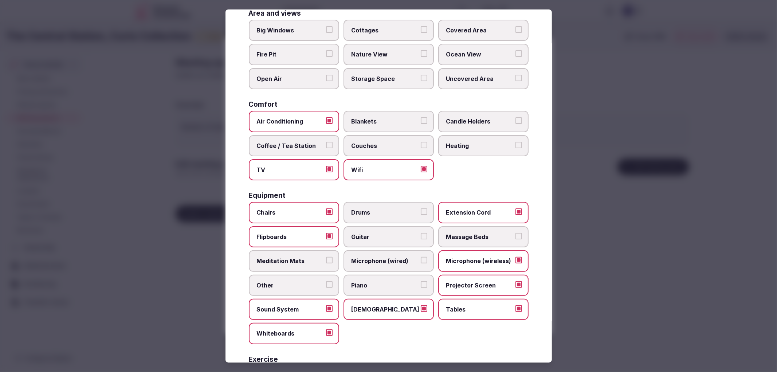
scroll to position [17, 0]
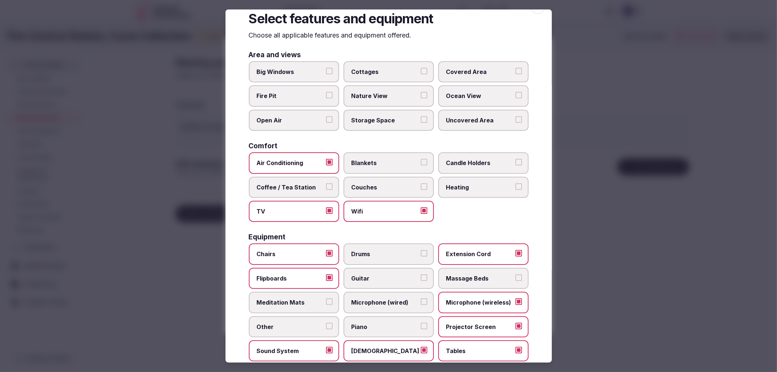
click at [634, 166] on div at bounding box center [388, 186] width 777 height 372
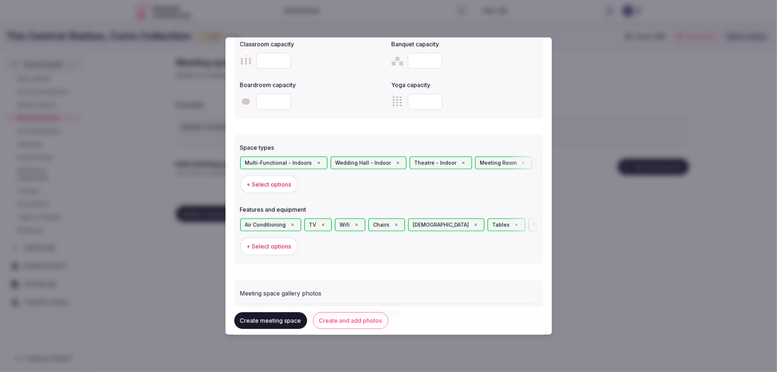
click at [341, 317] on button "Create and add photos" at bounding box center [350, 320] width 75 height 17
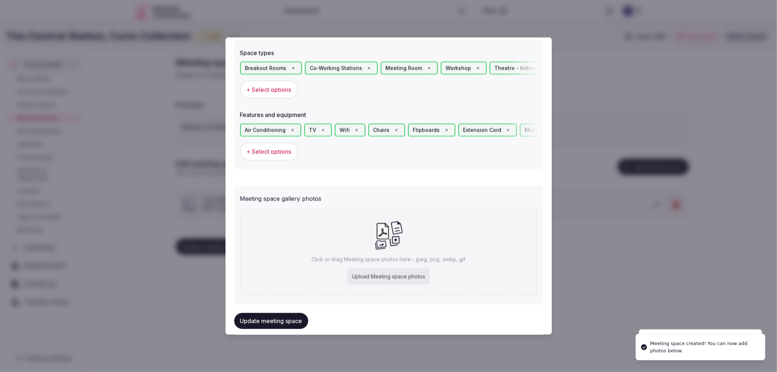
scroll to position [425, 0]
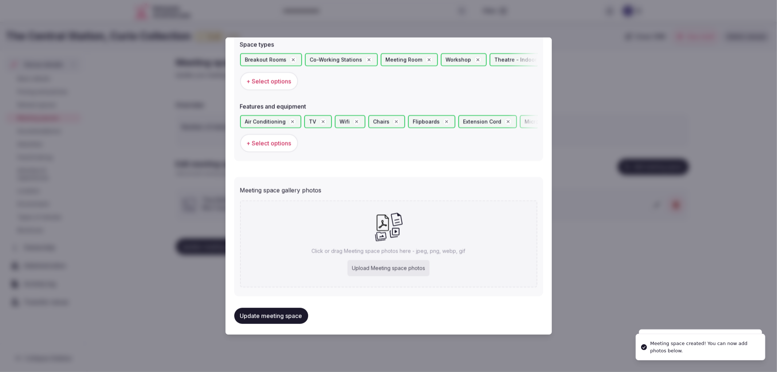
click at [384, 250] on p "Click or drag Meeting space photos here - jpeg, png, webp, gif" at bounding box center [389, 250] width 154 height 7
type input "**********"
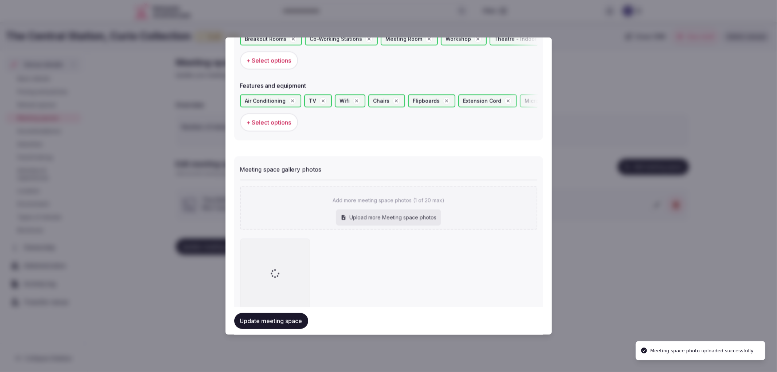
scroll to position [465, 0]
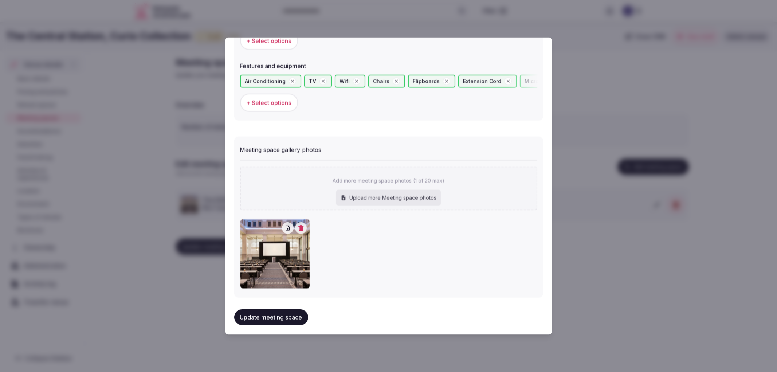
click at [297, 312] on button "Update meeting space" at bounding box center [271, 317] width 74 height 16
click at [590, 331] on div at bounding box center [388, 186] width 777 height 372
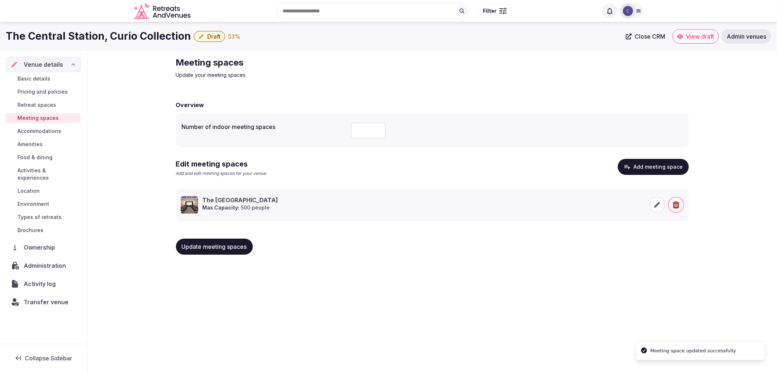
click at [227, 248] on span "Update meeting spaces" at bounding box center [214, 246] width 65 height 7
click at [44, 149] on link "Amenities" at bounding box center [43, 144] width 75 height 10
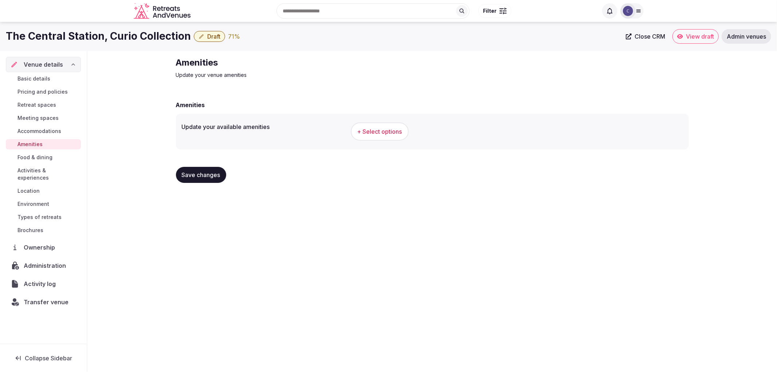
drag, startPoint x: 48, startPoint y: 208, endPoint x: 67, endPoint y: 195, distance: 22.5
click at [49, 214] on span "Types of retreats" at bounding box center [39, 217] width 44 height 7
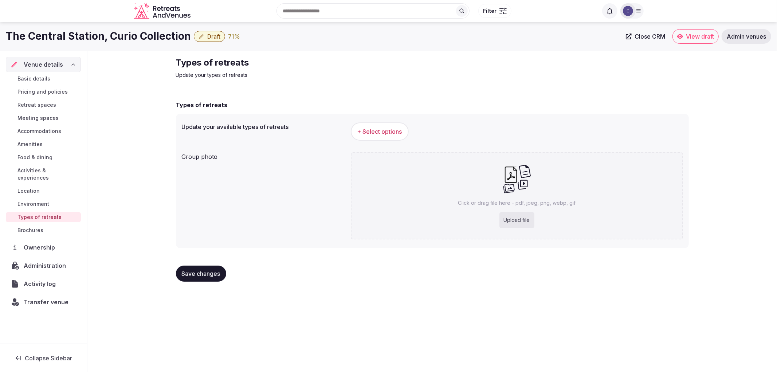
click at [56, 167] on span "Activities & experiences" at bounding box center [47, 174] width 61 height 15
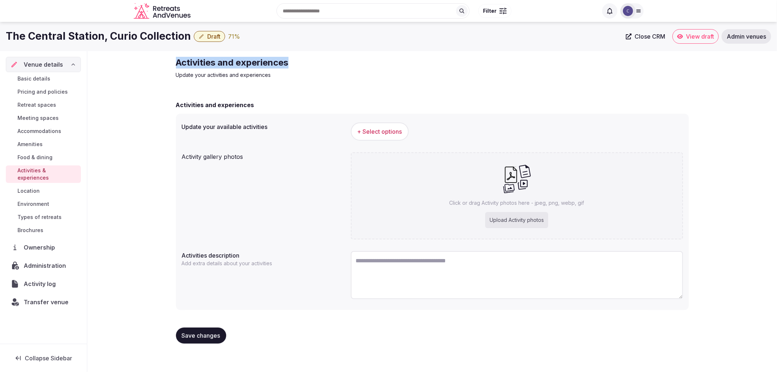
copy h2 "Activities and experiences"
drag, startPoint x: 175, startPoint y: 59, endPoint x: 407, endPoint y: 53, distance: 232.3
click at [407, 53] on div "Activities and experiences Update your activities and experiences Activities an…" at bounding box center [432, 203] width 525 height 304
click at [112, 37] on h1 "The Central Station, Curio Collection" at bounding box center [98, 36] width 185 height 14
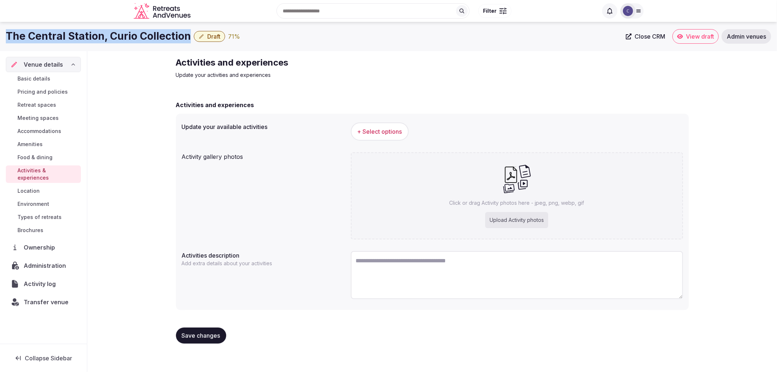
click at [112, 37] on h1 "The Central Station, Curio Collection" at bounding box center [98, 36] width 185 height 14
copy div "The Central Station, Curio Collection"
click at [372, 137] on button "+ Select options" at bounding box center [380, 131] width 58 height 18
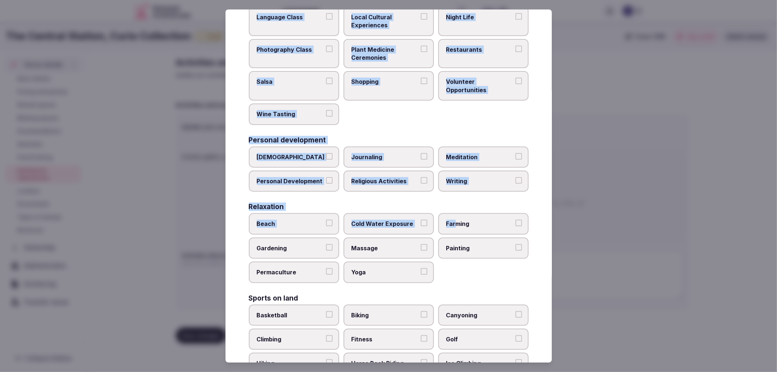
drag, startPoint x: 253, startPoint y: 76, endPoint x: 453, endPoint y: 227, distance: 251.1
click at [452, 227] on div "Select your activities Choose all applicable activities offered. Culture Dancin…" at bounding box center [389, 186] width 327 height 354
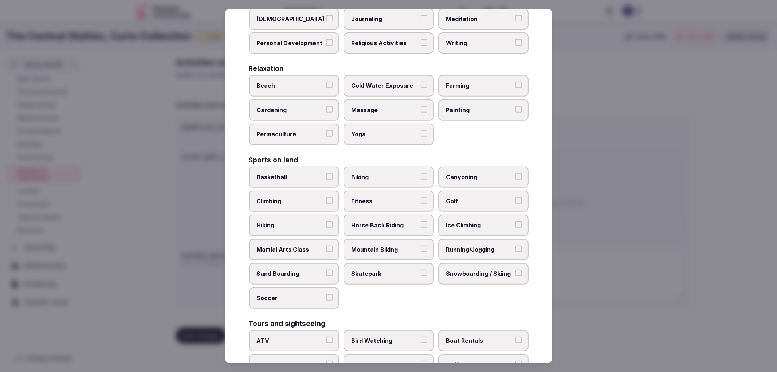
click at [455, 227] on div "Ice Climbing" at bounding box center [483, 225] width 90 height 21
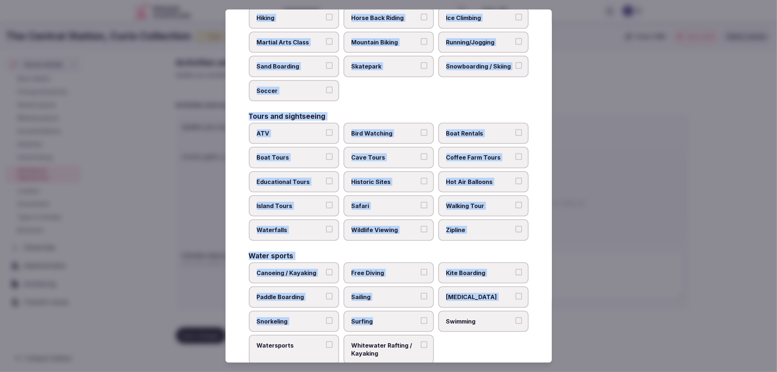
scroll to position [452, 0]
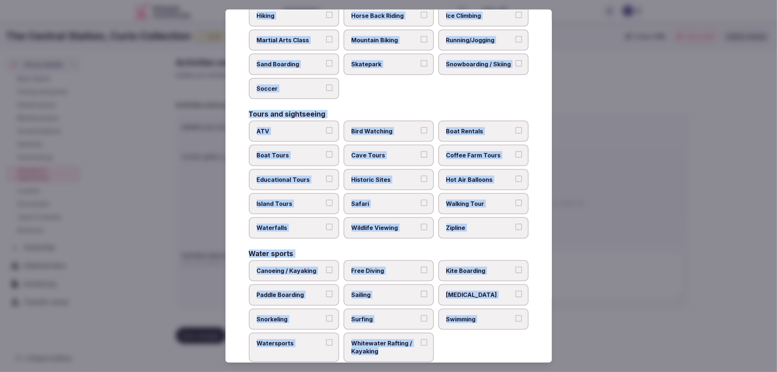
drag, startPoint x: 239, startPoint y: 72, endPoint x: 429, endPoint y: 334, distance: 323.3
click at [429, 334] on div "Select your activities Choose all applicable activities offered. Culture Dancin…" at bounding box center [389, 186] width 327 height 354
copy div "Culture Dancing Food and Culinary Classes Hip Hop Language Class Local Cultural…"
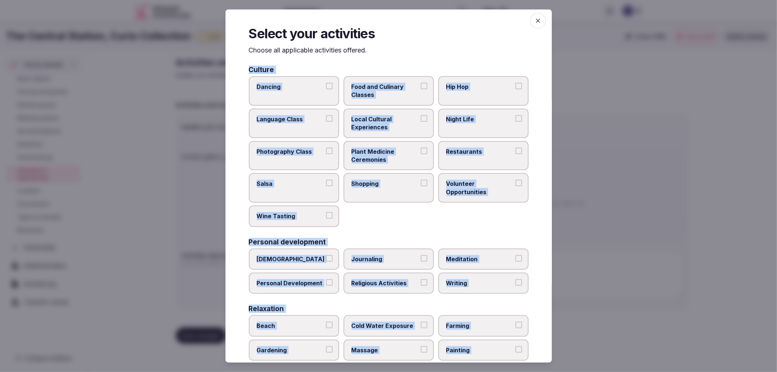
scroll to position [0, 0]
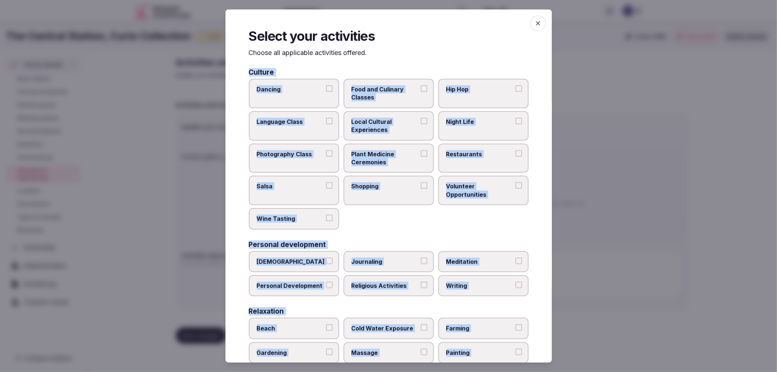
click at [406, 121] on span "Local Cultural Experiences" at bounding box center [385, 126] width 67 height 16
click at [421, 121] on button "Local Cultural Experiences" at bounding box center [424, 121] width 7 height 7
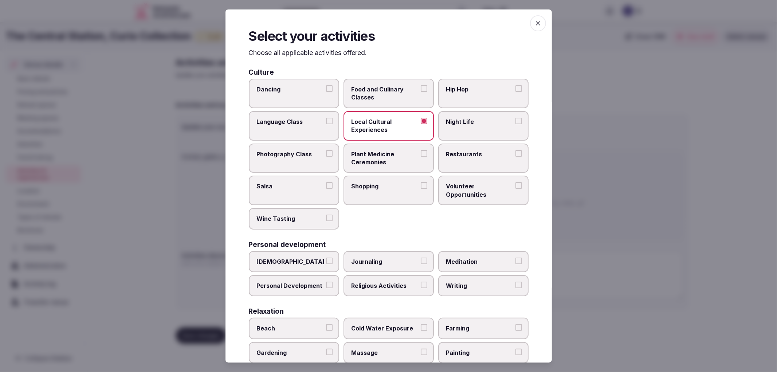
click at [472, 151] on span "Restaurants" at bounding box center [479, 154] width 67 height 8
click at [516, 151] on button "Restaurants" at bounding box center [519, 153] width 7 height 7
click at [369, 184] on span "Shopping" at bounding box center [385, 186] width 67 height 8
click at [421, 184] on button "Shopping" at bounding box center [424, 185] width 7 height 7
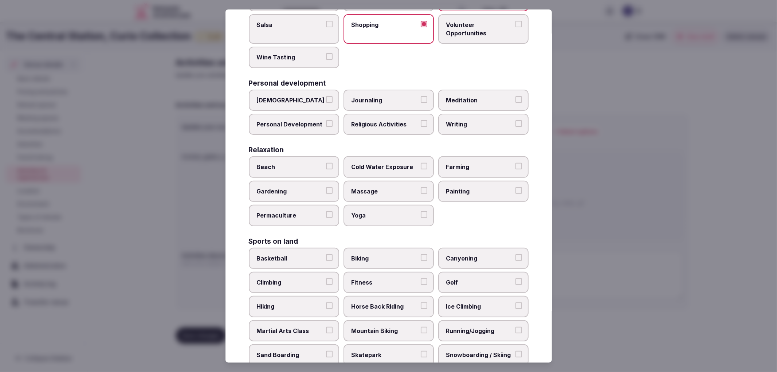
scroll to position [162, 0]
click at [384, 278] on span "Fitness" at bounding box center [385, 282] width 67 height 8
click at [421, 278] on button "Fitness" at bounding box center [424, 281] width 7 height 7
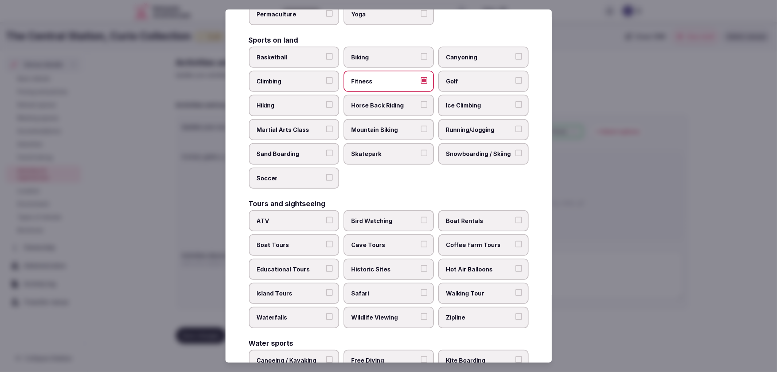
scroll to position [364, 0]
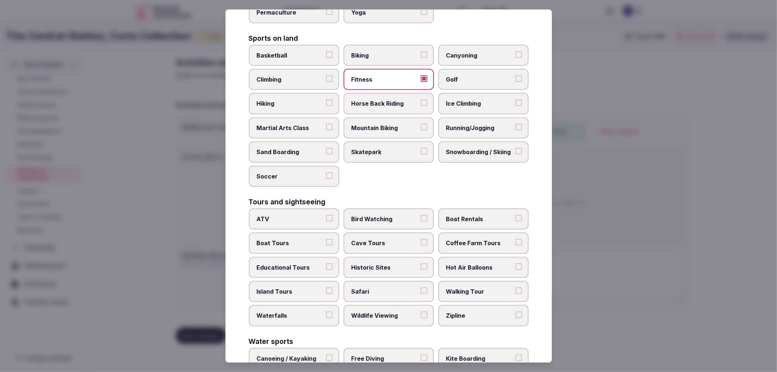
click at [383, 264] on span "Historic Sites" at bounding box center [385, 268] width 67 height 8
click at [421, 264] on button "Historic Sites" at bounding box center [424, 267] width 7 height 7
click at [488, 288] on span "Walking Tour" at bounding box center [479, 292] width 67 height 8
click at [516, 288] on button "Walking Tour" at bounding box center [519, 291] width 7 height 7
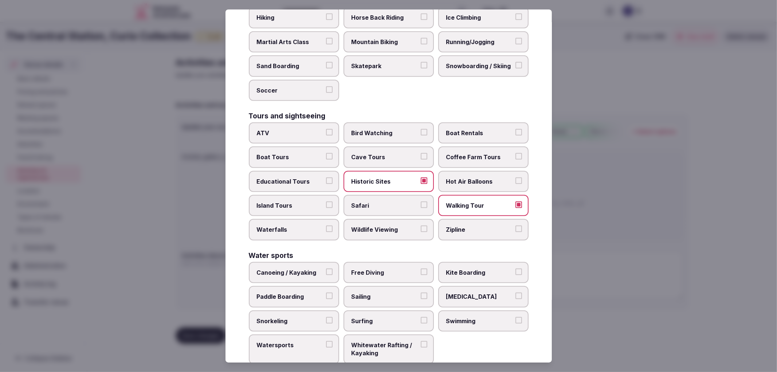
scroll to position [452, 0]
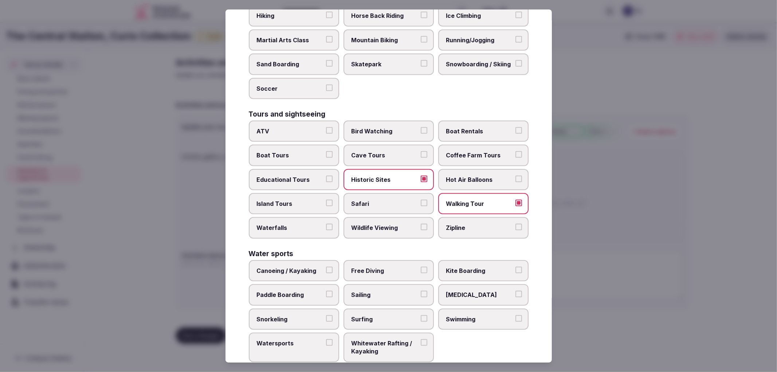
click at [232, 237] on div "Select your activities Choose all applicable activities offered. Culture Dancin…" at bounding box center [389, 186] width 327 height 354
click at [214, 241] on div at bounding box center [388, 186] width 777 height 372
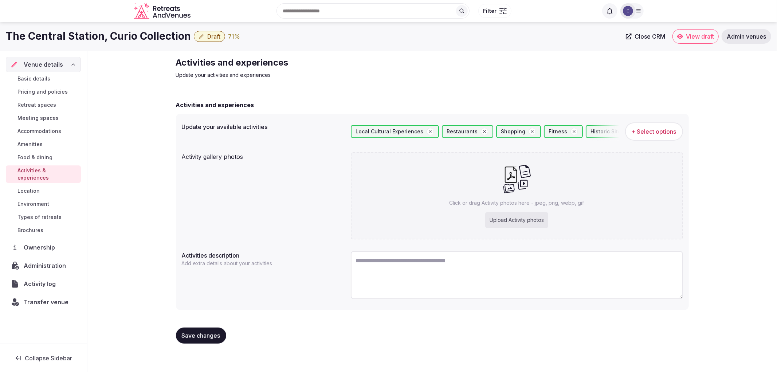
click at [202, 332] on span "Save changes" at bounding box center [201, 335] width 39 height 7
click at [514, 206] on div "Click or drag Activity photos here - jpeg, png, webp, gif Upload Activity photos" at bounding box center [517, 195] width 332 height 87
type input "**********"
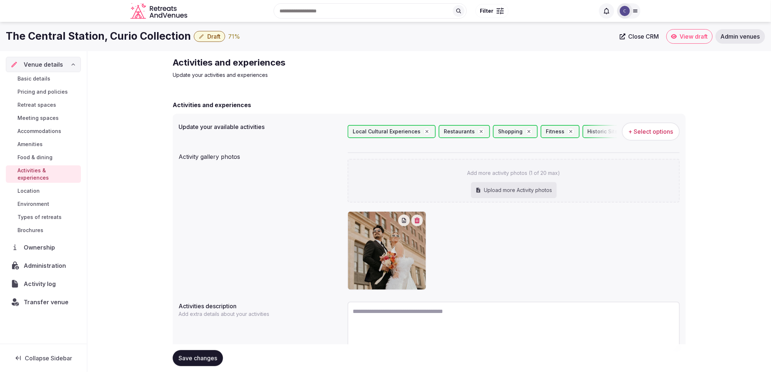
click at [188, 365] on button "Save changes" at bounding box center [198, 358] width 50 height 16
click at [417, 222] on icon "button" at bounding box center [417, 221] width 5 height 6
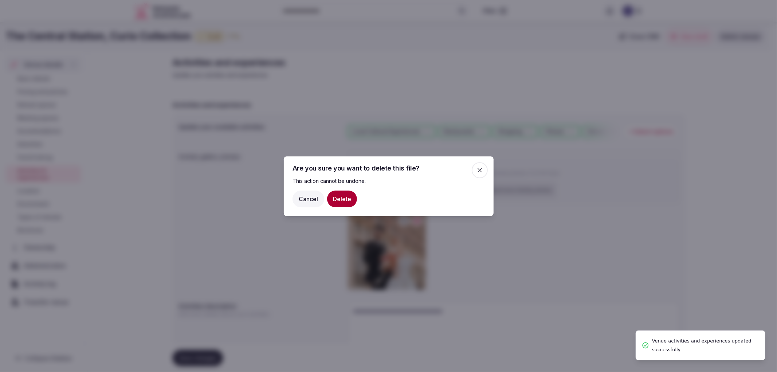
click at [343, 199] on button "Delete" at bounding box center [342, 198] width 30 height 17
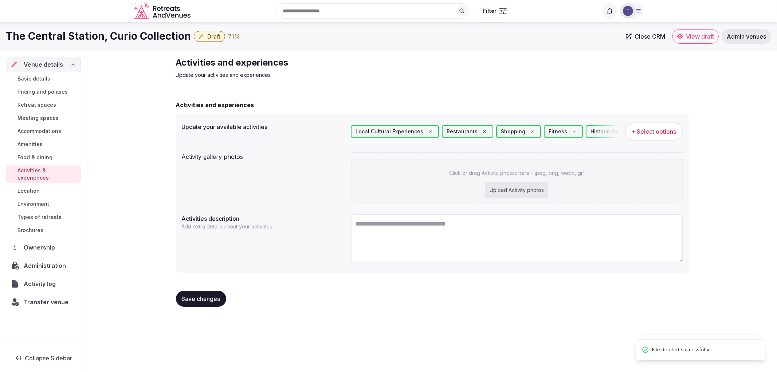
click at [216, 299] on span "Save changes" at bounding box center [201, 298] width 39 height 7
click at [215, 299] on span "Save changes" at bounding box center [201, 298] width 39 height 7
click at [55, 214] on span "Types of retreats" at bounding box center [39, 217] width 44 height 7
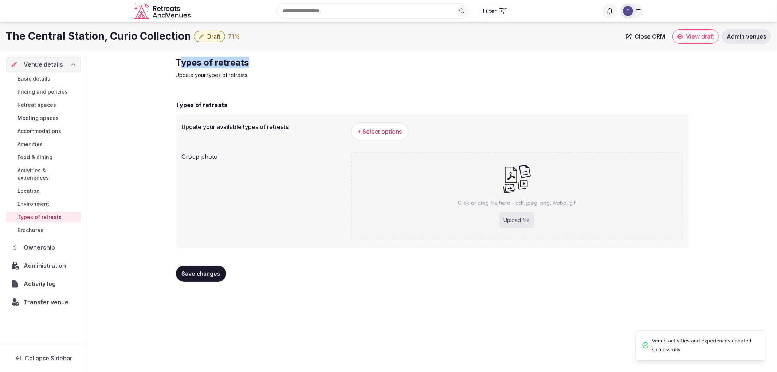
drag, startPoint x: 179, startPoint y: 59, endPoint x: 301, endPoint y: 51, distance: 122.0
click at [301, 51] on div "Types of retreats Update your types of retreats Types of retreats Update your a…" at bounding box center [432, 172] width 525 height 242
click at [181, 58] on h2 "Types of retreats" at bounding box center [298, 63] width 245 height 12
drag, startPoint x: 175, startPoint y: 61, endPoint x: 311, endPoint y: 57, distance: 136.0
click at [311, 57] on div "Types of retreats Update your types of retreats Types of retreats Update your a…" at bounding box center [432, 172] width 525 height 242
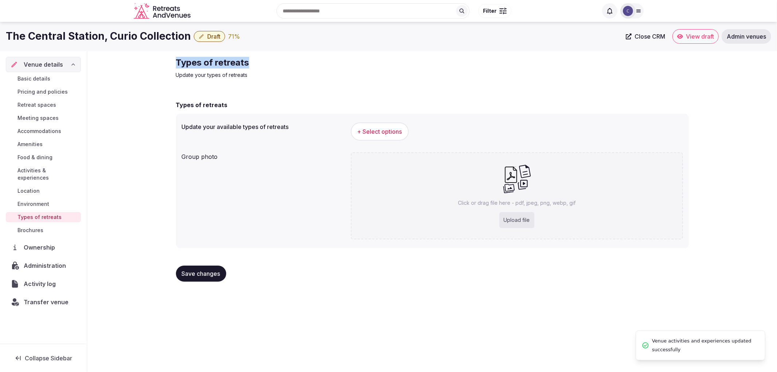
copy h2 "Types of retreats"
click at [377, 128] on span "+ Select options" at bounding box center [380, 132] width 45 height 8
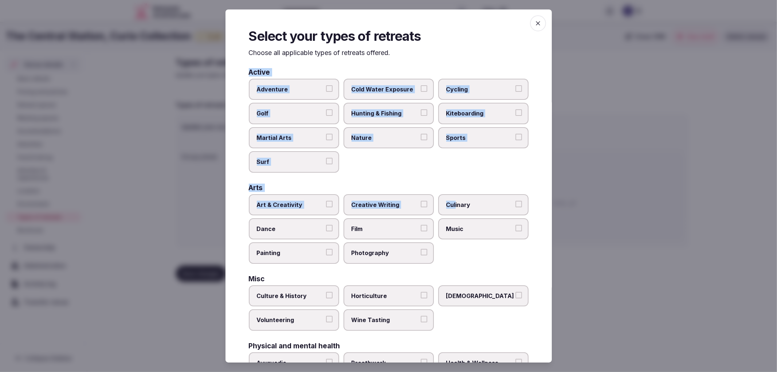
drag, startPoint x: 246, startPoint y: 72, endPoint x: 453, endPoint y: 208, distance: 247.7
click at [451, 203] on div "Select your types of retreats Choose all applicable types of retreats offered. …" at bounding box center [389, 186] width 327 height 354
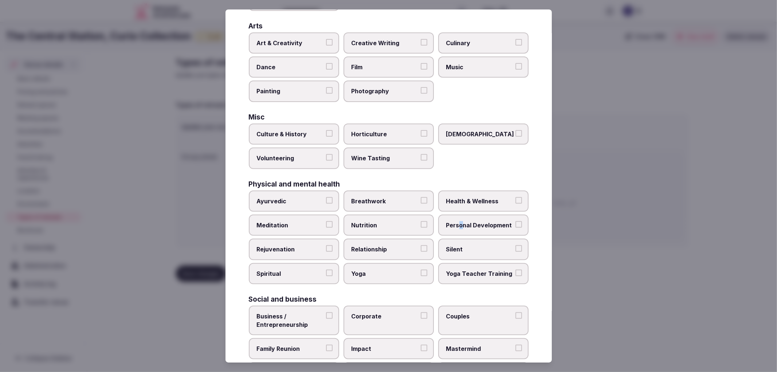
click at [457, 219] on div "Ayurvedic Breathwork Health & Wellness Meditation Nutrition Personal Developmen…" at bounding box center [389, 238] width 280 height 94
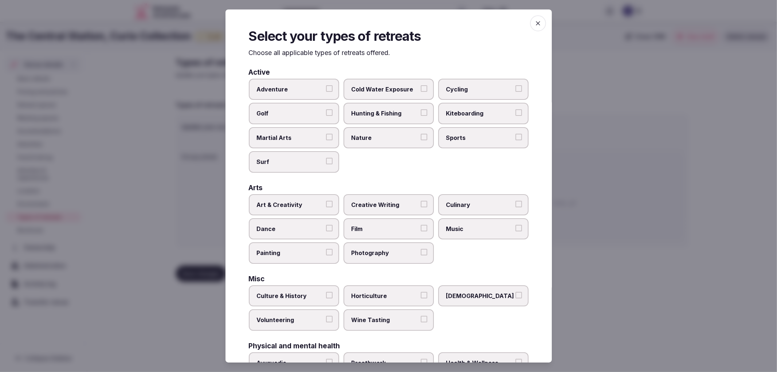
click at [386, 184] on div "Arts" at bounding box center [389, 187] width 280 height 7
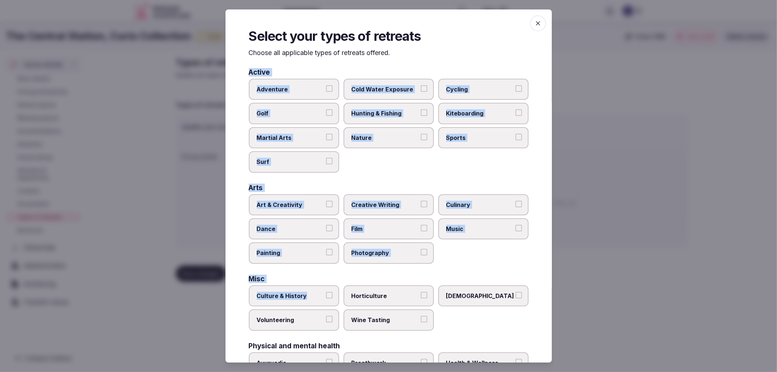
scroll to position [190, 0]
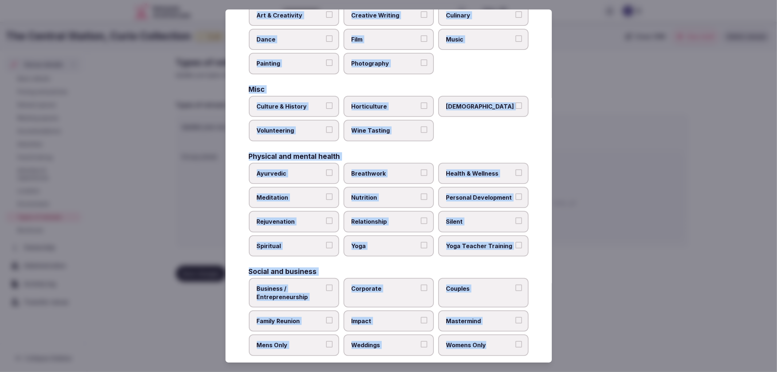
drag, startPoint x: 245, startPoint y: 71, endPoint x: 496, endPoint y: 343, distance: 369.9
click at [496, 343] on div "Select your types of retreats Choose all applicable types of retreats offered. …" at bounding box center [389, 186] width 327 height 354
copy div "Active Adventure Cold Water Exposure Cycling Golf Hunting & Fishing Kiteboardin…"
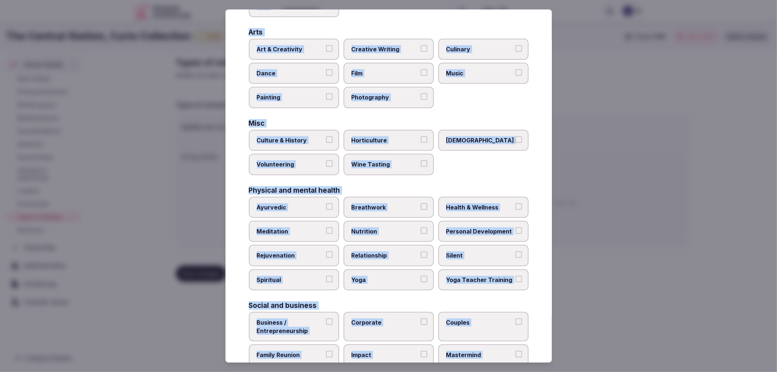
scroll to position [108, 0]
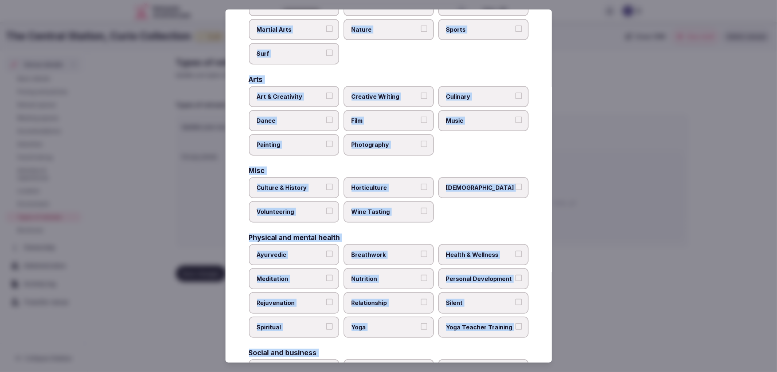
click at [432, 159] on div "Active Adventure Cold Water Exposure Cycling Golf Hunting & Fishing Kiteboardin…" at bounding box center [389, 199] width 280 height 477
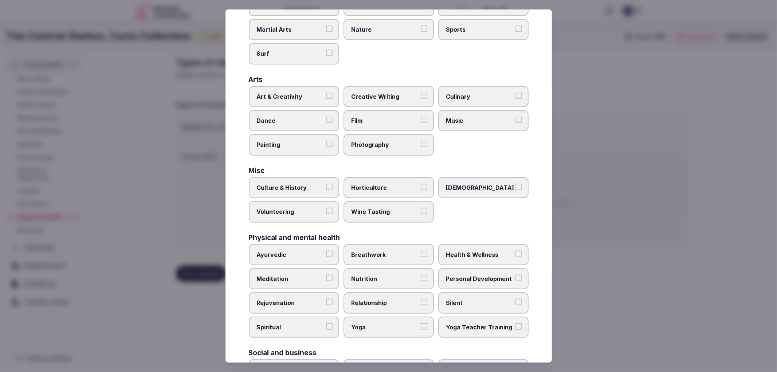
click at [446, 121] on span "Music" at bounding box center [479, 121] width 67 height 8
click at [516, 121] on button "Music" at bounding box center [519, 120] width 7 height 7
click at [300, 177] on label "Culture & History" at bounding box center [294, 187] width 90 height 21
click at [326, 184] on button "Culture & History" at bounding box center [329, 187] width 7 height 7
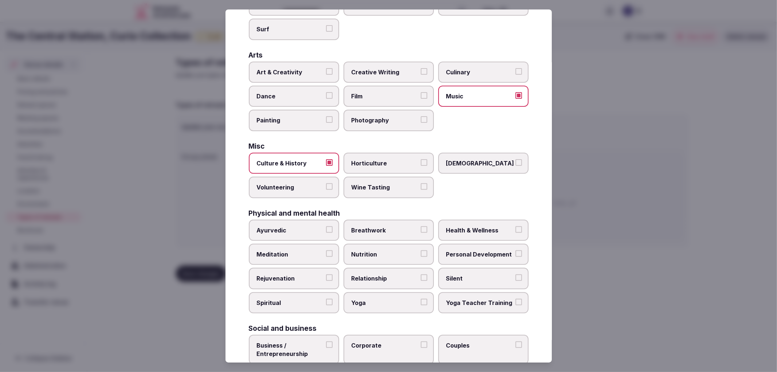
scroll to position [149, 0]
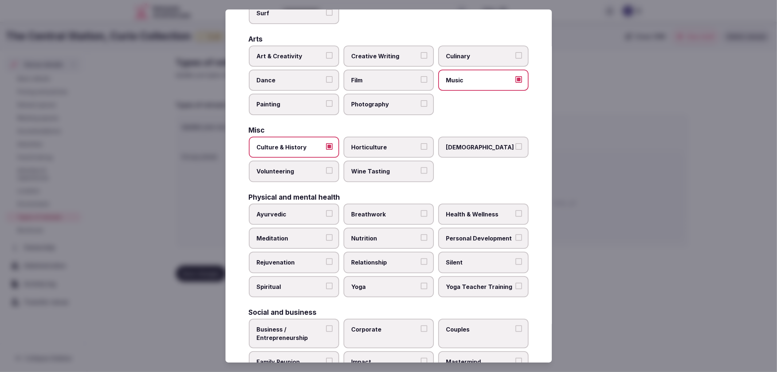
click at [456, 235] on label "Personal Development" at bounding box center [483, 238] width 90 height 21
click at [516, 235] on button "Personal Development" at bounding box center [519, 237] width 7 height 7
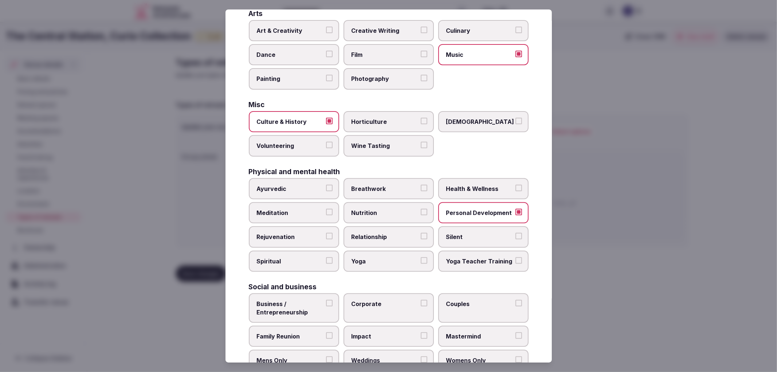
scroll to position [190, 0]
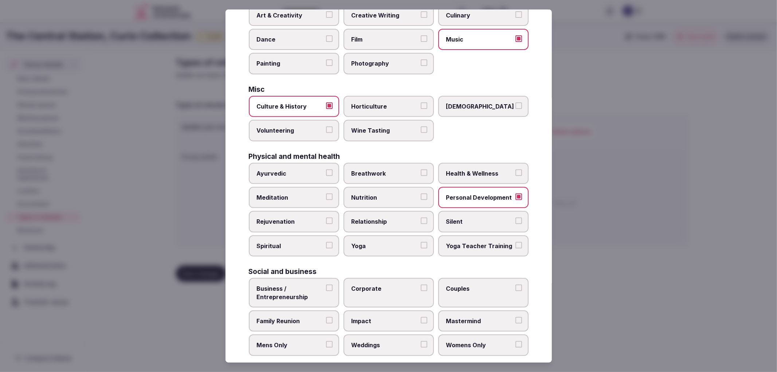
click at [308, 317] on span "Family Reunion" at bounding box center [290, 321] width 67 height 8
click at [326, 317] on button "Family Reunion" at bounding box center [329, 320] width 7 height 7
click at [360, 284] on label "Corporate" at bounding box center [389, 293] width 90 height 30
click at [421, 285] on button "Corporate" at bounding box center [424, 288] width 7 height 7
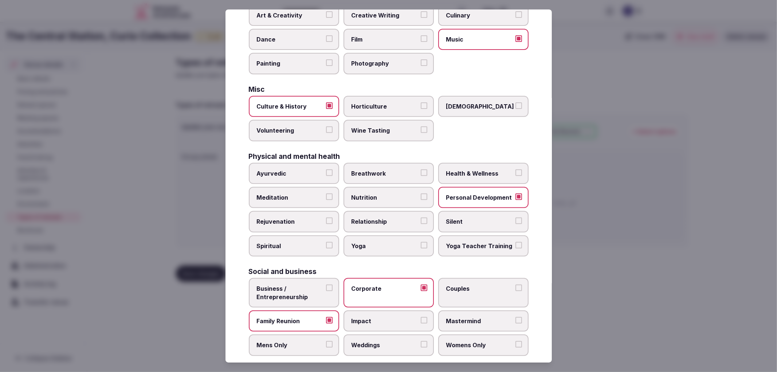
click at [370, 341] on label "Weddings" at bounding box center [389, 345] width 90 height 21
click at [421, 341] on button "Weddings" at bounding box center [424, 344] width 7 height 7
click at [777, 218] on div at bounding box center [388, 186] width 777 height 372
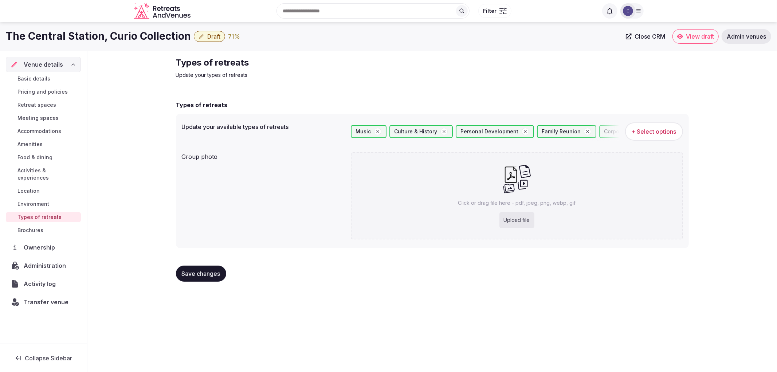
click at [518, 193] on div "Click or drag file here - pdf, jpeg, png, webp, gif Upload file" at bounding box center [517, 195] width 332 height 87
type input "**********"
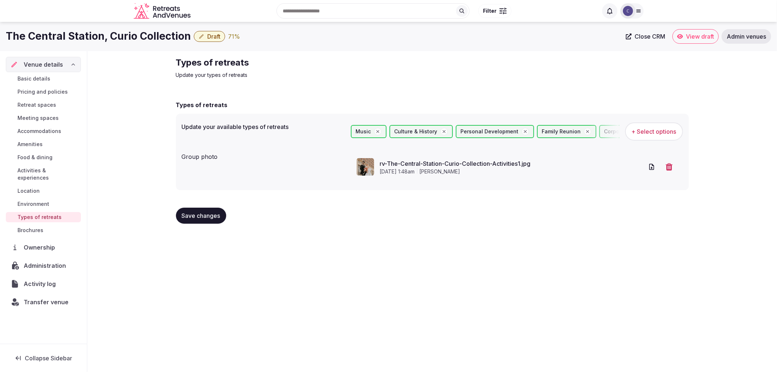
click at [191, 215] on span "Save changes" at bounding box center [201, 215] width 39 height 7
click at [202, 218] on span "Save changes" at bounding box center [201, 215] width 39 height 7
click at [34, 200] on span "Environment" at bounding box center [33, 203] width 32 height 7
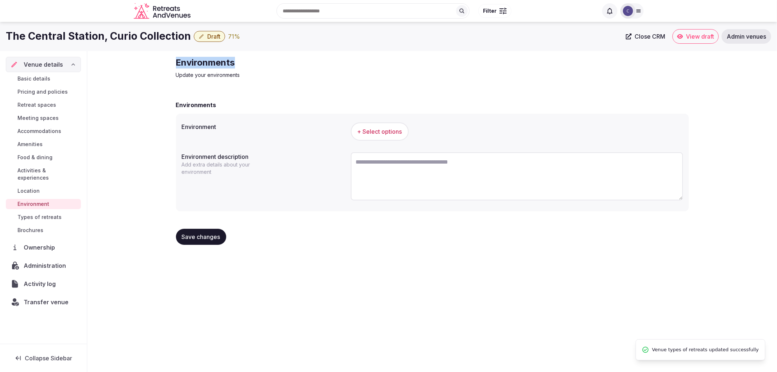
drag, startPoint x: 173, startPoint y: 61, endPoint x: 420, endPoint y: 64, distance: 247.5
click at [413, 64] on div "Environments Update your environments Environments Environment + Select options…" at bounding box center [432, 154] width 525 height 206
copy h2 "Environments"
click at [379, 126] on button "+ Select options" at bounding box center [380, 131] width 58 height 18
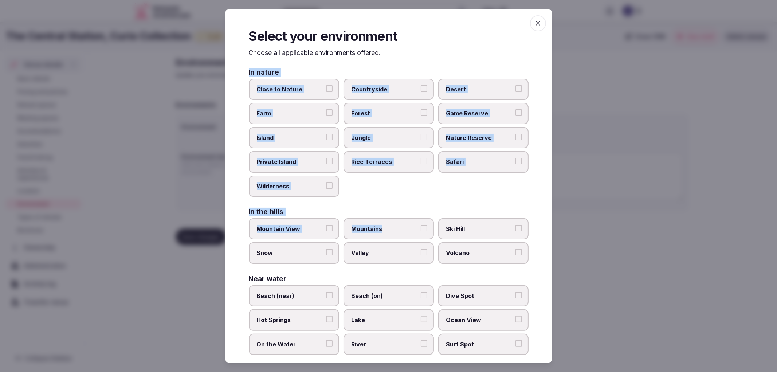
scroll to position [68, 0]
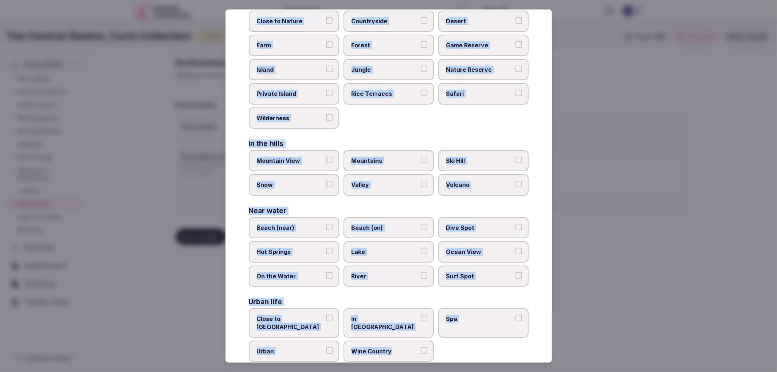
drag, startPoint x: 246, startPoint y: 74, endPoint x: 424, endPoint y: 333, distance: 314.2
click at [424, 333] on div "Select your environment Choose all applicable environments offered. In nature C…" at bounding box center [389, 186] width 327 height 354
copy div "In nature Close to [GEOGRAPHIC_DATA] Private Island [GEOGRAPHIC_DATA] Safari Wi…"
click at [304, 343] on label "Urban" at bounding box center [294, 351] width 90 height 21
click at [326, 347] on button "Urban" at bounding box center [329, 350] width 7 height 7
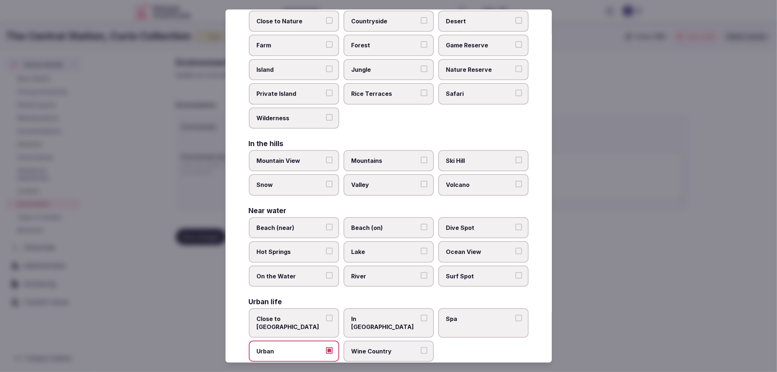
click at [400, 315] on span "In [GEOGRAPHIC_DATA]" at bounding box center [385, 323] width 67 height 16
click at [421, 315] on button "In [GEOGRAPHIC_DATA]" at bounding box center [424, 318] width 7 height 7
click at [564, 276] on div at bounding box center [388, 186] width 777 height 372
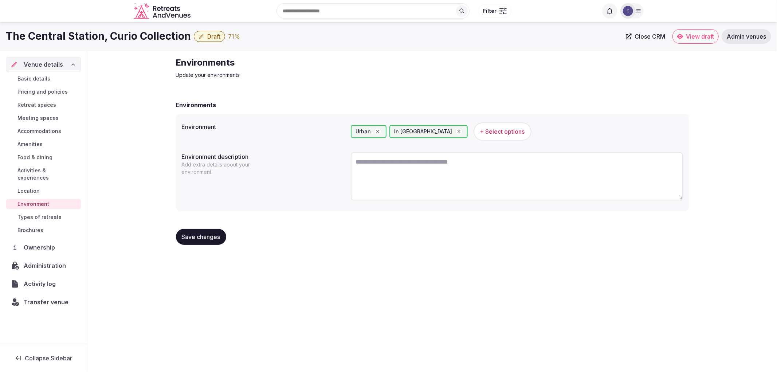
click at [391, 163] on textarea at bounding box center [517, 176] width 332 height 48
paste textarea "**********"
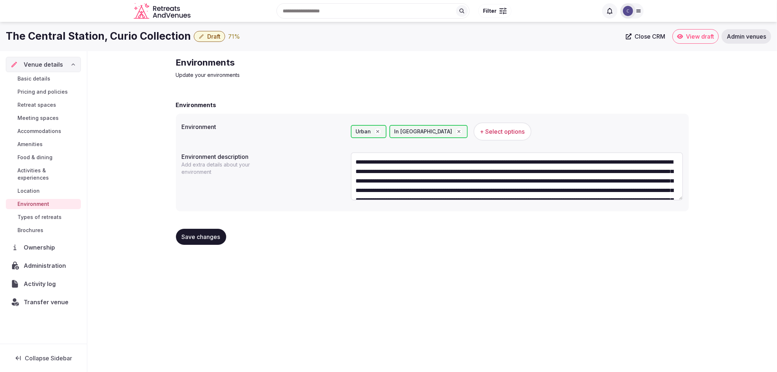
scroll to position [42, 0]
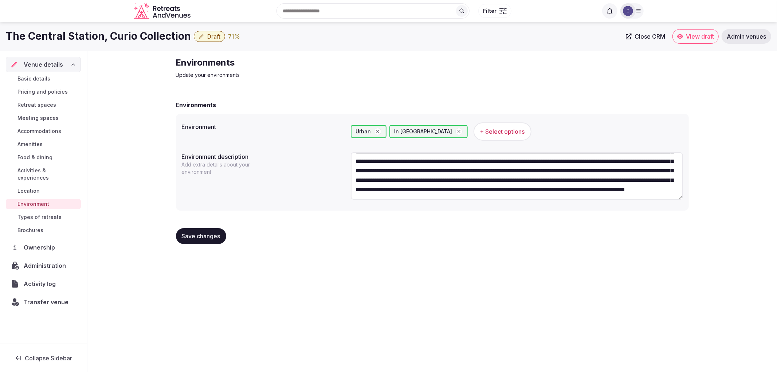
type textarea "**********"
click at [205, 235] on span "Save changes" at bounding box center [201, 236] width 39 height 7
click at [23, 144] on span "Amenities" at bounding box center [29, 144] width 25 height 7
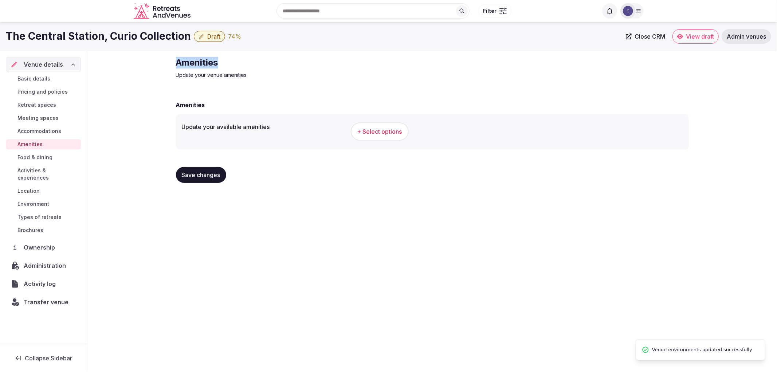
drag, startPoint x: 336, startPoint y: 59, endPoint x: 350, endPoint y: 59, distance: 14.2
click at [350, 59] on div "Amenities Update your venue amenities Amenities Update your available amenities…" at bounding box center [432, 123] width 525 height 144
copy h2 "Amenities"
click at [398, 133] on span "+ Select options" at bounding box center [380, 132] width 45 height 8
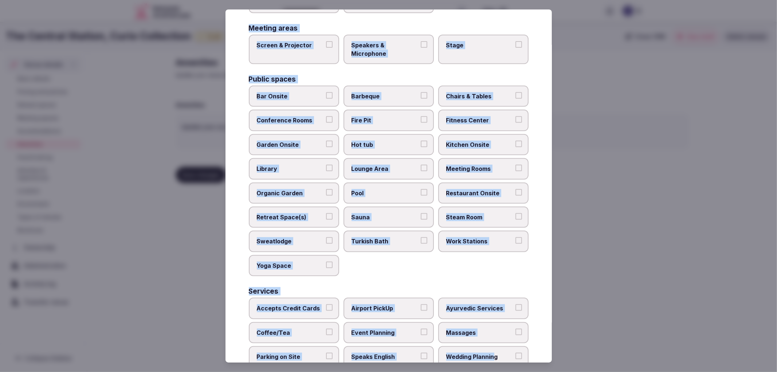
scroll to position [285, 0]
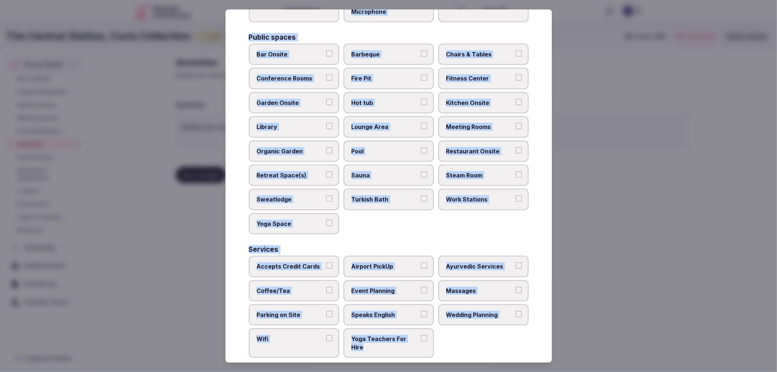
copy div "Activities Bicycles Camping Allowed Onsite [MEDICAL_DATA] Pool Table Surf Board…"
drag, startPoint x: 245, startPoint y: 73, endPoint x: 458, endPoint y: 347, distance: 346.7
click at [458, 347] on div "Select your venue amenities Choose all applicable amenities offered. Activities…" at bounding box center [389, 186] width 327 height 354
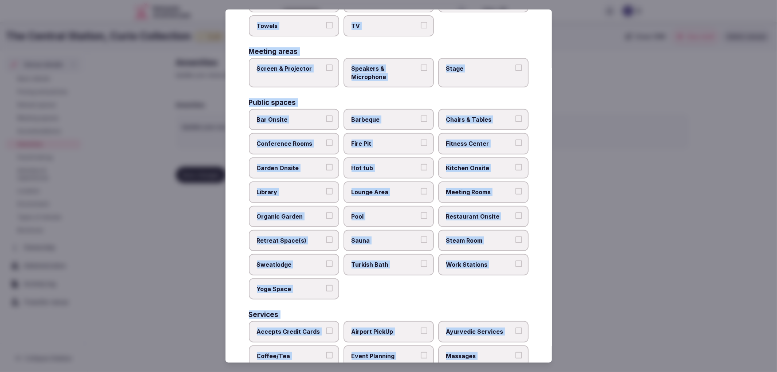
scroll to position [122, 0]
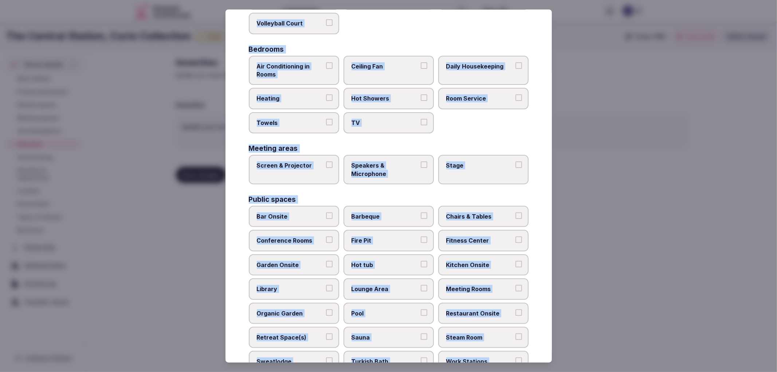
click at [298, 64] on span "Air Conditioning in Rooms" at bounding box center [290, 70] width 67 height 16
click at [326, 64] on button "Air Conditioning in Rooms" at bounding box center [329, 65] width 7 height 7
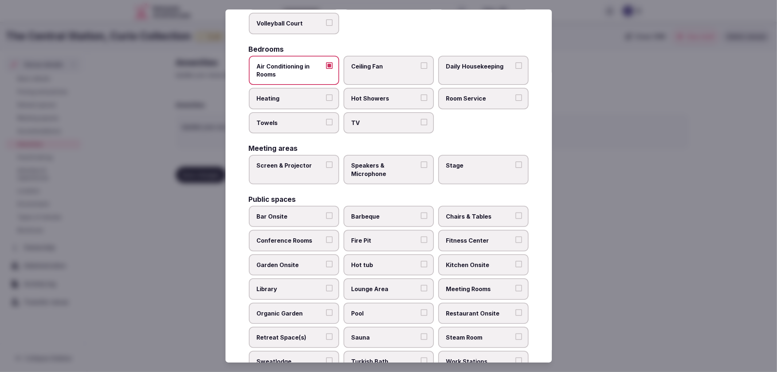
click at [322, 95] on label "Heating" at bounding box center [294, 98] width 90 height 21
click at [326, 95] on button "Heating" at bounding box center [329, 97] width 7 height 7
click at [334, 116] on label "Towels" at bounding box center [294, 122] width 90 height 21
click at [333, 119] on button "Towels" at bounding box center [329, 122] width 7 height 7
click at [363, 119] on span "TV" at bounding box center [385, 123] width 67 height 8
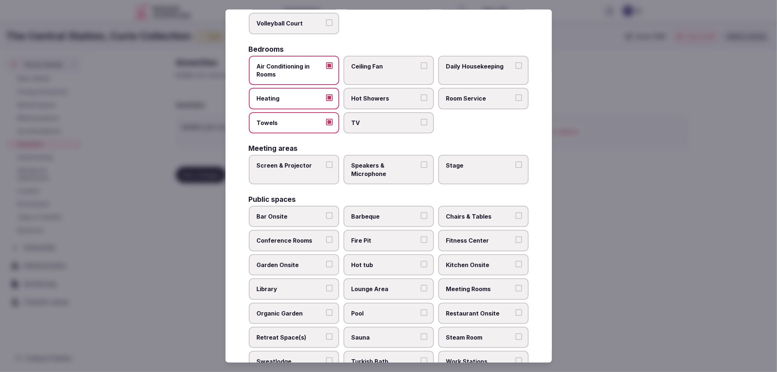
click at [421, 119] on button "TV" at bounding box center [424, 122] width 7 height 7
click at [384, 95] on span "Hot Showers" at bounding box center [385, 98] width 67 height 8
click at [421, 95] on button "Hot Showers" at bounding box center [424, 97] width 7 height 7
click at [490, 56] on label "Daily Housekeeping" at bounding box center [483, 71] width 90 height 30
click at [516, 62] on button "Daily Housekeeping" at bounding box center [519, 65] width 7 height 7
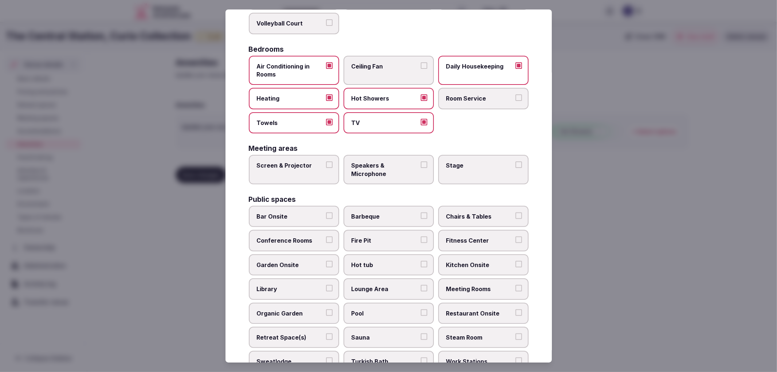
click at [324, 181] on div "Activities Bicycles Camping Allowed Onsite [MEDICAL_DATA] Pool Table Surf Board…" at bounding box center [389, 233] width 280 height 574
click at [327, 170] on label "Screen & Projector" at bounding box center [294, 170] width 90 height 30
click at [327, 168] on button "Screen & Projector" at bounding box center [329, 164] width 7 height 7
click at [355, 170] on span "Speakers & Microphone" at bounding box center [385, 169] width 67 height 16
click at [321, 206] on label "Bar Onsite" at bounding box center [294, 216] width 90 height 21
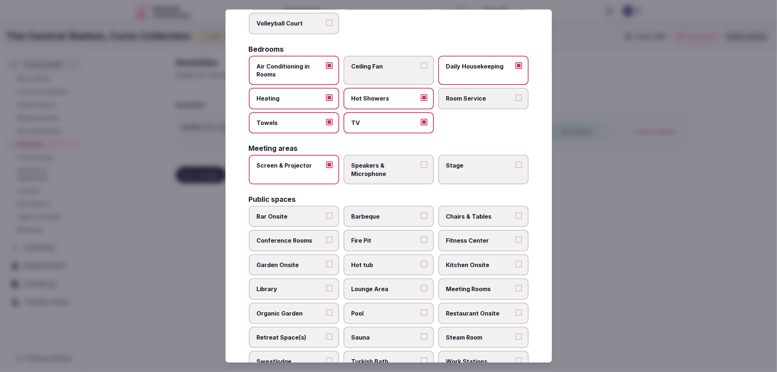
click at [326, 212] on button "Bar Onsite" at bounding box center [329, 215] width 7 height 7
click at [469, 212] on span "Chairs & Tables" at bounding box center [479, 216] width 67 height 8
click at [389, 163] on span "Speakers & Microphone" at bounding box center [385, 169] width 67 height 16
click at [421, 163] on button "Speakers & Microphone" at bounding box center [424, 164] width 7 height 7
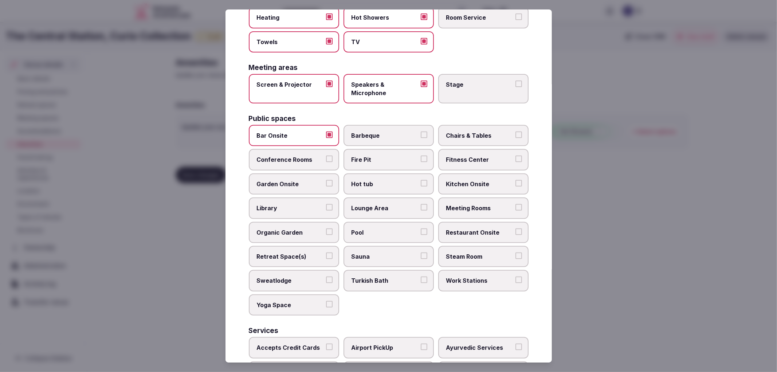
click at [470, 136] on label "Chairs & Tables" at bounding box center [483, 135] width 90 height 21
click at [516, 136] on button "Chairs & Tables" at bounding box center [519, 135] width 7 height 7
click at [472, 156] on span "Fitness Center" at bounding box center [479, 160] width 67 height 8
click at [516, 156] on button "Fitness Center" at bounding box center [519, 159] width 7 height 7
click at [485, 207] on label "Meeting Rooms" at bounding box center [483, 208] width 90 height 21
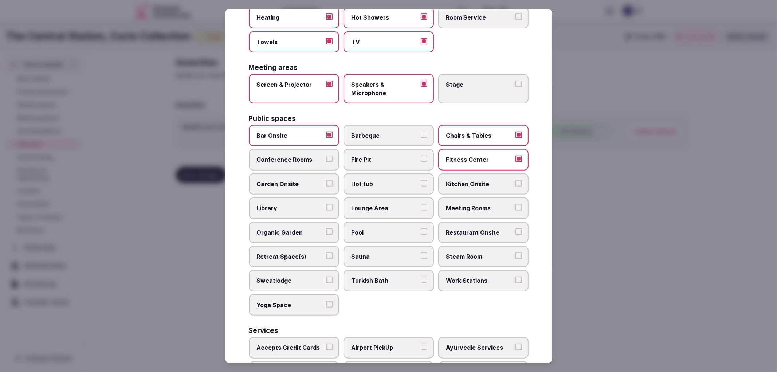
click at [516, 207] on button "Meeting Rooms" at bounding box center [519, 207] width 7 height 7
click at [449, 229] on span "Restaurant Onsite" at bounding box center [479, 233] width 67 height 8
click at [516, 229] on button "Restaurant Onsite" at bounding box center [519, 232] width 7 height 7
click at [279, 253] on span "Retreat Space(s)" at bounding box center [290, 257] width 67 height 8
click at [326, 253] on button "Retreat Space(s)" at bounding box center [329, 256] width 7 height 7
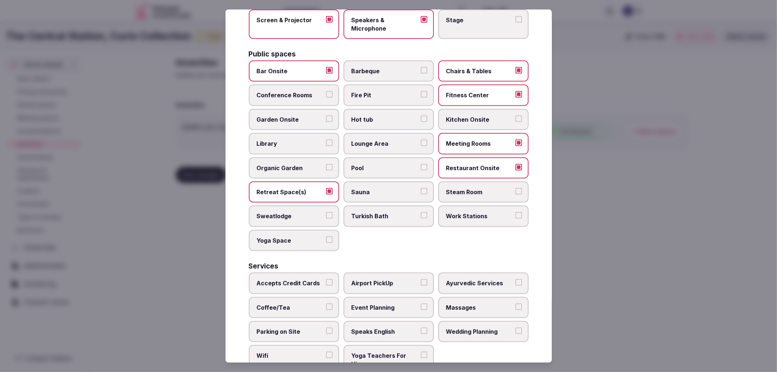
scroll to position [285, 0]
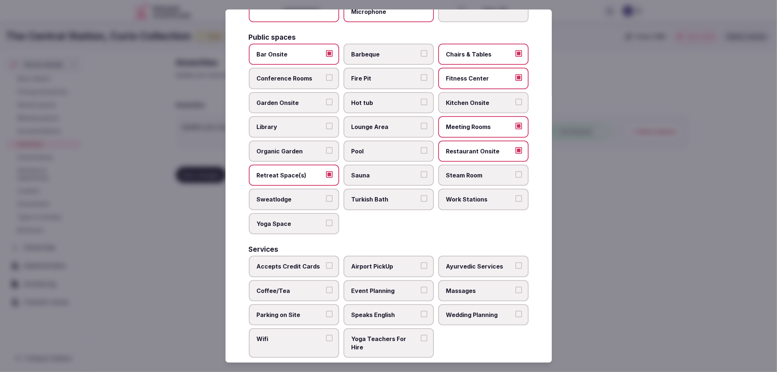
click at [292, 256] on label "Accepts Credit Cards" at bounding box center [294, 266] width 90 height 21
click at [326, 262] on button "Accepts Credit Cards" at bounding box center [329, 265] width 7 height 7
click at [300, 267] on div "Accepts Credit Cards Airport PickUp Ayurvedic Services Coffee/Tea Event Plannin…" at bounding box center [389, 307] width 280 height 102
click at [307, 287] on span "Coffee/Tea" at bounding box center [290, 291] width 67 height 8
click at [326, 287] on button "Coffee/Tea" at bounding box center [329, 290] width 7 height 7
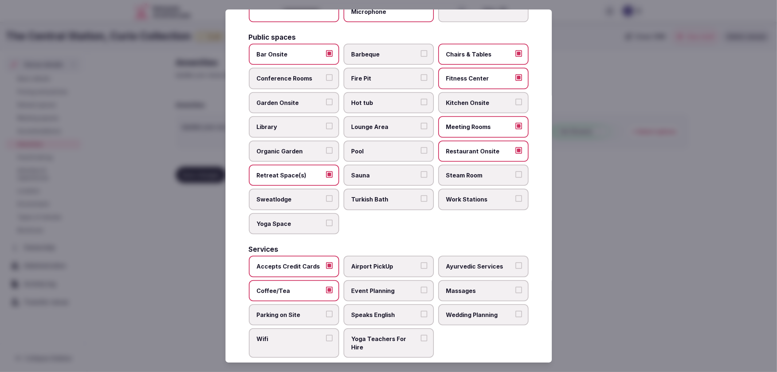
click at [312, 311] on span "Parking on Site" at bounding box center [290, 315] width 67 height 8
click at [326, 311] on button "Parking on Site" at bounding box center [329, 314] width 7 height 7
click at [334, 328] on label "Wifi" at bounding box center [294, 343] width 90 height 30
click at [333, 335] on button "Wifi" at bounding box center [329, 338] width 7 height 7
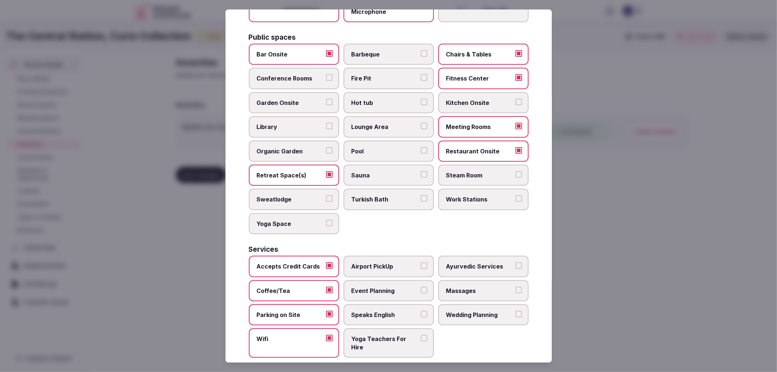
click at [364, 288] on label "Event Planning" at bounding box center [389, 290] width 90 height 21
click at [421, 288] on button "Event Planning" at bounding box center [424, 290] width 7 height 7
click at [475, 308] on label "Wedding Planning" at bounding box center [483, 314] width 90 height 21
click at [516, 311] on button "Wedding Planning" at bounding box center [519, 314] width 7 height 7
click at [655, 273] on div at bounding box center [388, 186] width 777 height 372
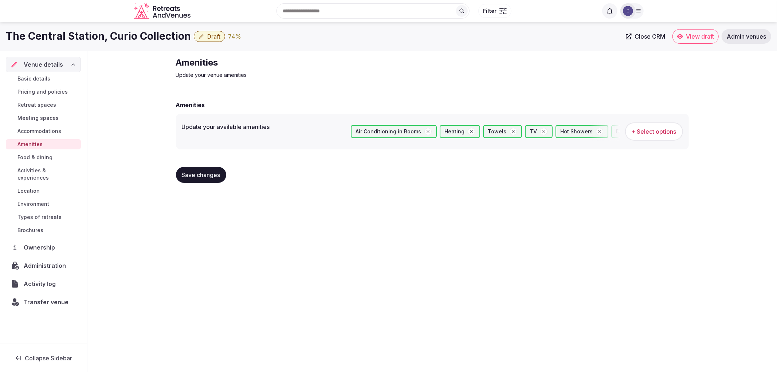
click at [195, 174] on span "Save changes" at bounding box center [201, 174] width 39 height 7
click at [38, 106] on span "Retreat spaces" at bounding box center [36, 104] width 39 height 7
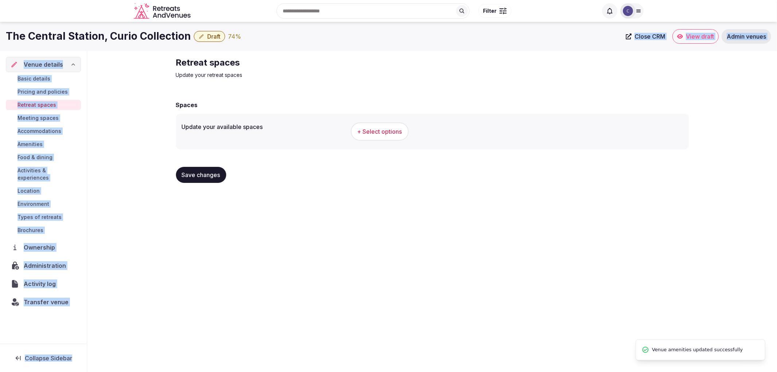
drag, startPoint x: 174, startPoint y: 65, endPoint x: 308, endPoint y: 48, distance: 135.1
click at [308, 48] on div "The [GEOGRAPHIC_DATA], Curio Collection Draft 74 % Close CRM View draft Admin v…" at bounding box center [388, 195] width 777 height 346
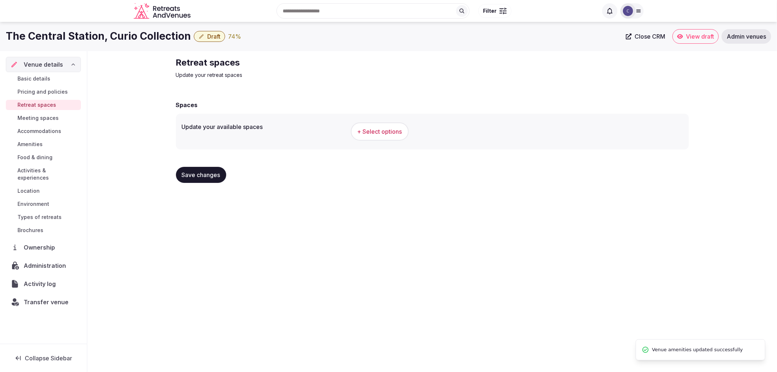
click at [181, 54] on div "Retreat spaces Update your retreat spaces Spaces Update your available spaces +…" at bounding box center [432, 123] width 525 height 144
drag, startPoint x: 173, startPoint y: 61, endPoint x: 227, endPoint y: 51, distance: 54.5
click at [265, 62] on div "Retreat spaces Update your retreat spaces Spaces Update your available spaces +…" at bounding box center [432, 123] width 525 height 144
click at [373, 129] on span "+ Select options" at bounding box center [380, 132] width 45 height 8
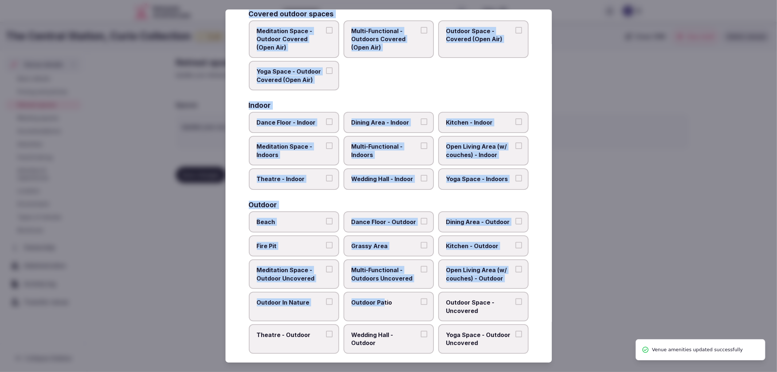
scroll to position [223, 0]
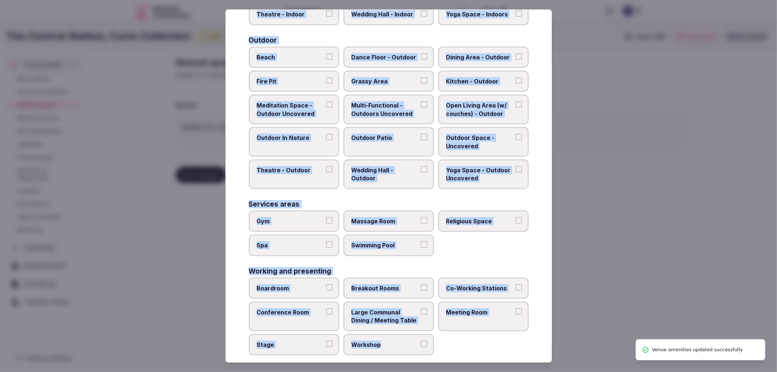
drag, startPoint x: 243, startPoint y: 68, endPoint x: 432, endPoint y: 329, distance: 322.2
click at [432, 329] on div "Select your retreat spaces Choose all applicable retreat spaces offered. Covere…" at bounding box center [389, 186] width 327 height 354
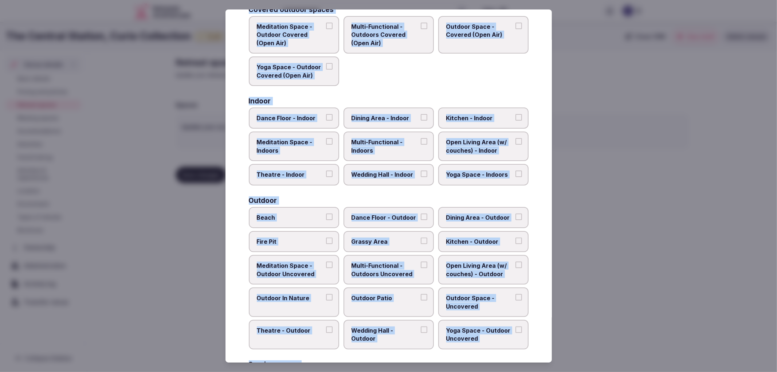
scroll to position [20, 0]
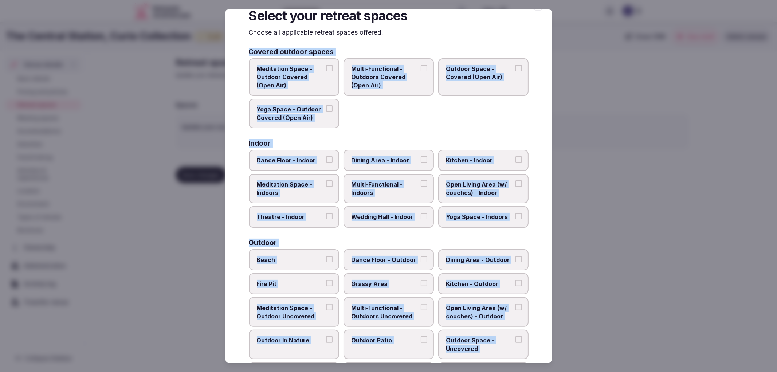
click at [411, 168] on label "Dining Area - Indoor" at bounding box center [389, 160] width 90 height 21
click at [421, 163] on button "Dining Area - Indoor" at bounding box center [424, 159] width 7 height 7
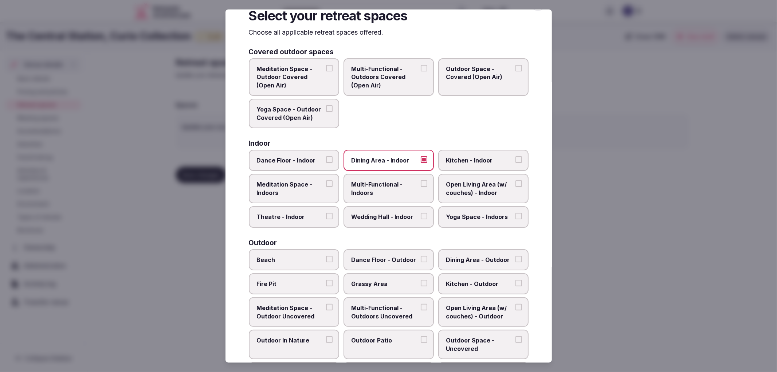
click at [414, 181] on span "Multi-Functional - Indoors" at bounding box center [385, 188] width 67 height 16
click at [421, 181] on button "Multi-Functional - Indoors" at bounding box center [424, 183] width 7 height 7
click at [375, 213] on span "Wedding Hall - Indoor" at bounding box center [385, 217] width 67 height 8
click at [421, 213] on button "Wedding Hall - Indoor" at bounding box center [424, 216] width 7 height 7
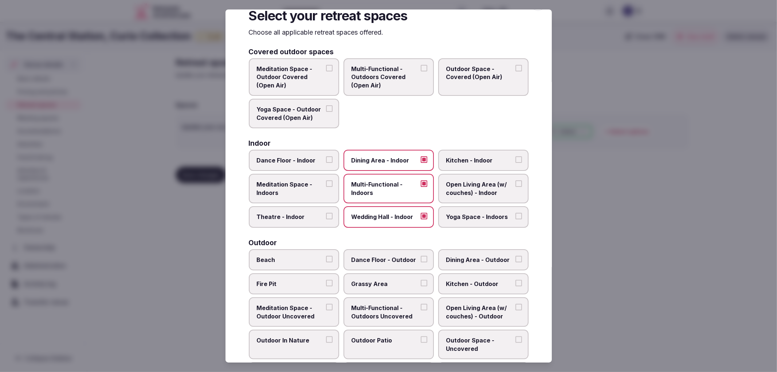
click at [457, 262] on label "Dining Area - Outdoor" at bounding box center [483, 259] width 90 height 21
click at [516, 262] on button "Dining Area - Outdoor" at bounding box center [519, 259] width 7 height 7
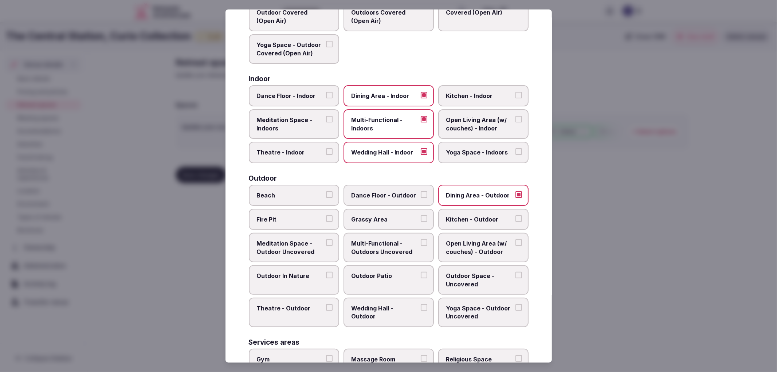
scroll to position [101, 0]
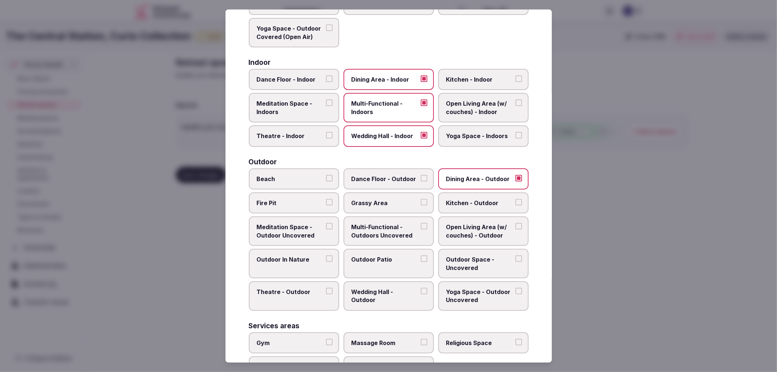
click at [383, 261] on label "Outdoor Patio" at bounding box center [389, 264] width 90 height 30
click at [421, 261] on button "Outdoor Patio" at bounding box center [424, 258] width 7 height 7
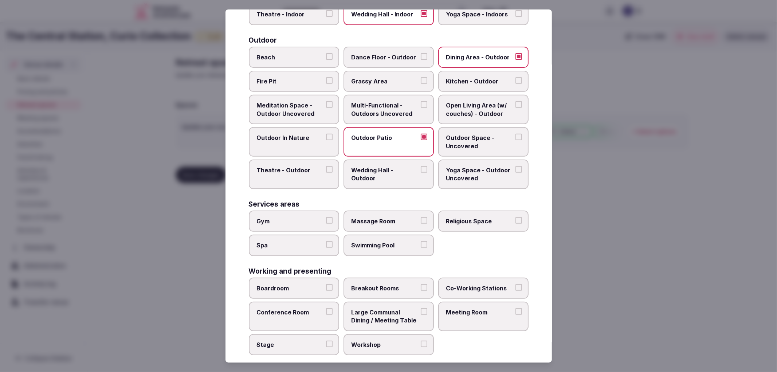
click at [294, 211] on label "Gym" at bounding box center [294, 221] width 90 height 21
click at [326, 217] on button "Gym" at bounding box center [329, 220] width 7 height 7
click at [307, 284] on span "Boardroom" at bounding box center [290, 288] width 67 height 8
click at [326, 284] on button "Boardroom" at bounding box center [329, 287] width 7 height 7
click at [364, 284] on label "Breakout Rooms" at bounding box center [389, 288] width 90 height 21
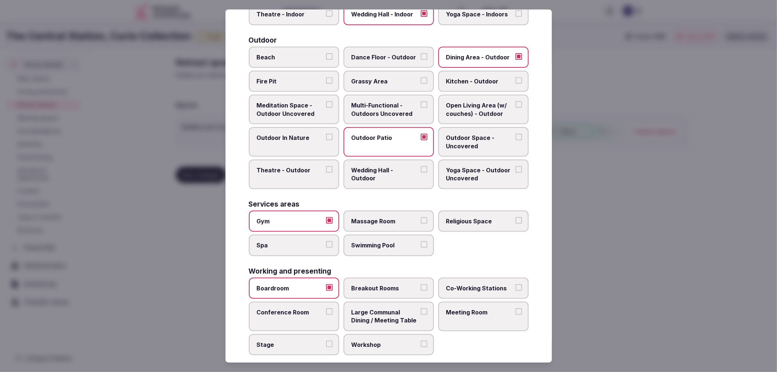
click at [421, 284] on button "Breakout Rooms" at bounding box center [424, 287] width 7 height 7
click at [464, 284] on span "Co-Working Stations" at bounding box center [479, 288] width 67 height 8
click at [516, 284] on button "Co-Working Stations" at bounding box center [519, 287] width 7 height 7
click at [312, 302] on label "Conference Room" at bounding box center [294, 317] width 90 height 30
click at [326, 308] on button "Conference Room" at bounding box center [329, 311] width 7 height 7
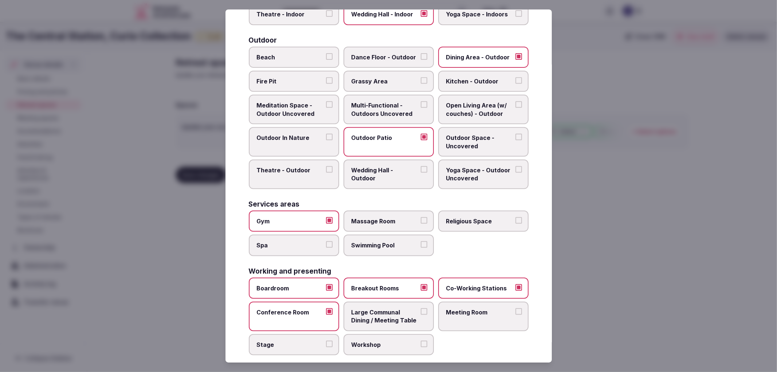
click at [469, 308] on span "Meeting Room" at bounding box center [479, 312] width 67 height 8
click at [516, 308] on button "Meeting Room" at bounding box center [519, 311] width 7 height 7
click at [404, 341] on span "Workshop" at bounding box center [385, 345] width 67 height 8
click at [421, 341] on button "Workshop" at bounding box center [424, 344] width 7 height 7
click at [627, 308] on div at bounding box center [388, 186] width 777 height 372
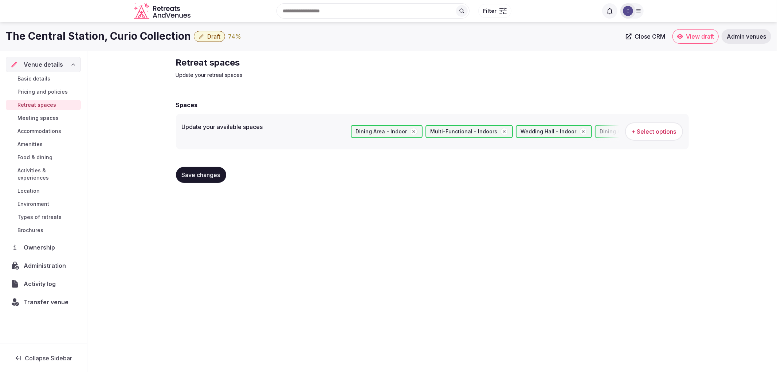
click at [217, 173] on span "Save changes" at bounding box center [201, 174] width 39 height 7
